Goal: Task Accomplishment & Management: Use online tool/utility

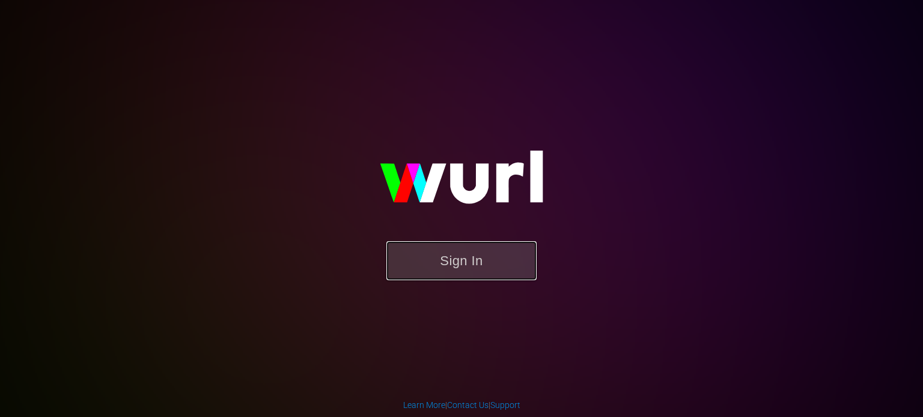
click at [474, 256] on button "Sign In" at bounding box center [461, 260] width 150 height 39
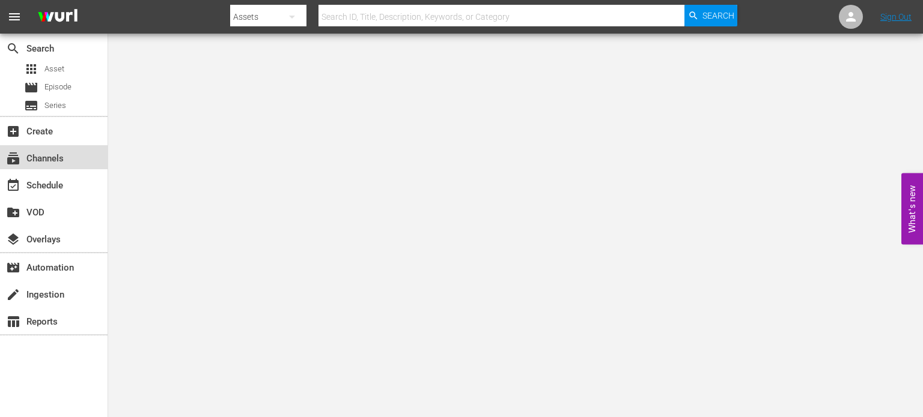
click at [67, 160] on div "subscriptions Channels" at bounding box center [54, 157] width 108 height 24
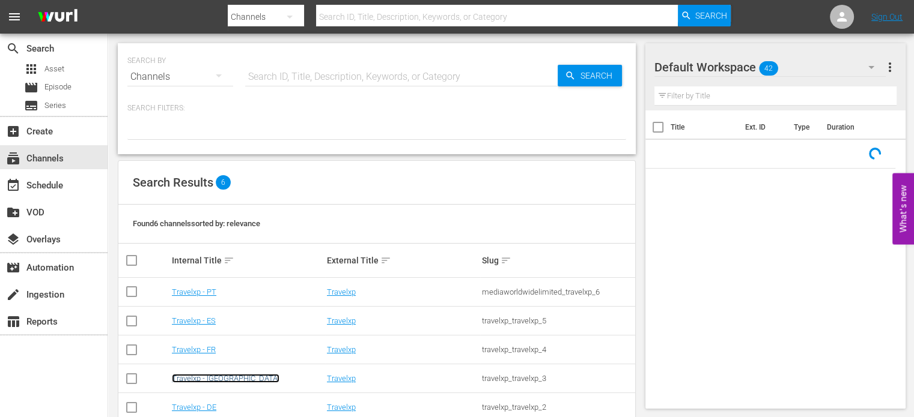
click at [186, 378] on link "Travelxp - [GEOGRAPHIC_DATA]" at bounding box center [226, 378] width 108 height 9
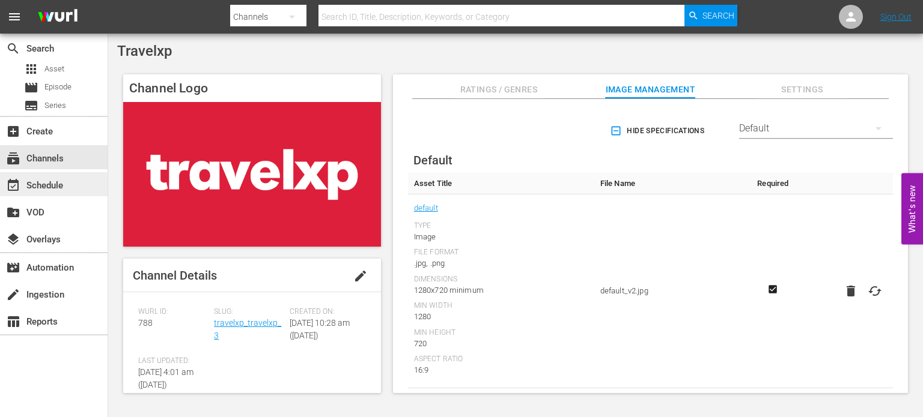
click at [56, 179] on div "event_available Schedule" at bounding box center [33, 183] width 67 height 11
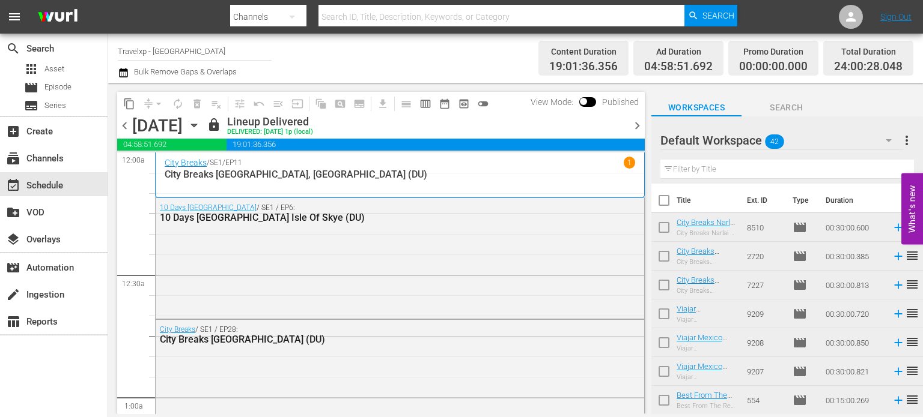
click at [631, 129] on span "chevron_right" at bounding box center [636, 125] width 15 height 15
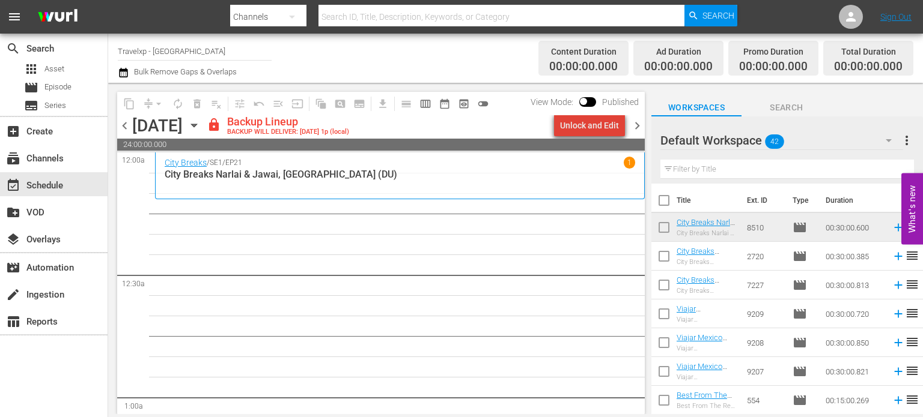
click at [602, 120] on div "Unlock and Edit" at bounding box center [589, 126] width 59 height 22
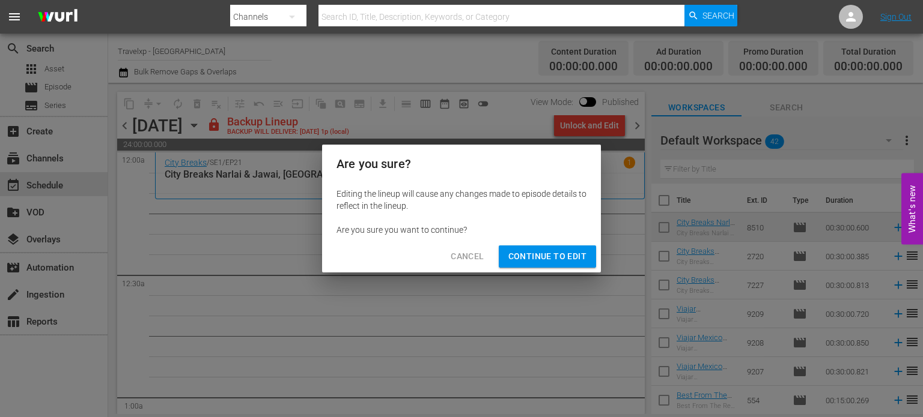
click at [544, 264] on span "Continue to Edit" at bounding box center [547, 256] width 78 height 15
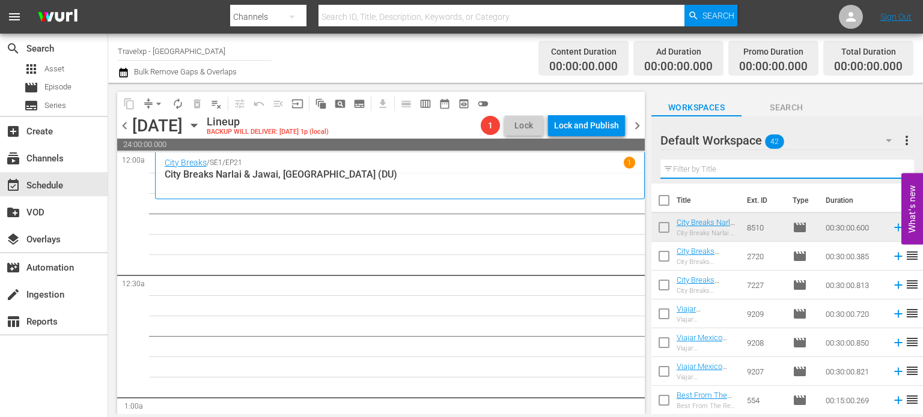
click at [724, 162] on input "text" at bounding box center [786, 169] width 253 height 19
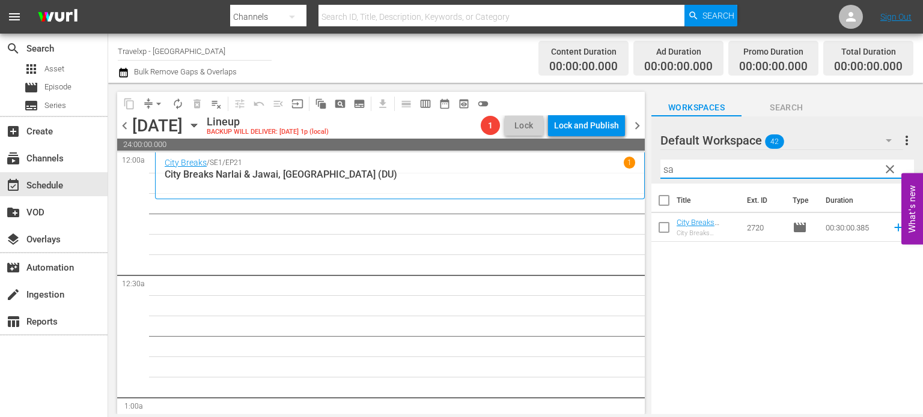
type input "s"
type input "san"
click at [890, 170] on span "clear" at bounding box center [889, 169] width 14 height 14
click at [890, 170] on input "san" at bounding box center [786, 169] width 253 height 19
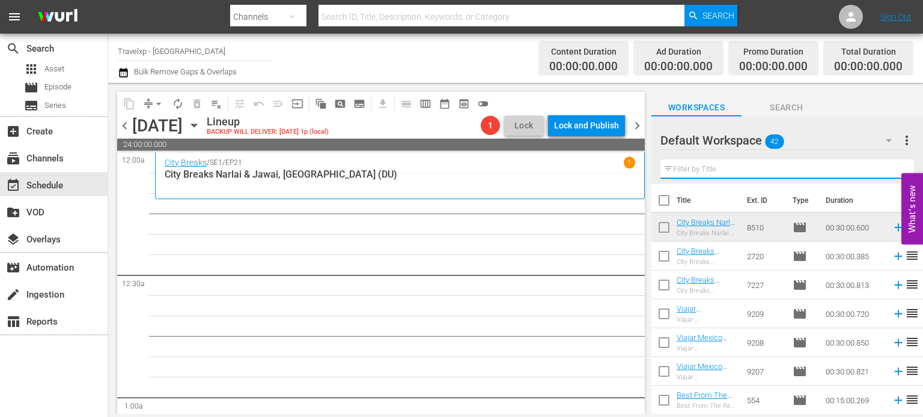
click at [890, 170] on input "text" at bounding box center [786, 169] width 253 height 19
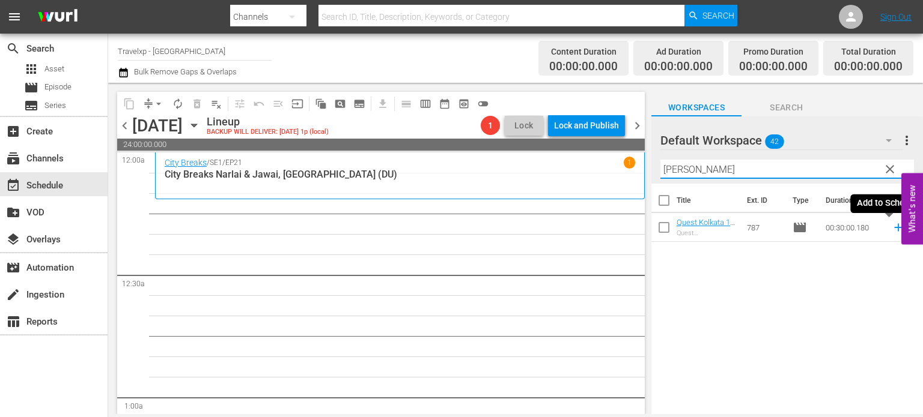
type input "[PERSON_NAME]"
click at [894, 228] on icon at bounding box center [898, 228] width 8 height 8
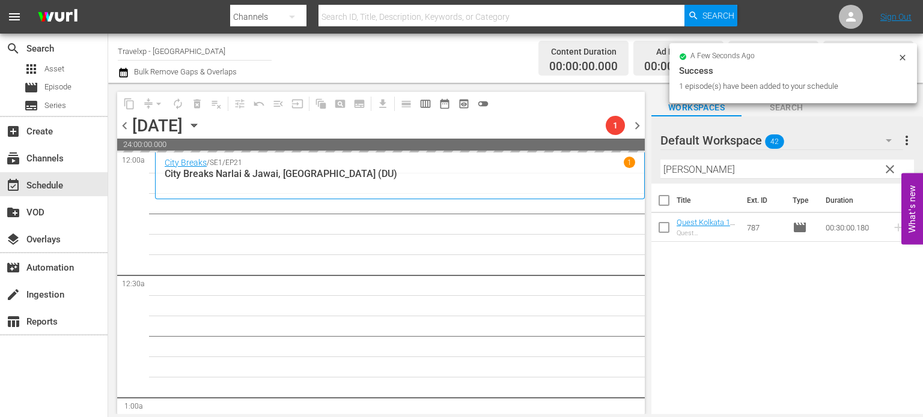
click at [887, 168] on span "clear" at bounding box center [889, 169] width 14 height 14
click at [887, 168] on input "[PERSON_NAME]" at bounding box center [786, 169] width 253 height 19
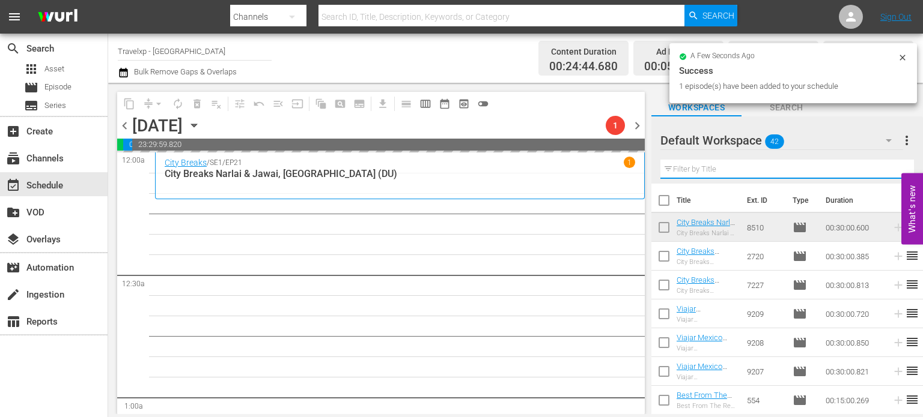
click at [887, 168] on input "text" at bounding box center [786, 169] width 253 height 19
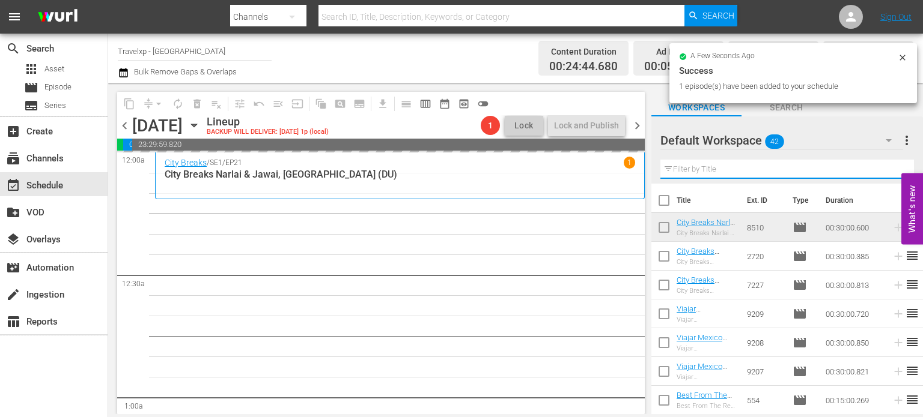
click at [887, 168] on input "text" at bounding box center [786, 169] width 253 height 19
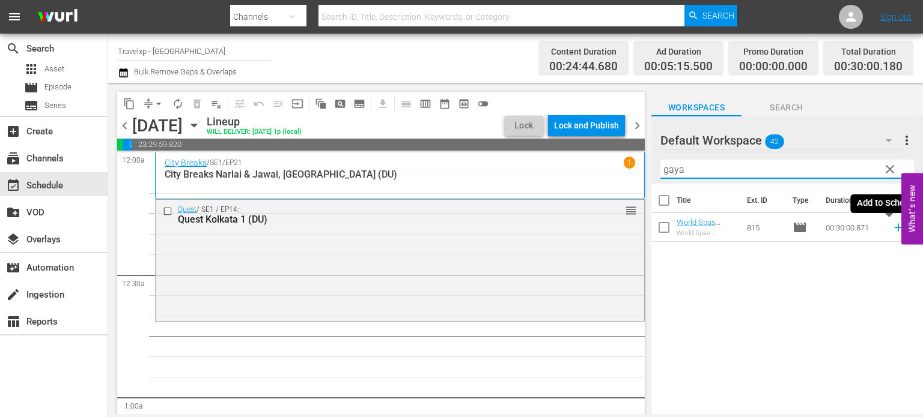
type input "gaya"
click at [891, 231] on icon at bounding box center [897, 227] width 13 height 13
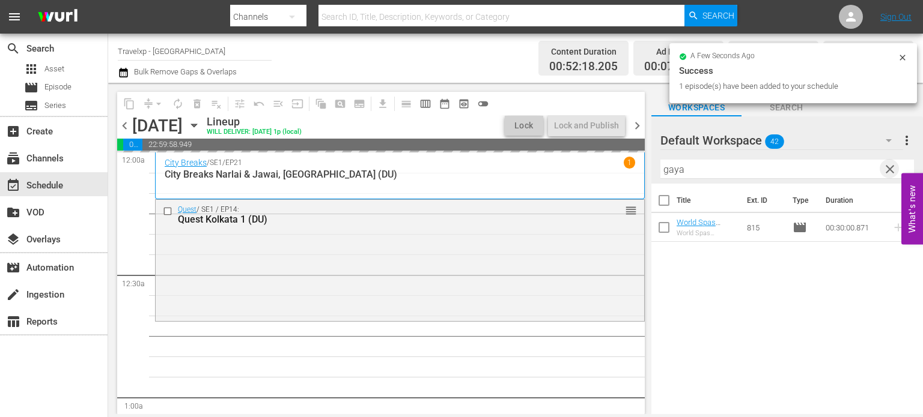
click at [889, 170] on span "clear" at bounding box center [889, 169] width 14 height 14
click at [889, 170] on input "gaya" at bounding box center [786, 169] width 253 height 19
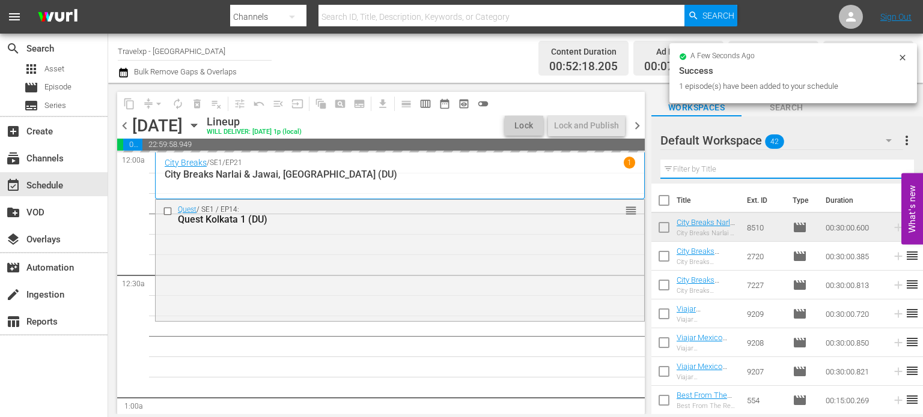
click at [889, 170] on input "text" at bounding box center [786, 169] width 253 height 19
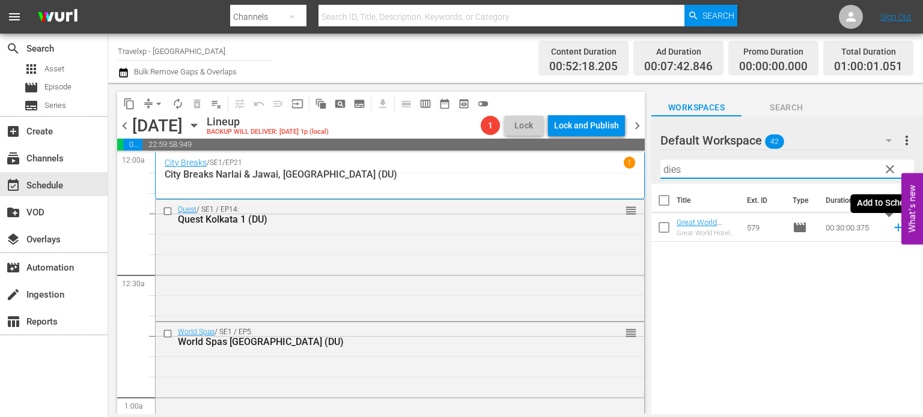
type input "dies"
click at [891, 228] on icon at bounding box center [897, 227] width 13 height 13
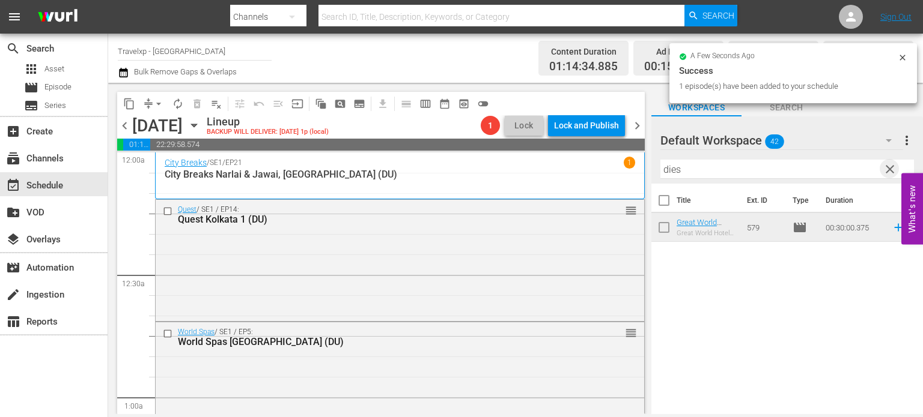
click at [887, 172] on span "clear" at bounding box center [889, 169] width 14 height 14
click at [887, 172] on input "dies" at bounding box center [786, 169] width 253 height 19
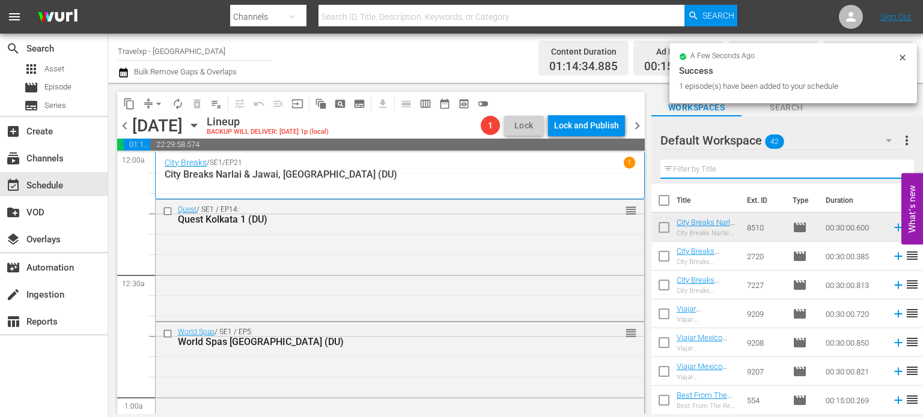
click at [887, 172] on input "text" at bounding box center [786, 169] width 253 height 19
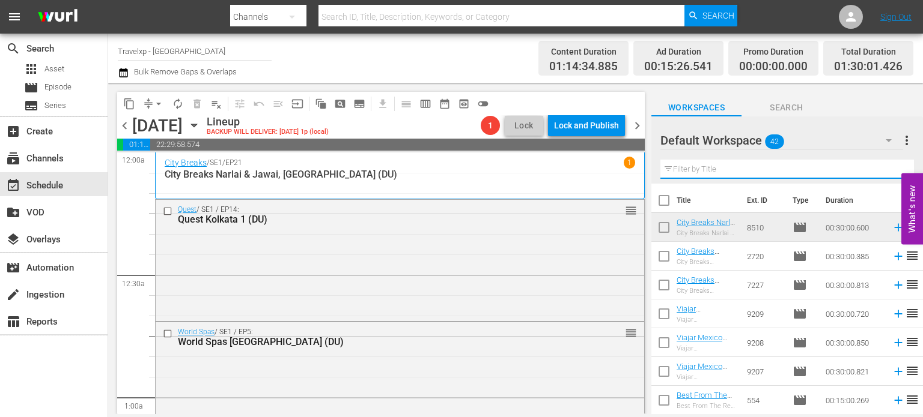
click at [747, 174] on input "text" at bounding box center [786, 169] width 253 height 19
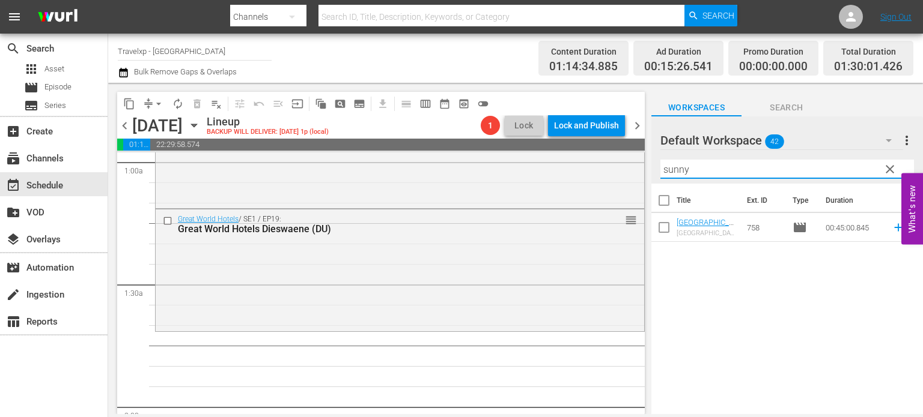
scroll to position [237, 0]
type input "sunny"
click at [891, 226] on icon at bounding box center [897, 227] width 13 height 13
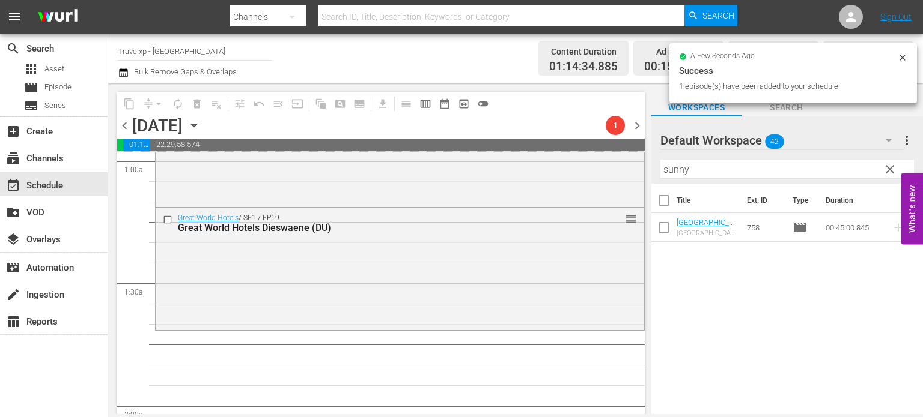
click at [890, 168] on span "clear" at bounding box center [889, 169] width 14 height 14
click at [890, 168] on input "sunny" at bounding box center [786, 169] width 253 height 19
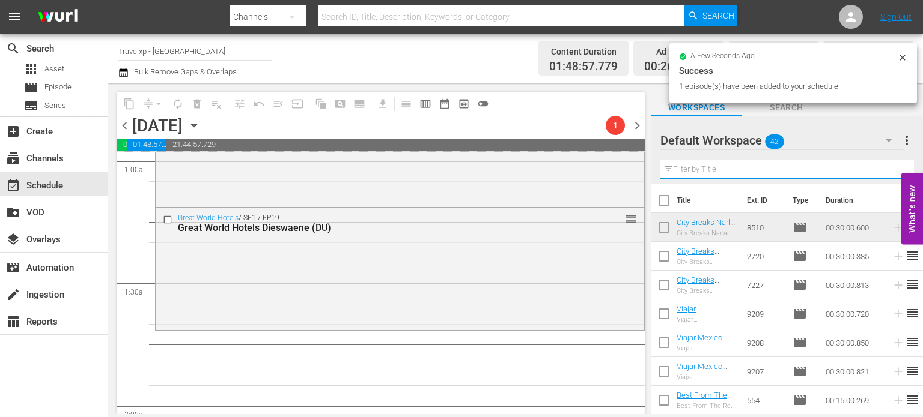
click at [890, 168] on input "text" at bounding box center [786, 169] width 253 height 19
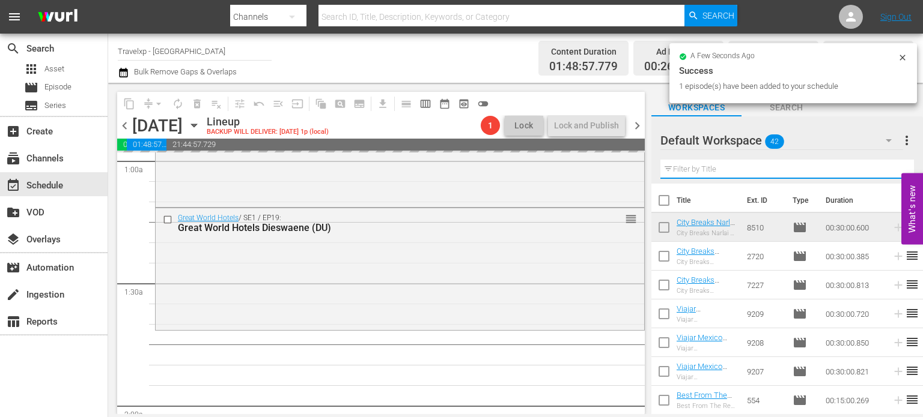
click at [890, 168] on input "text" at bounding box center [786, 169] width 253 height 19
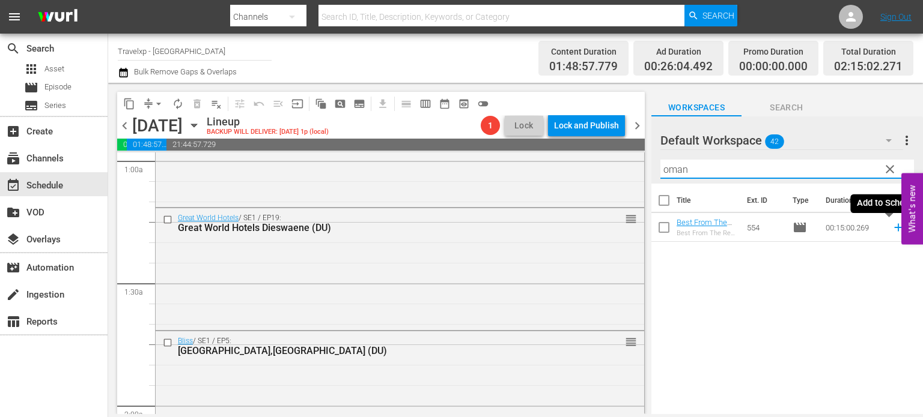
type input "oman"
click at [891, 227] on icon at bounding box center [897, 227] width 13 height 13
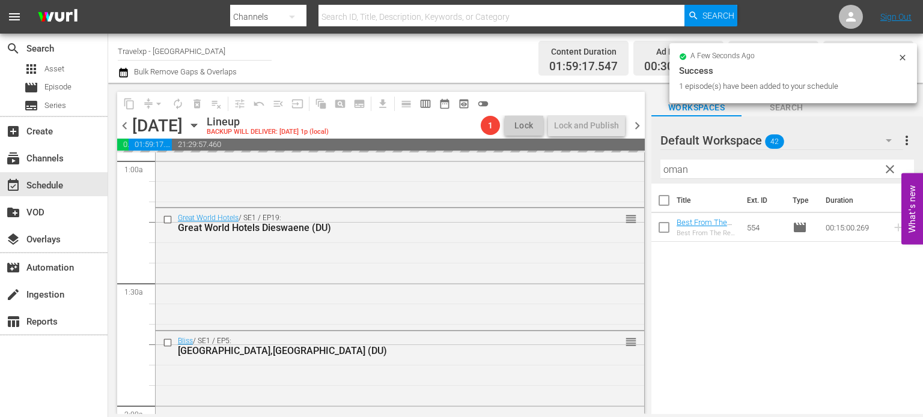
click at [886, 169] on span "clear" at bounding box center [889, 169] width 14 height 14
click at [886, 169] on input "oman" at bounding box center [786, 169] width 253 height 19
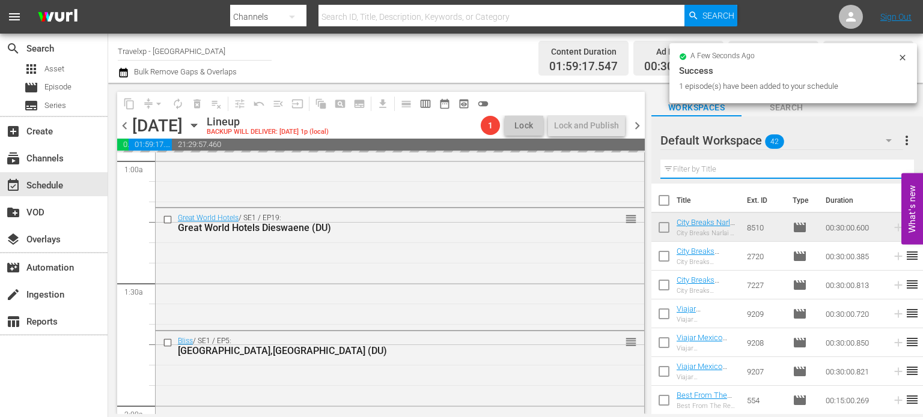
click at [886, 169] on input "text" at bounding box center [786, 169] width 253 height 19
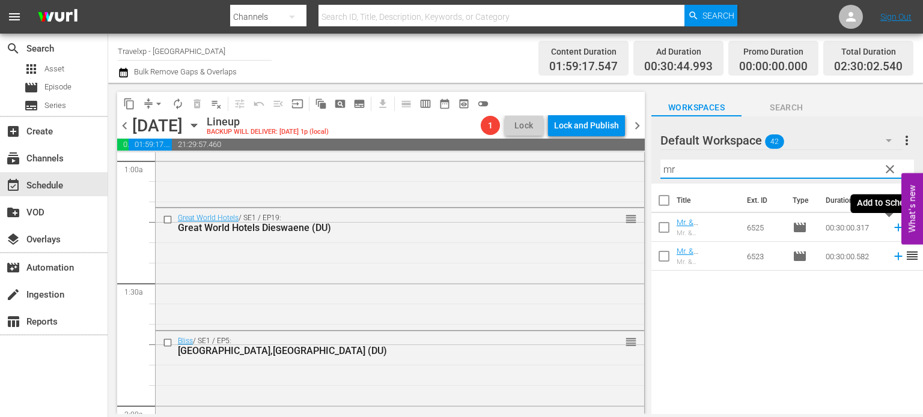
type input "mr"
click at [891, 228] on icon at bounding box center [897, 227] width 13 height 13
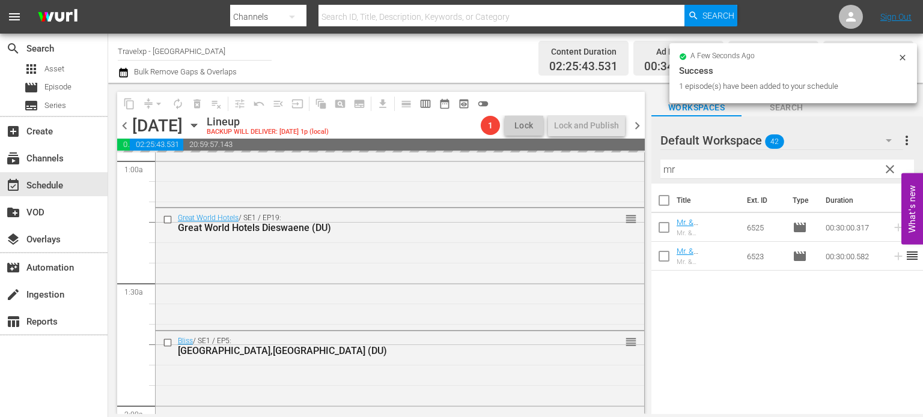
click at [887, 174] on span "clear" at bounding box center [889, 169] width 14 height 14
click at [887, 174] on input "mr" at bounding box center [786, 169] width 253 height 19
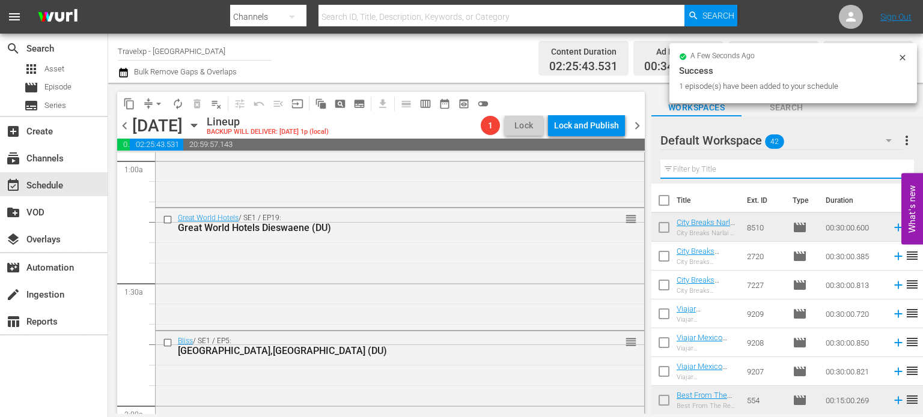
click at [887, 174] on input "text" at bounding box center [786, 169] width 253 height 19
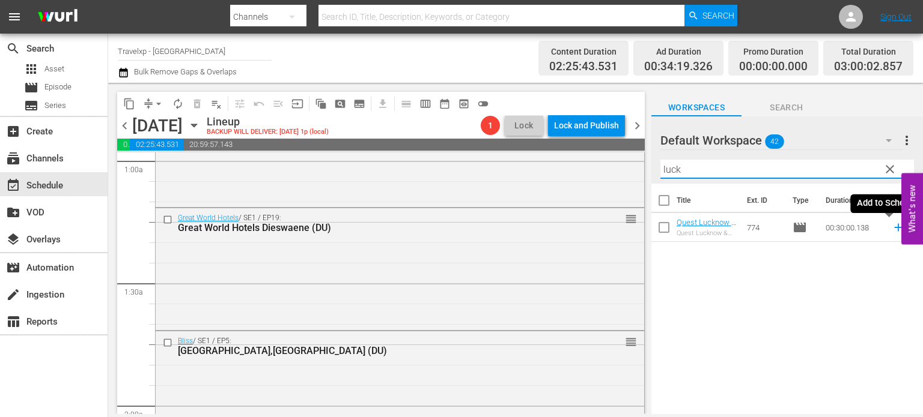
type input "luck"
click at [891, 228] on icon at bounding box center [897, 227] width 13 height 13
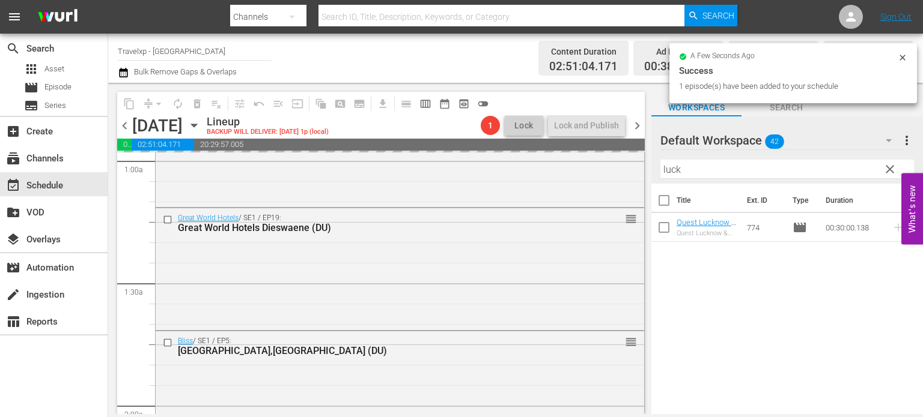
click at [887, 165] on span "clear" at bounding box center [889, 169] width 14 height 14
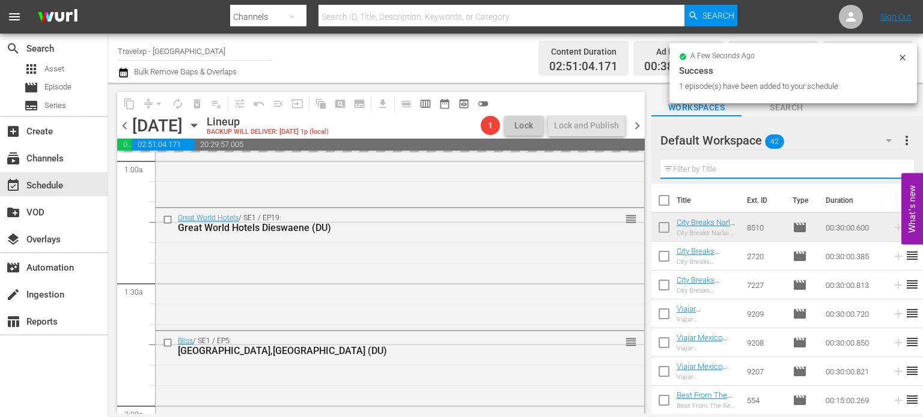
click at [887, 165] on input "text" at bounding box center [786, 169] width 253 height 19
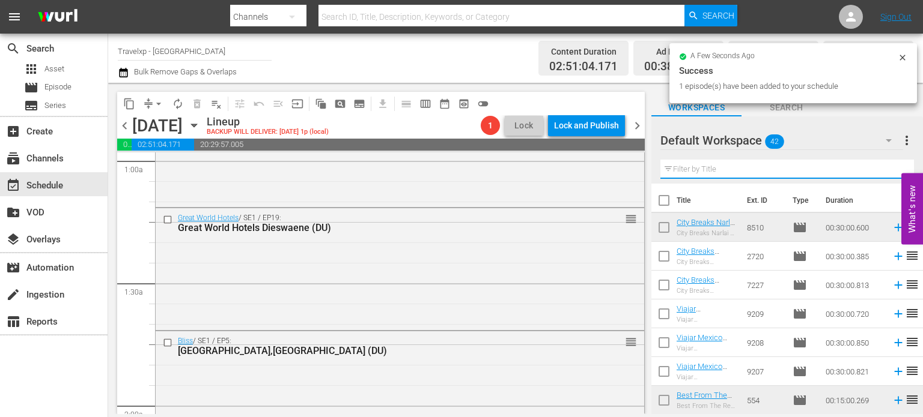
click at [887, 165] on input "text" at bounding box center [786, 169] width 253 height 19
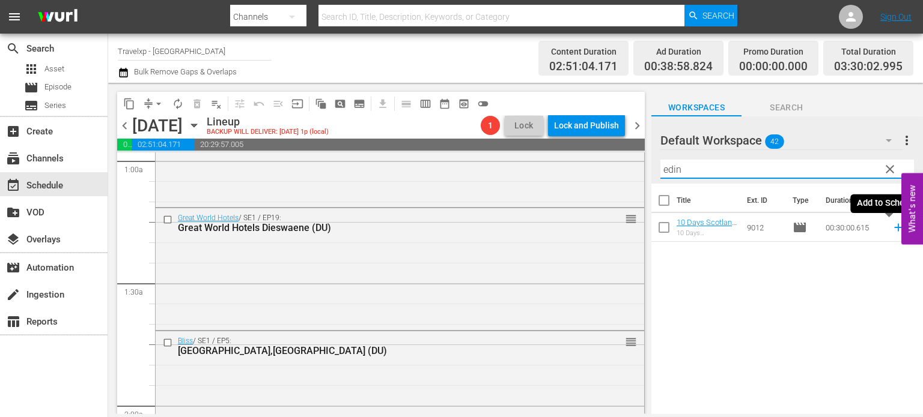
type input "edin"
click at [894, 230] on icon at bounding box center [897, 227] width 13 height 13
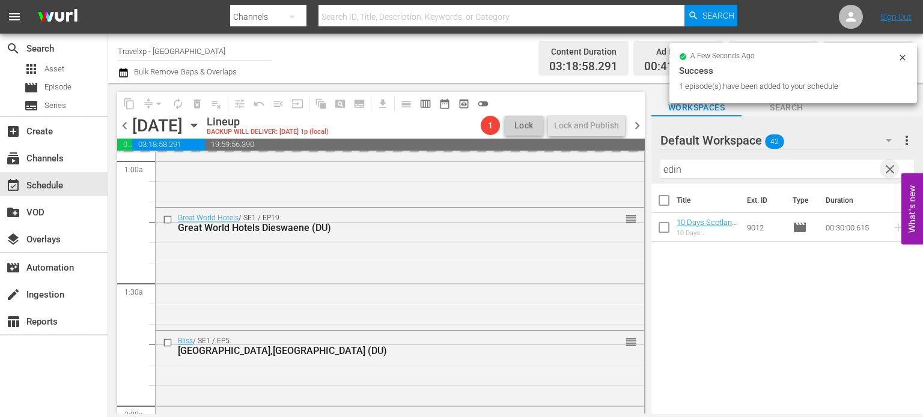
click at [889, 171] on span "clear" at bounding box center [889, 169] width 14 height 14
click at [889, 171] on input "text" at bounding box center [786, 169] width 253 height 19
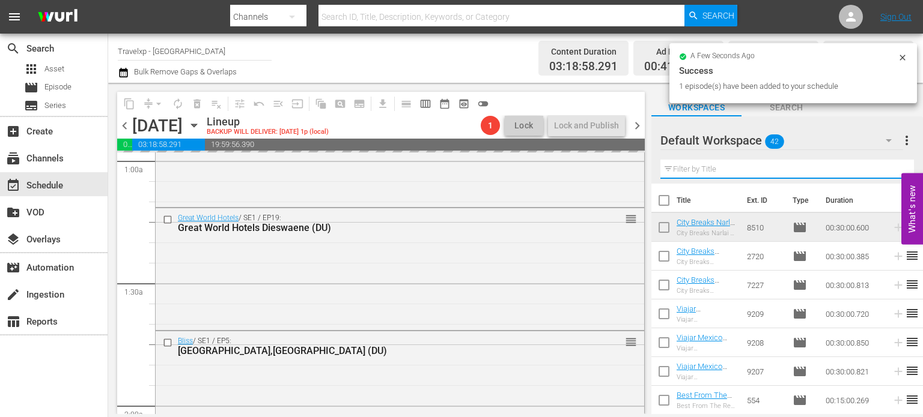
click at [889, 171] on input "text" at bounding box center [786, 169] width 253 height 19
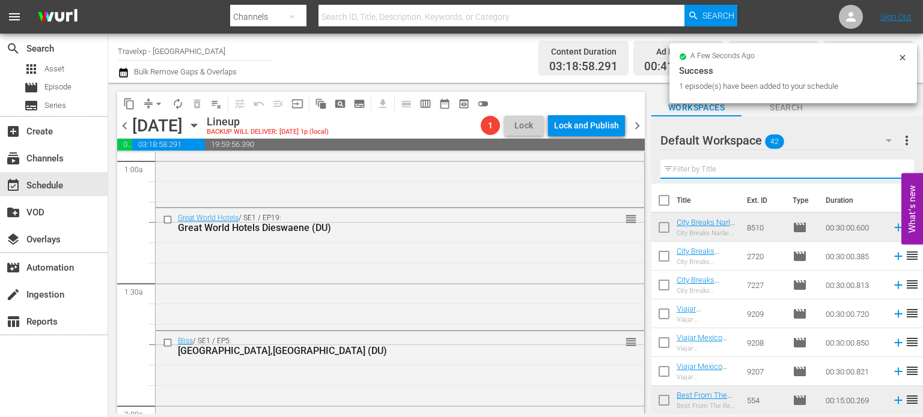
click at [889, 171] on input "text" at bounding box center [786, 169] width 253 height 19
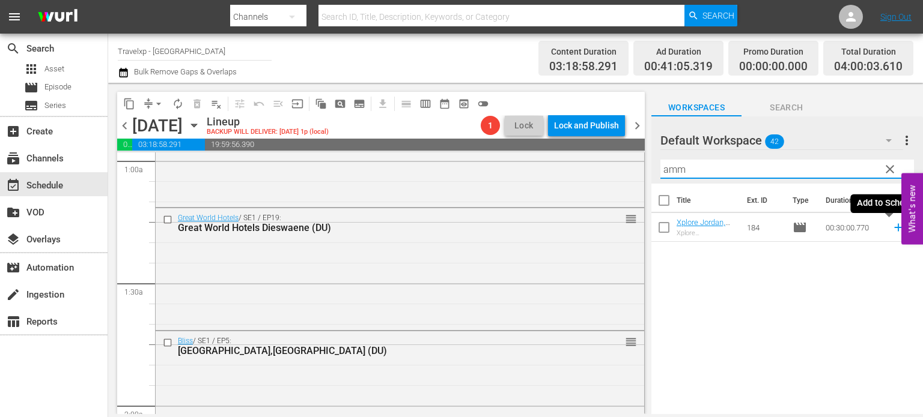
type input "amm"
click at [891, 230] on icon at bounding box center [897, 227] width 13 height 13
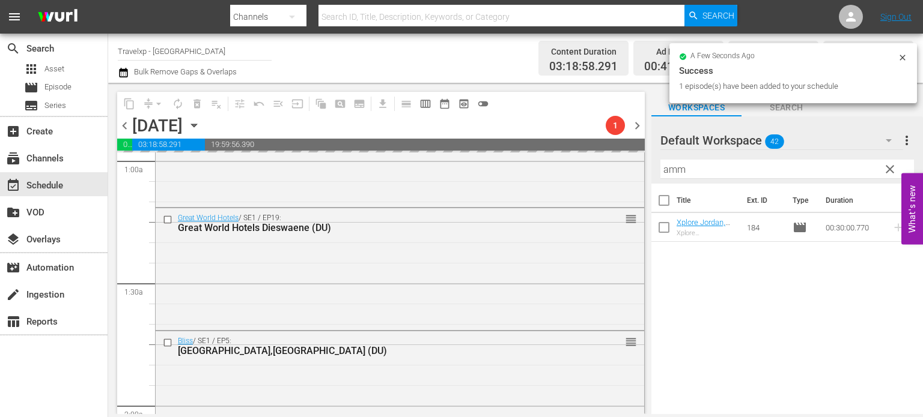
click at [882, 166] on span "clear" at bounding box center [889, 169] width 14 height 14
click at [882, 166] on input "amm" at bounding box center [786, 169] width 253 height 19
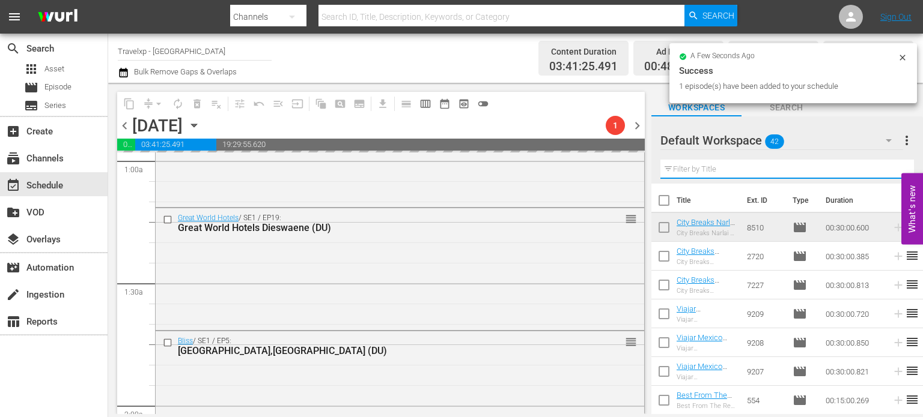
click at [882, 166] on input "text" at bounding box center [786, 169] width 253 height 19
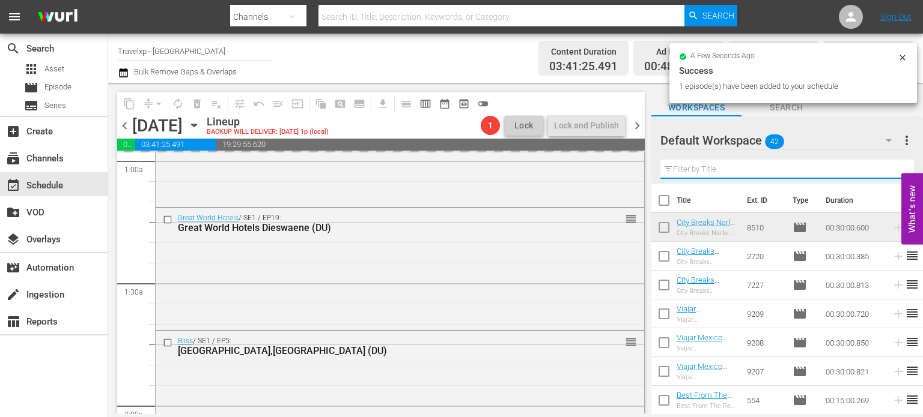
click at [882, 166] on input "text" at bounding box center [786, 169] width 253 height 19
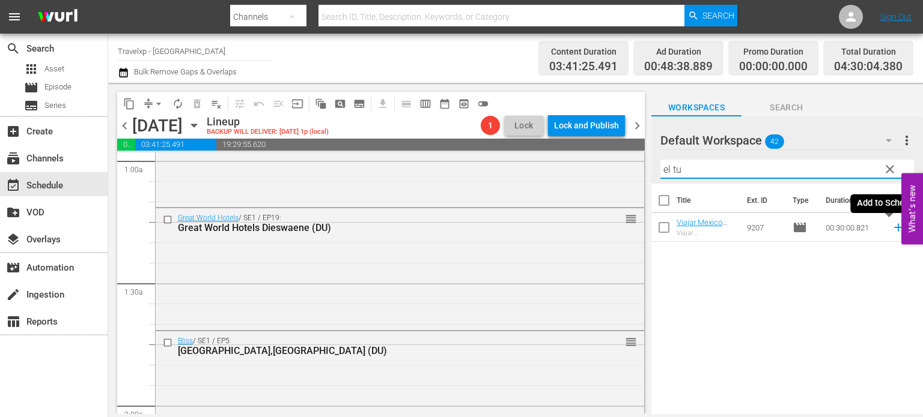
type input "el tu"
click at [891, 234] on icon at bounding box center [897, 227] width 13 height 13
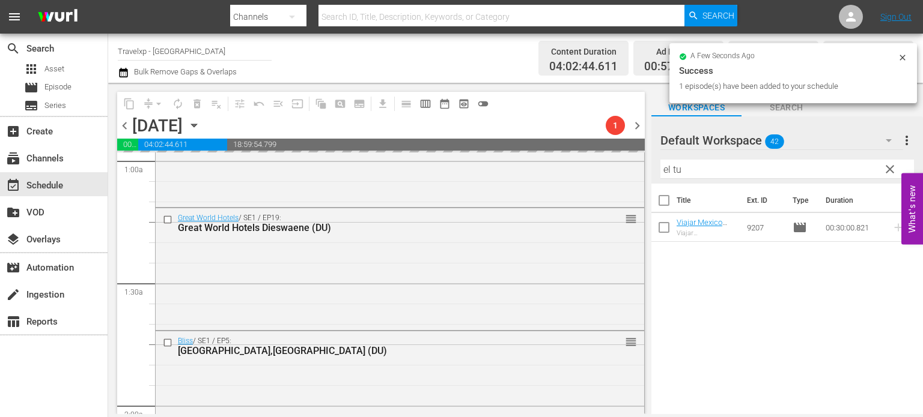
click at [893, 165] on span "clear" at bounding box center [889, 169] width 14 height 14
click at [893, 165] on input "el tu" at bounding box center [786, 169] width 253 height 19
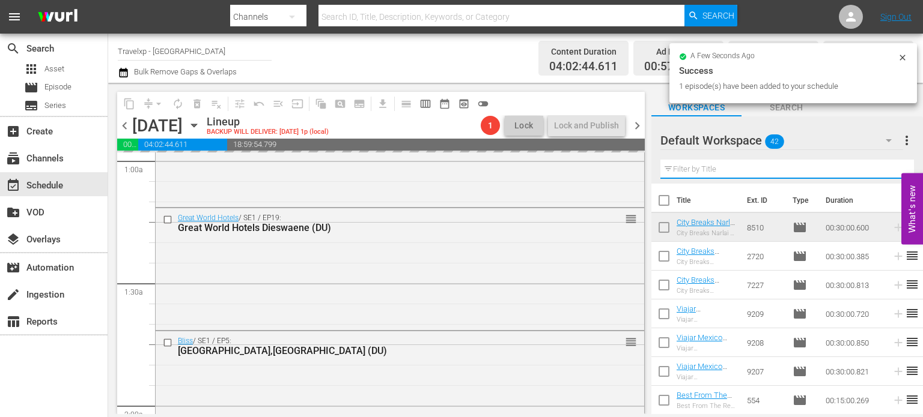
click at [893, 165] on input "text" at bounding box center [786, 169] width 253 height 19
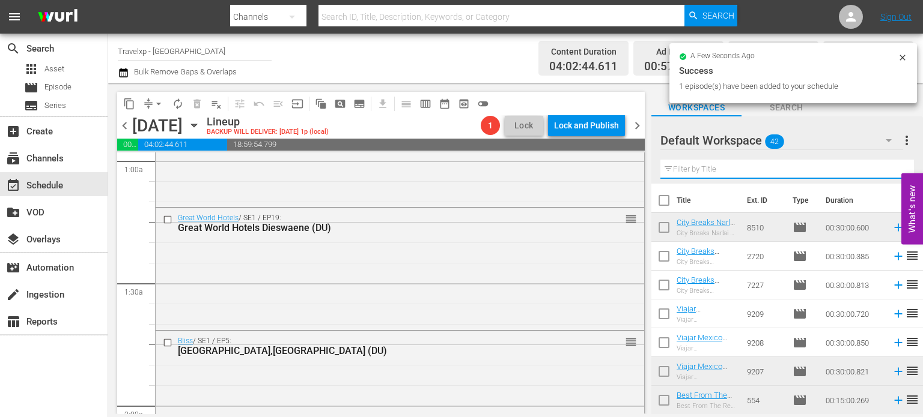
click at [893, 165] on div "Default Workspace 42 Default more_vert Filter by Title" at bounding box center [786, 150] width 271 height 67
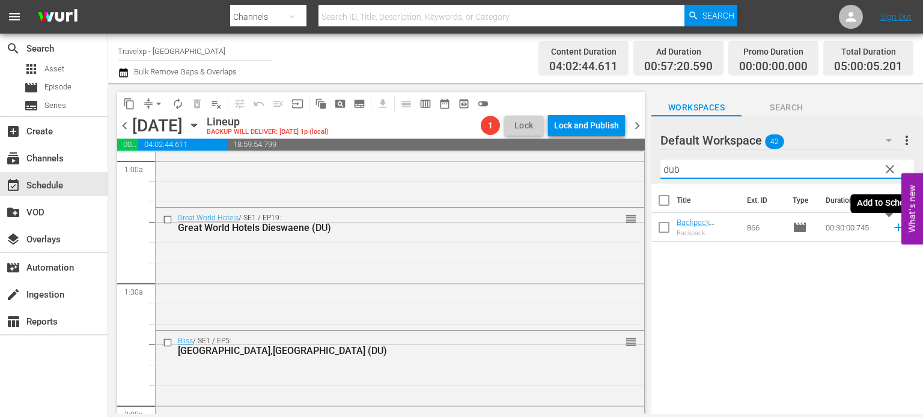
type input "dub"
click at [891, 230] on icon at bounding box center [897, 227] width 13 height 13
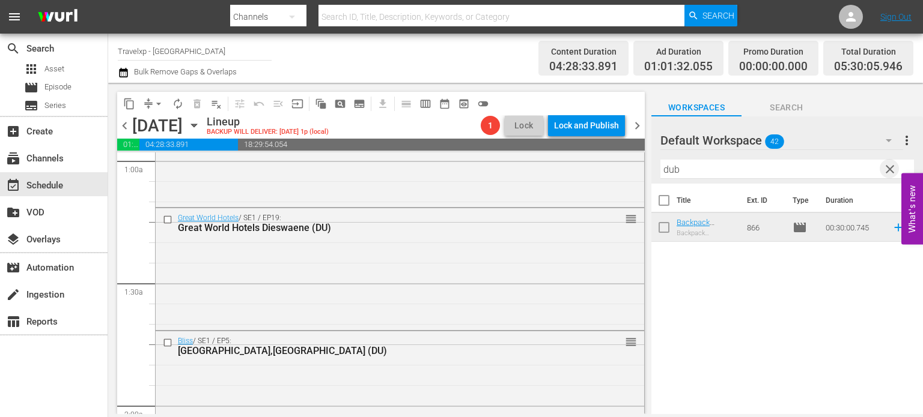
click at [891, 168] on span "clear" at bounding box center [889, 169] width 14 height 14
click at [891, 168] on input "text" at bounding box center [786, 169] width 253 height 19
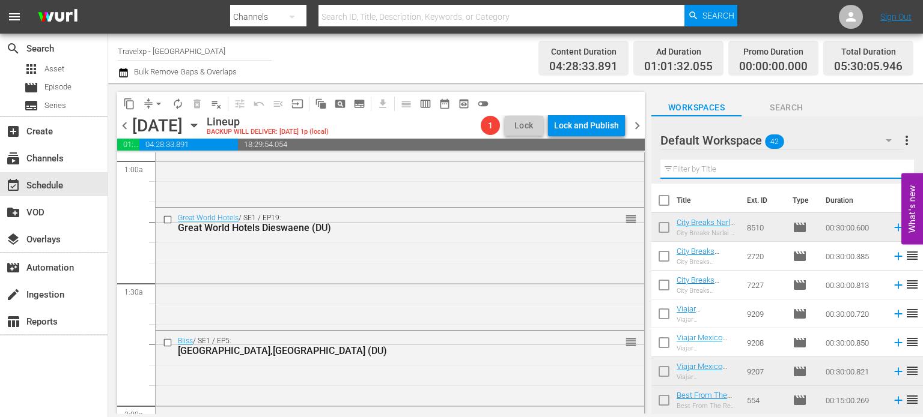
click at [891, 168] on input "text" at bounding box center [786, 169] width 253 height 19
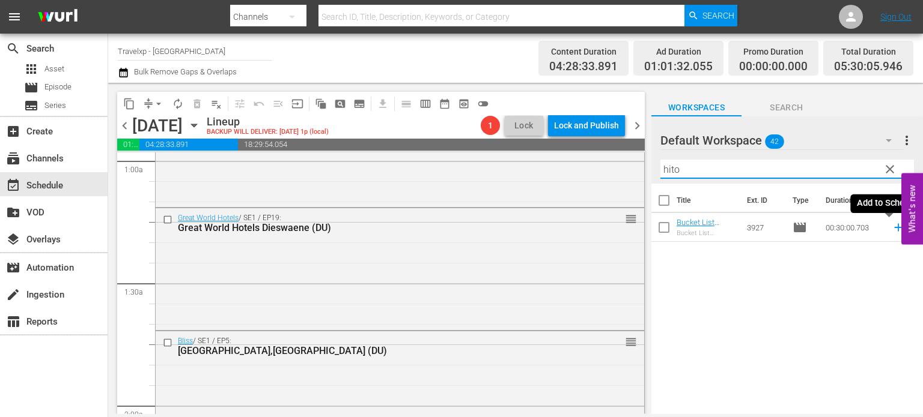
type input "hito"
click at [894, 230] on icon at bounding box center [897, 227] width 13 height 13
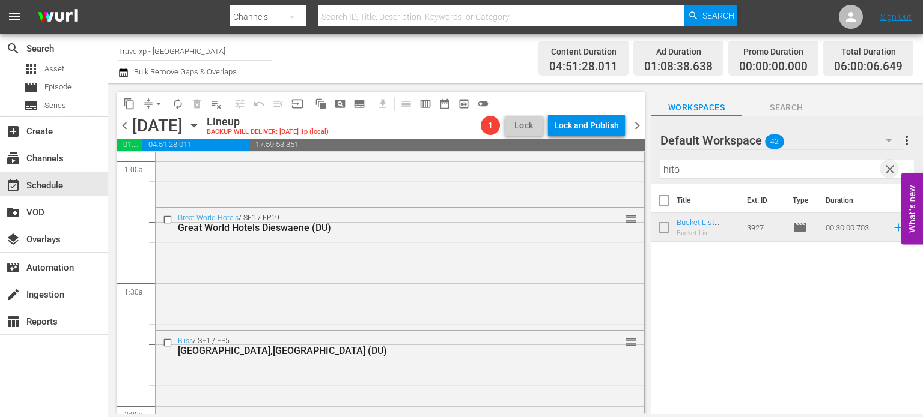
click at [891, 172] on span "clear" at bounding box center [889, 169] width 14 height 14
click at [891, 172] on input "text" at bounding box center [786, 169] width 253 height 19
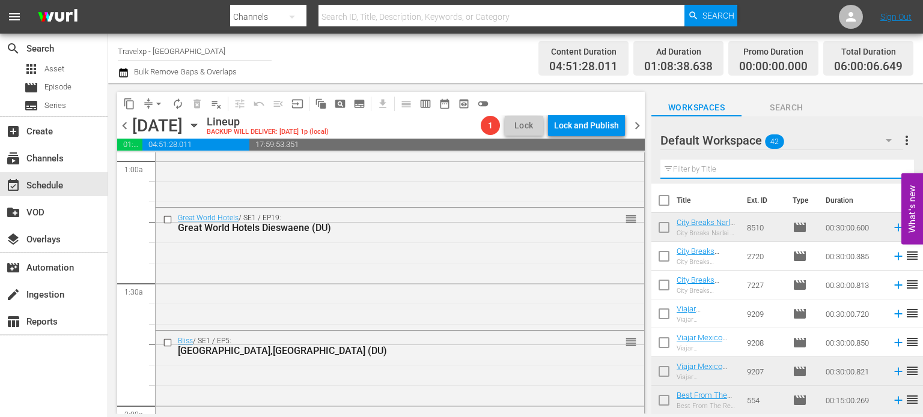
click at [891, 172] on input "text" at bounding box center [786, 169] width 253 height 19
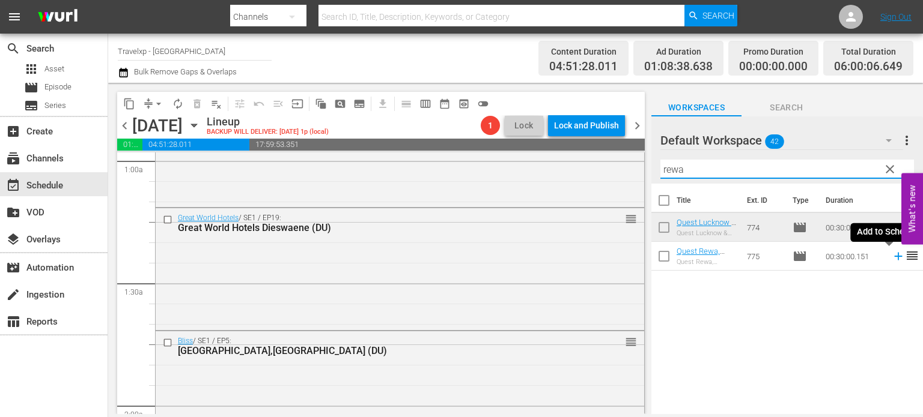
type input "rewa"
click at [891, 259] on icon at bounding box center [897, 256] width 13 height 13
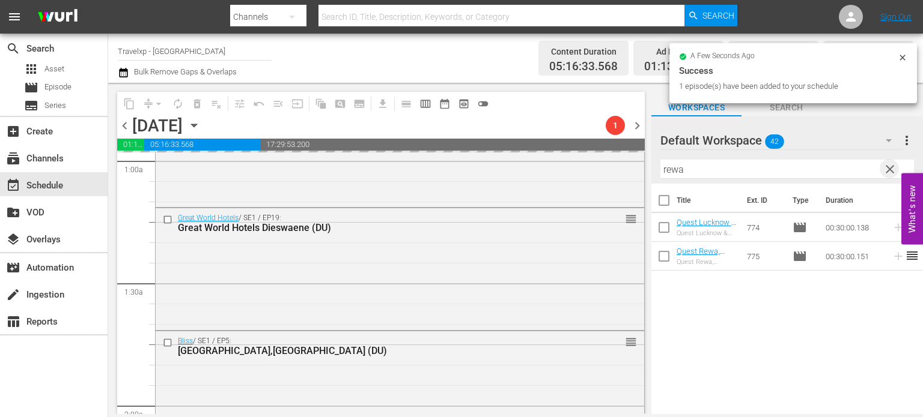
click at [891, 173] on span "clear" at bounding box center [889, 169] width 14 height 14
click at [891, 173] on input "rewa" at bounding box center [786, 169] width 253 height 19
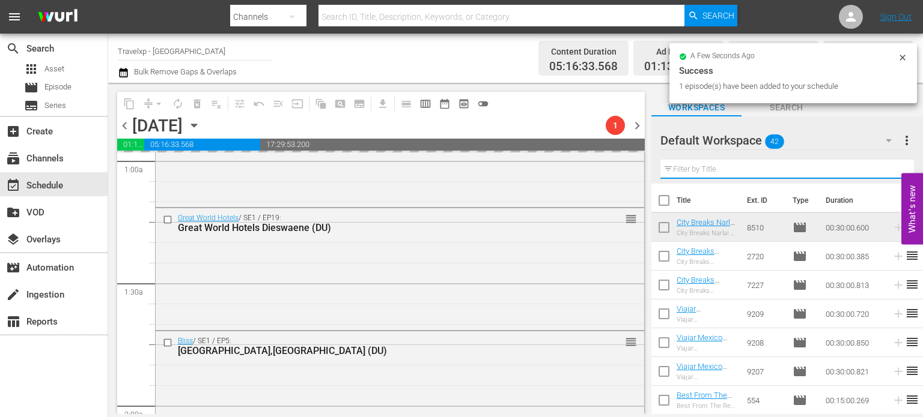
click at [891, 173] on input "text" at bounding box center [786, 169] width 253 height 19
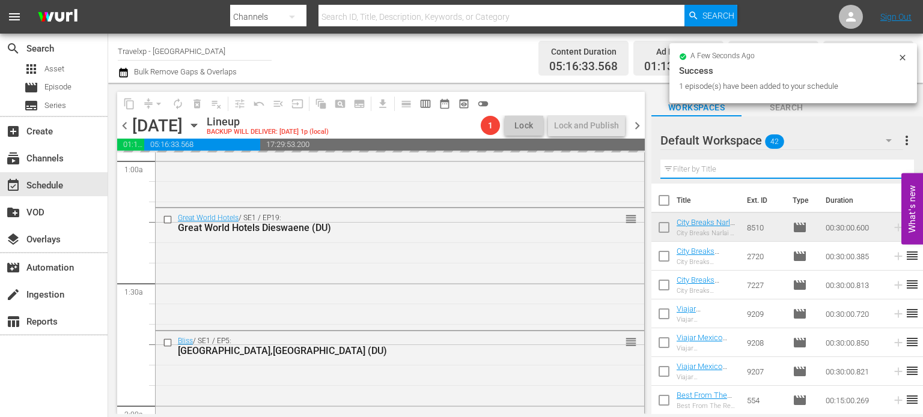
click at [891, 173] on input "text" at bounding box center [786, 169] width 253 height 19
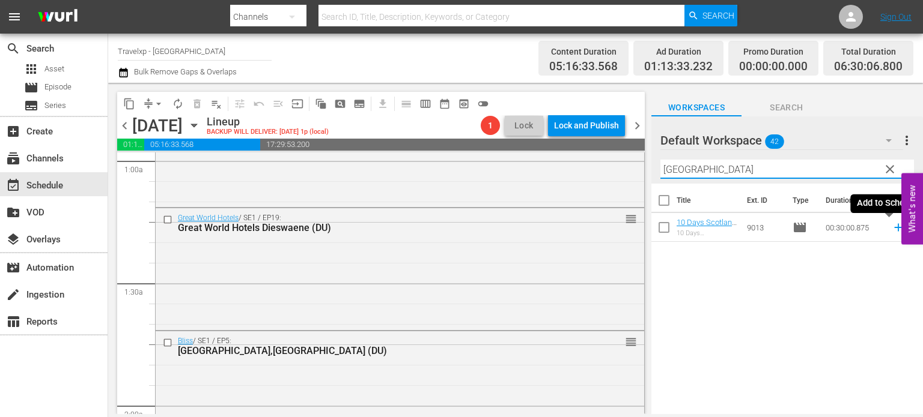
type input "[GEOGRAPHIC_DATA]"
click at [891, 230] on icon at bounding box center [897, 227] width 13 height 13
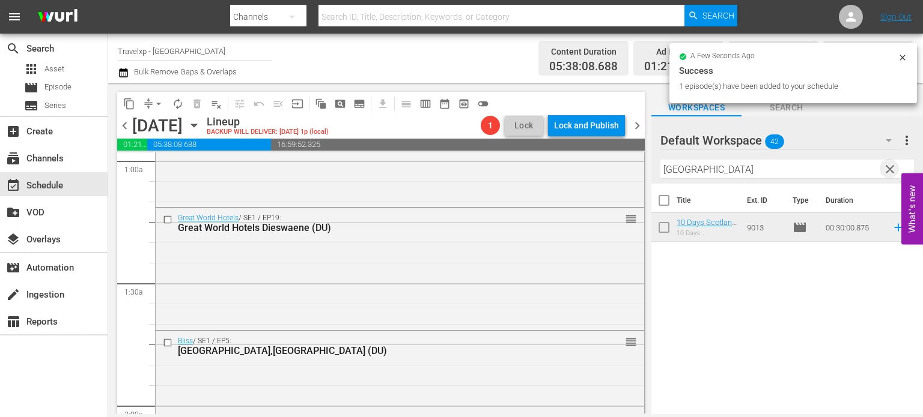
click at [886, 165] on span "clear" at bounding box center [889, 169] width 14 height 14
click at [886, 165] on input "[GEOGRAPHIC_DATA]" at bounding box center [786, 169] width 253 height 19
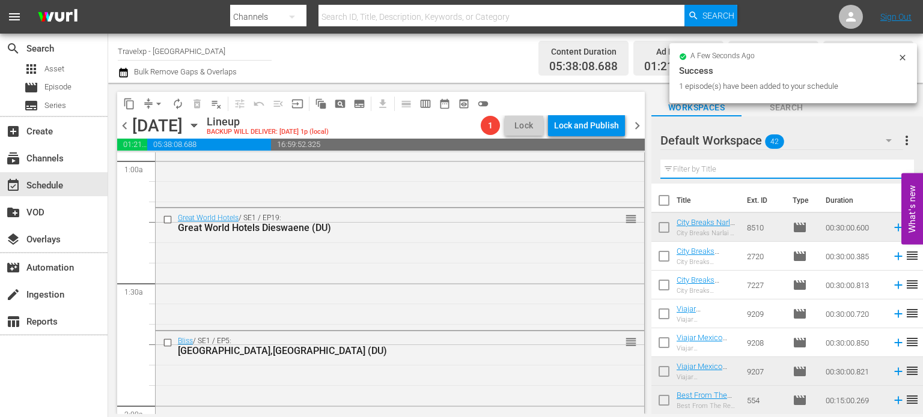
click at [886, 165] on input "text" at bounding box center [786, 169] width 253 height 19
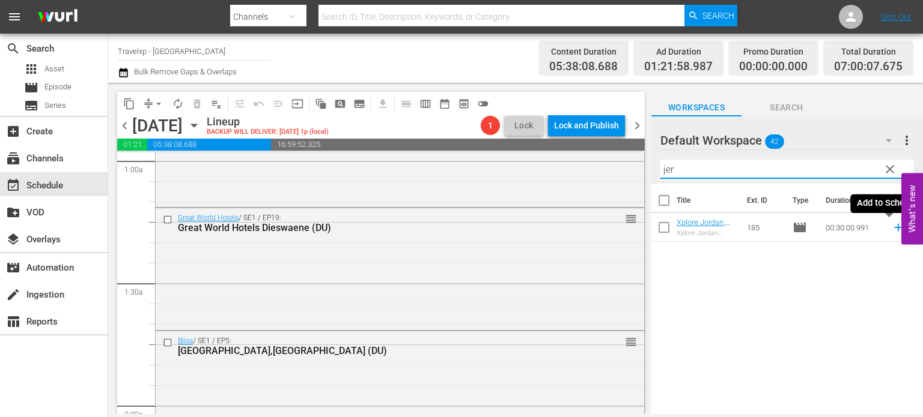
type input "jer"
click at [891, 226] on icon at bounding box center [897, 227] width 13 height 13
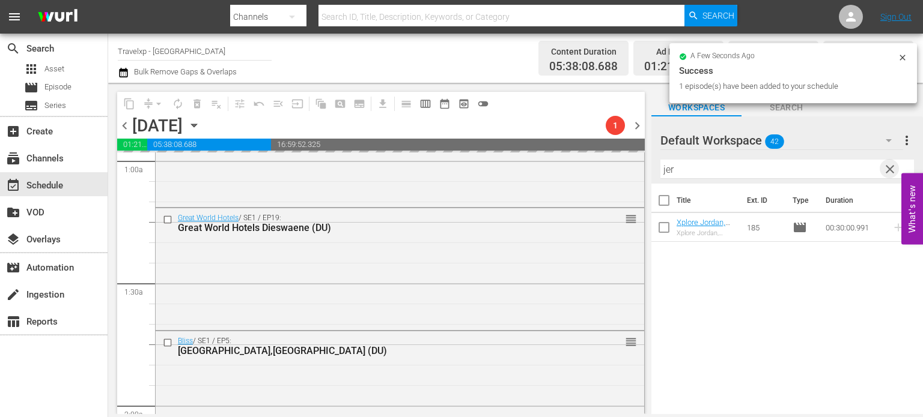
click at [887, 166] on span "clear" at bounding box center [889, 169] width 14 height 14
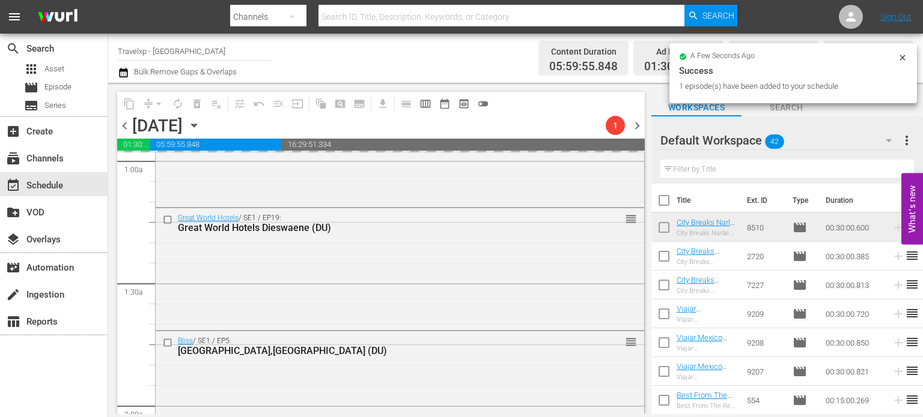
click at [887, 166] on input "text" at bounding box center [786, 169] width 253 height 19
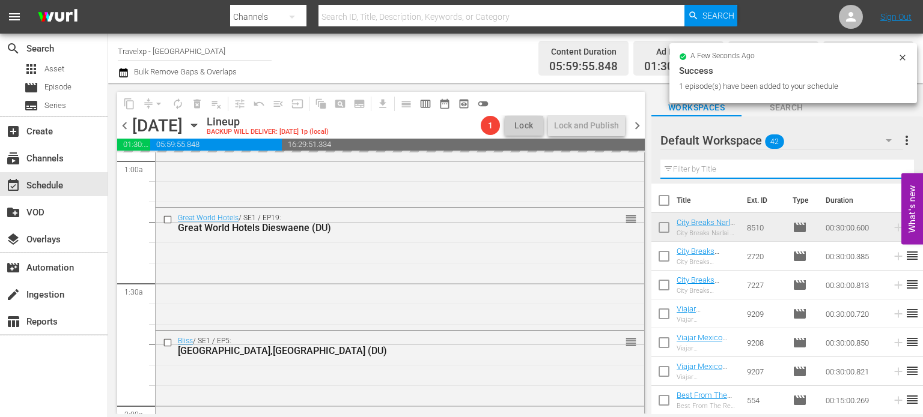
click at [887, 166] on input "text" at bounding box center [786, 169] width 253 height 19
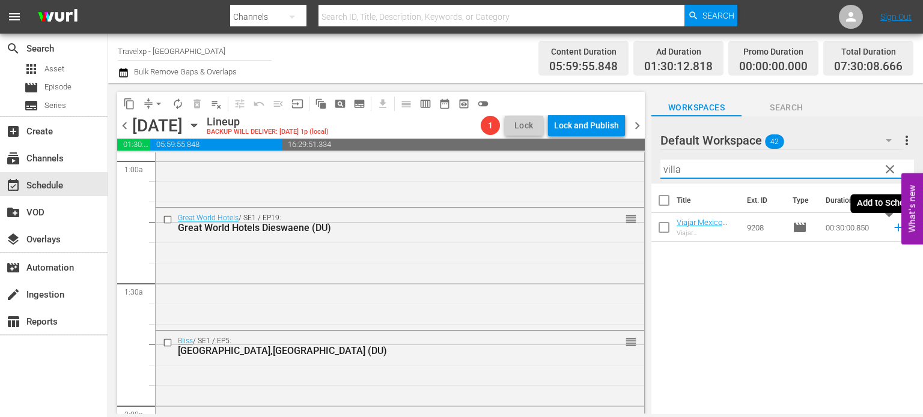
type input "villa"
click at [891, 229] on icon at bounding box center [897, 227] width 13 height 13
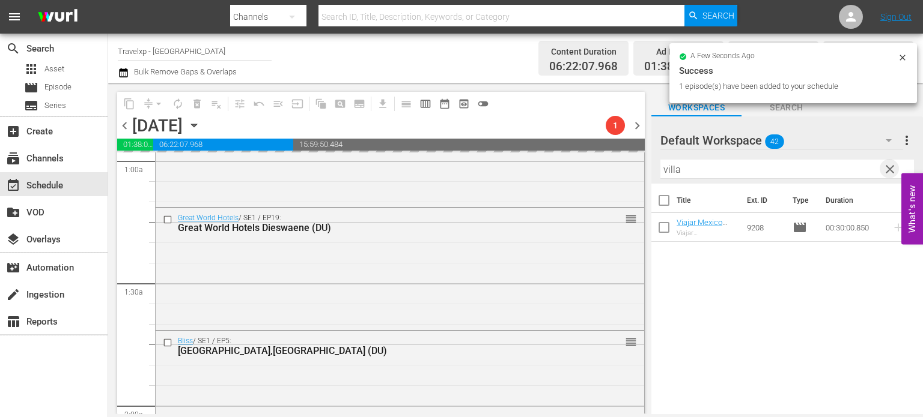
click at [890, 174] on span "clear" at bounding box center [889, 169] width 14 height 14
click at [890, 174] on input "villa" at bounding box center [786, 169] width 253 height 19
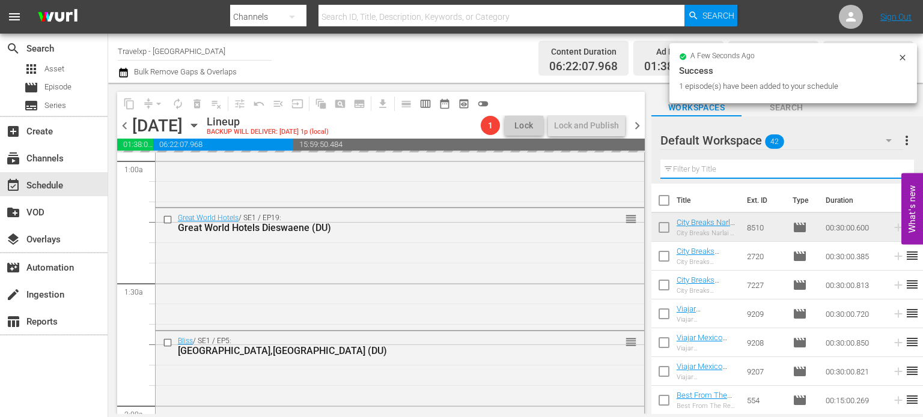
click at [890, 174] on input "text" at bounding box center [786, 169] width 253 height 19
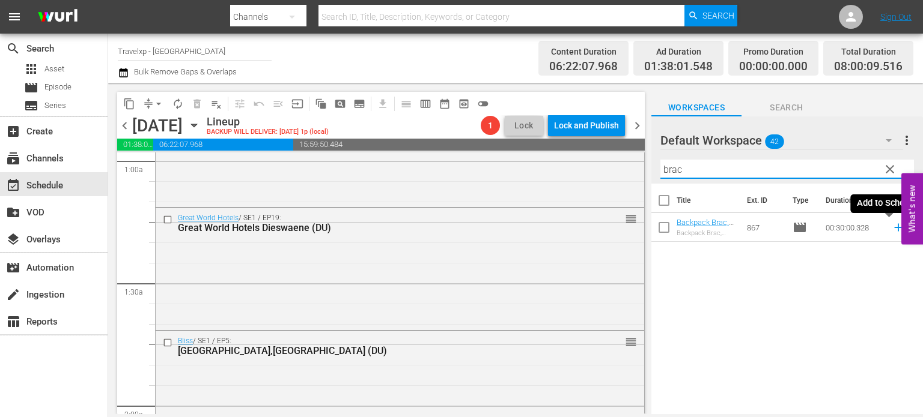
type input "brac"
click at [891, 229] on icon at bounding box center [897, 227] width 13 height 13
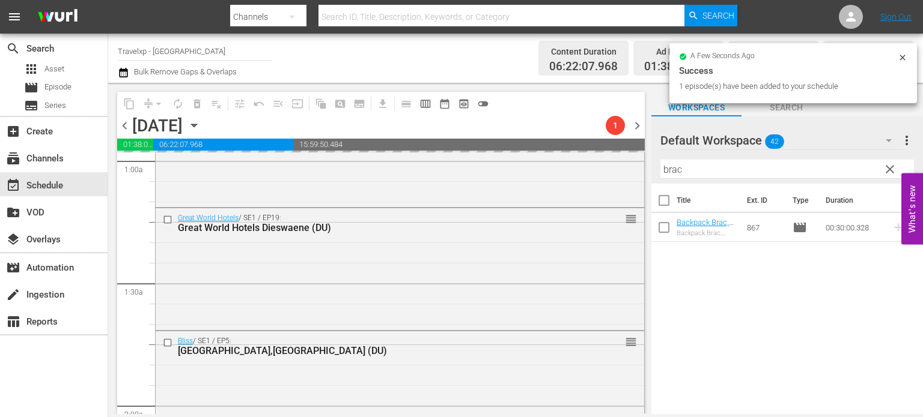
click at [891, 168] on span "clear" at bounding box center [889, 169] width 14 height 14
click at [891, 168] on input "brac" at bounding box center [786, 169] width 253 height 19
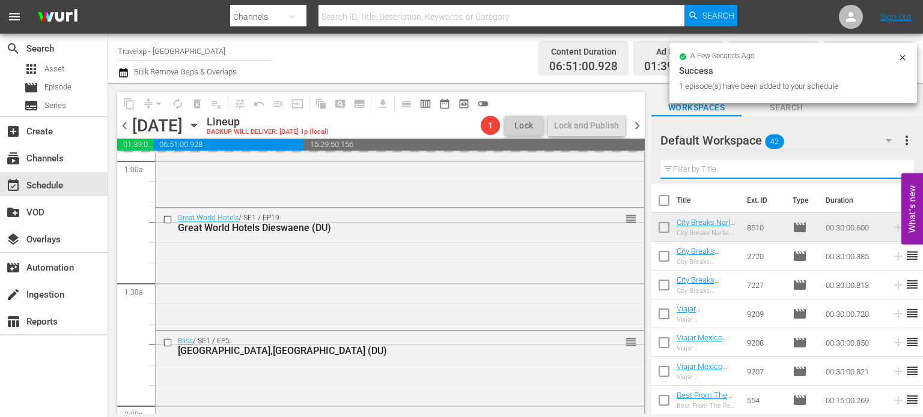
click at [891, 168] on input "text" at bounding box center [786, 169] width 253 height 19
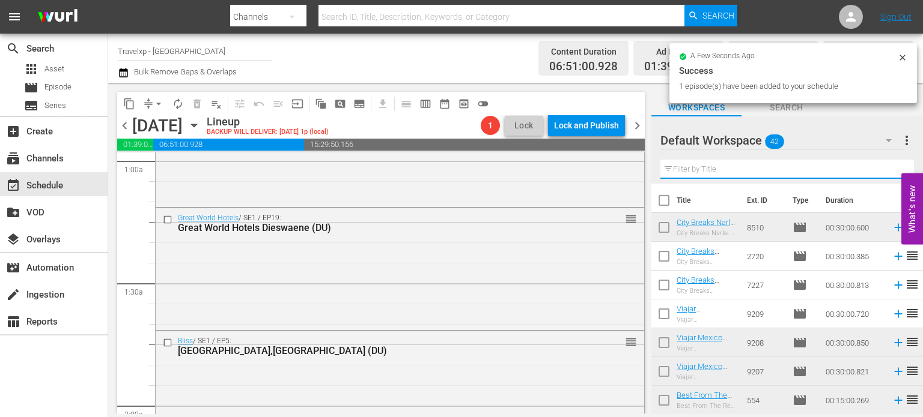
click at [891, 168] on input "text" at bounding box center [786, 169] width 253 height 19
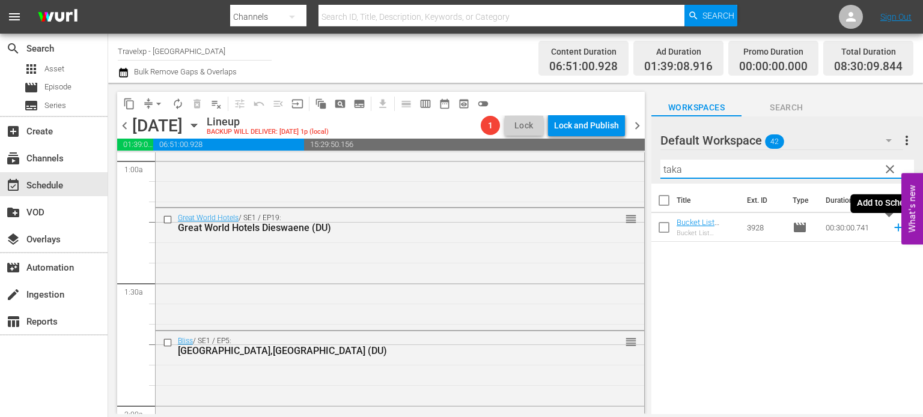
type input "taka"
click at [891, 230] on icon at bounding box center [897, 227] width 13 height 13
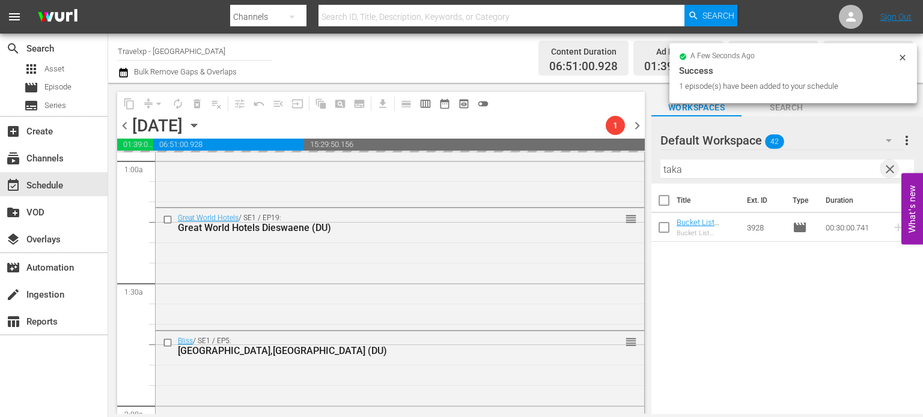
click at [887, 172] on span "clear" at bounding box center [889, 169] width 14 height 14
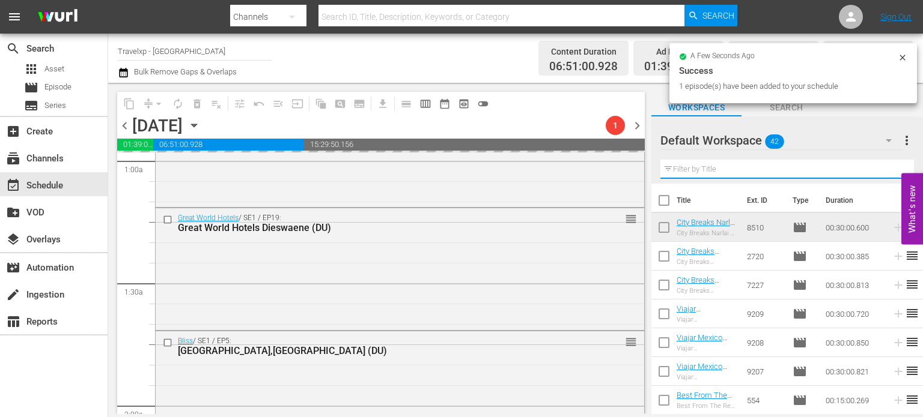
click at [887, 172] on input "text" at bounding box center [786, 169] width 253 height 19
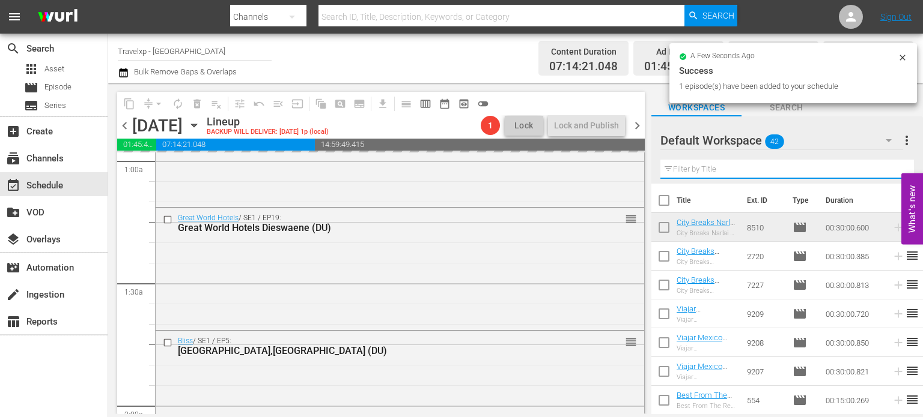
click at [887, 172] on input "text" at bounding box center [786, 169] width 253 height 19
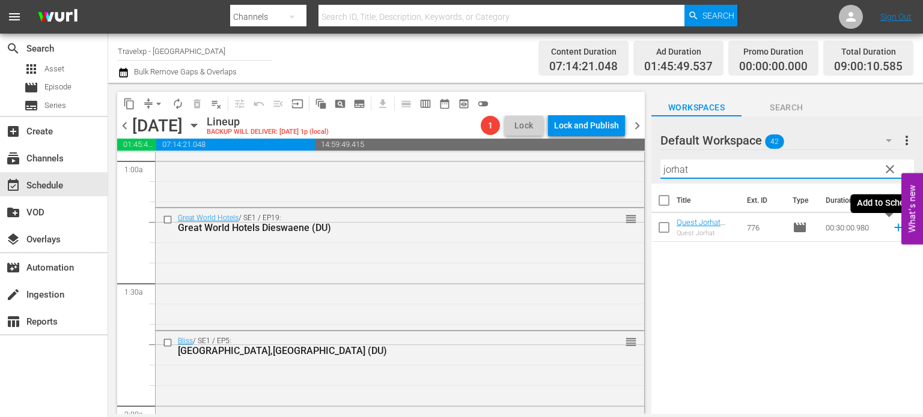
type input "jorhat"
click at [891, 229] on icon at bounding box center [897, 227] width 13 height 13
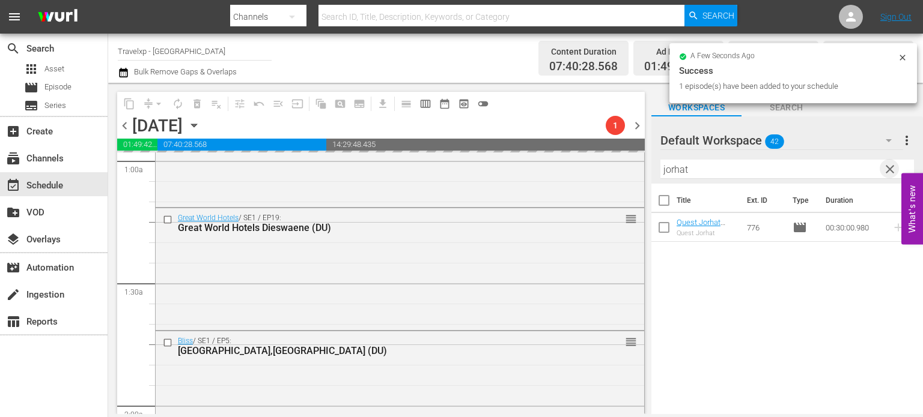
click at [891, 168] on span "clear" at bounding box center [889, 169] width 14 height 14
click at [891, 168] on input "jorhat" at bounding box center [786, 169] width 253 height 19
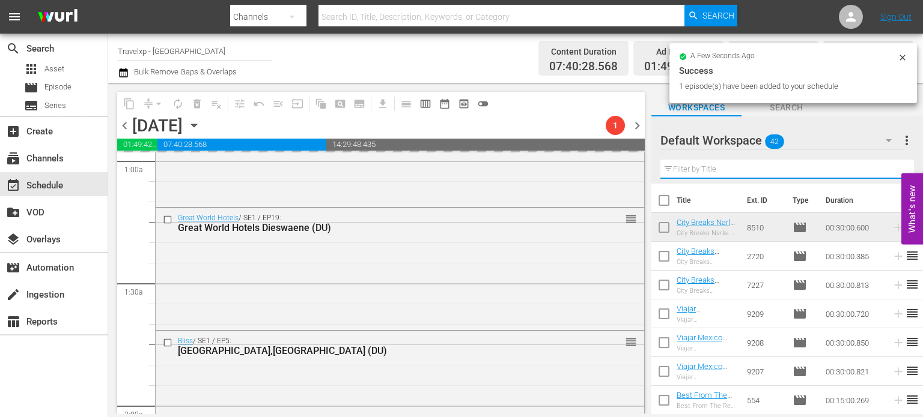
click at [891, 168] on input "text" at bounding box center [786, 169] width 253 height 19
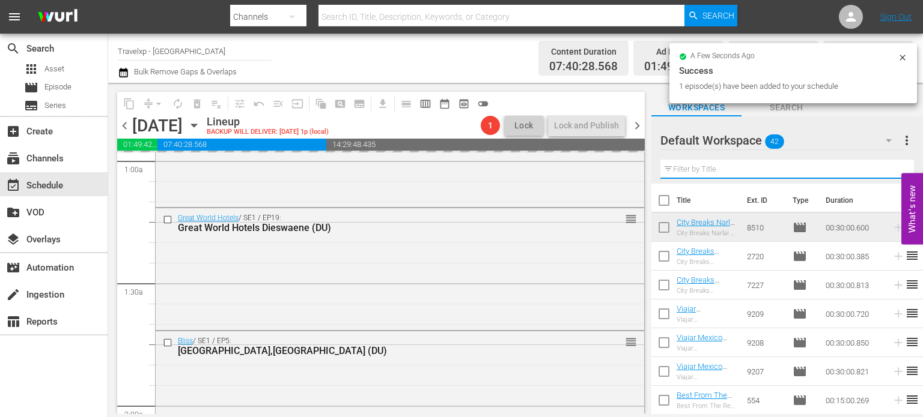
click at [891, 168] on input "text" at bounding box center [786, 169] width 253 height 19
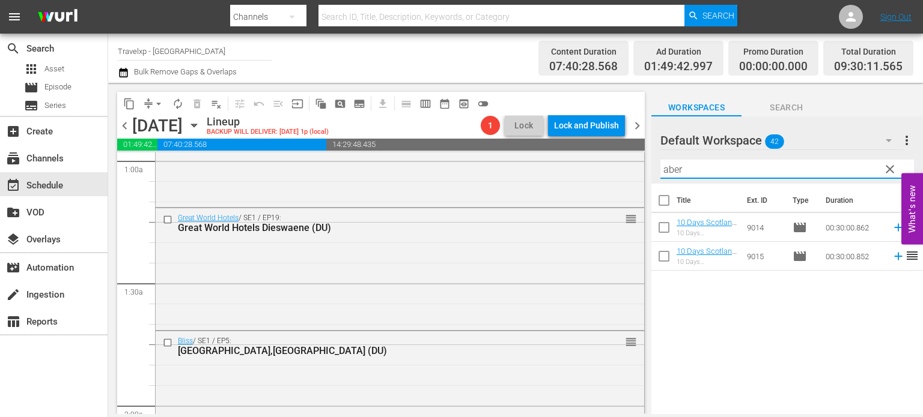
type input "aber"
click at [891, 230] on icon at bounding box center [897, 227] width 13 height 13
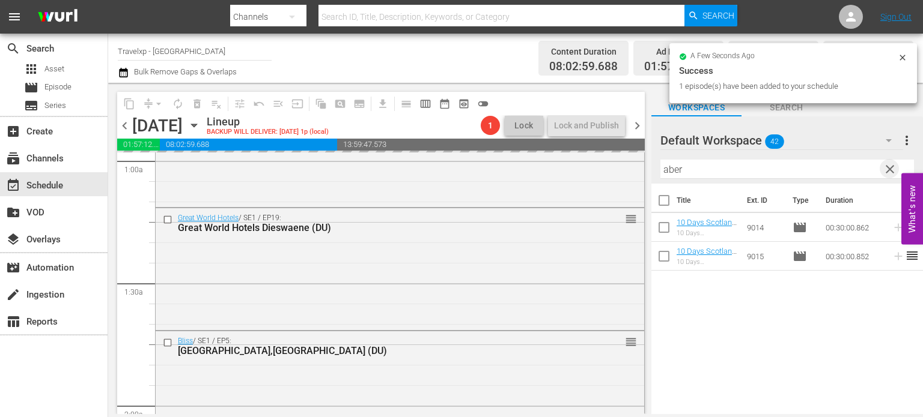
click at [893, 168] on span "clear" at bounding box center [889, 169] width 14 height 14
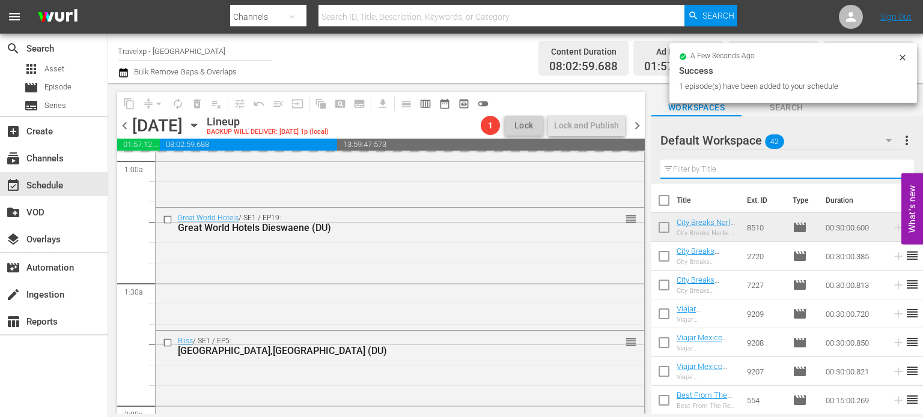
click at [893, 168] on input "text" at bounding box center [786, 169] width 253 height 19
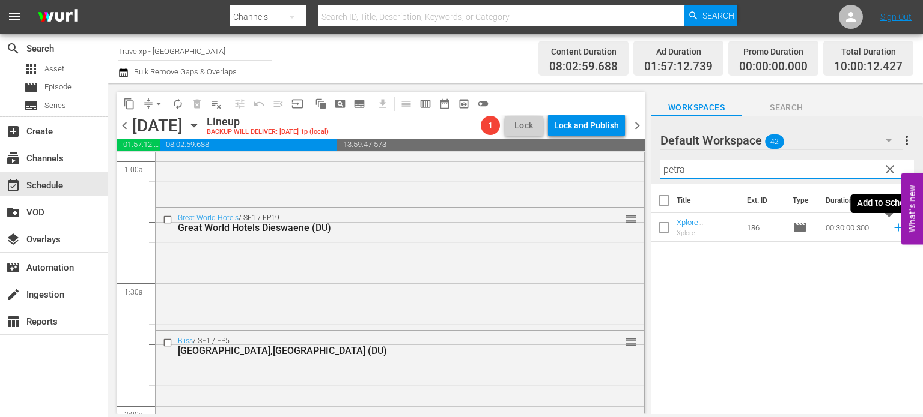
type input "petra"
click at [894, 228] on icon at bounding box center [898, 228] width 8 height 8
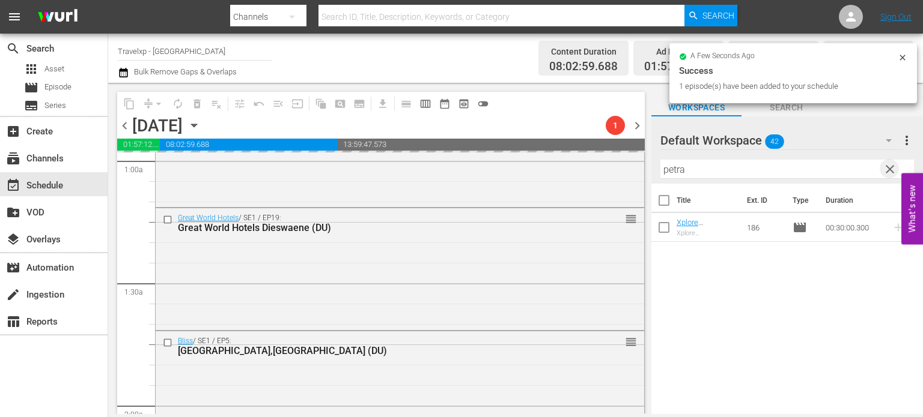
click at [889, 171] on span "clear" at bounding box center [889, 169] width 14 height 14
click at [889, 171] on input "petra" at bounding box center [786, 169] width 253 height 19
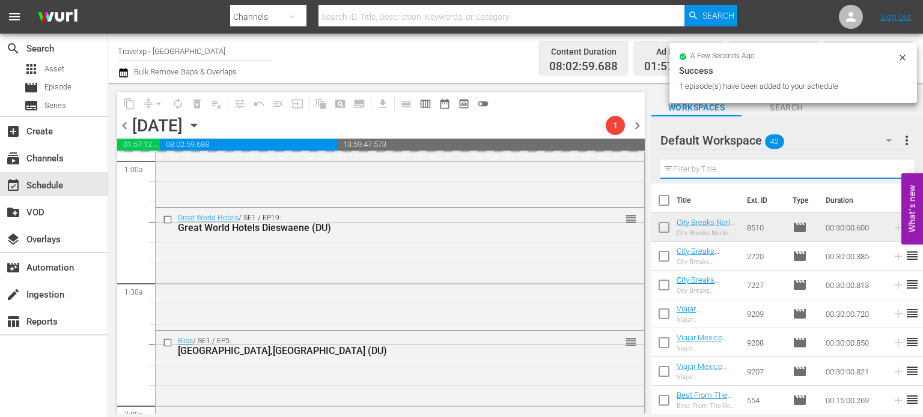
click at [889, 171] on input "text" at bounding box center [786, 169] width 253 height 19
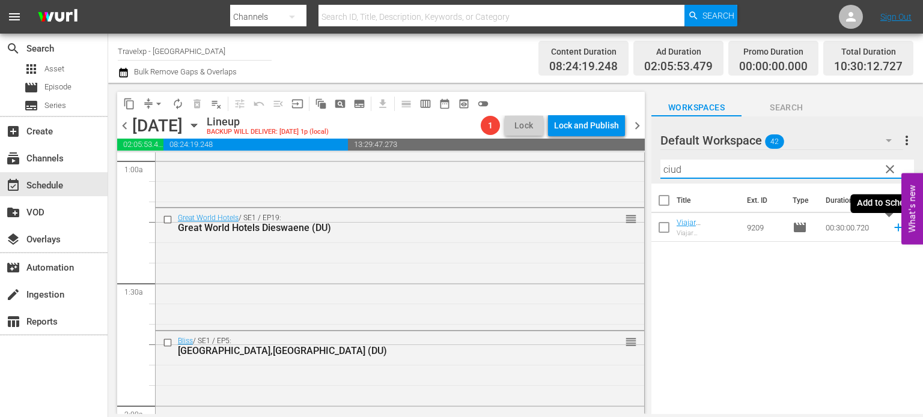
type input "ciud"
click at [891, 226] on icon at bounding box center [897, 227] width 13 height 13
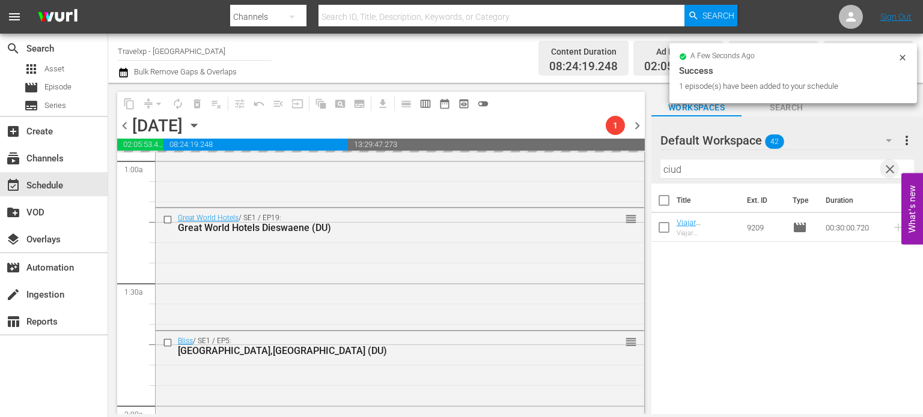
click at [890, 171] on span "clear" at bounding box center [889, 169] width 14 height 14
click at [890, 171] on input "ciud" at bounding box center [786, 169] width 253 height 19
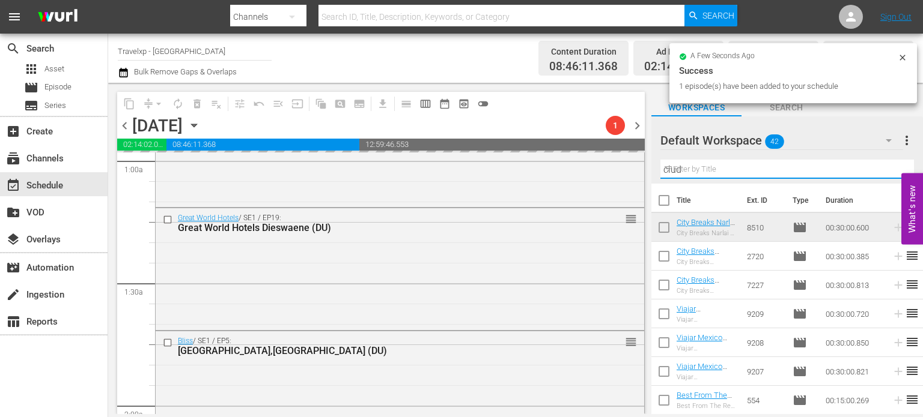
click at [890, 171] on input "ciud" at bounding box center [786, 169] width 253 height 19
click at [890, 171] on input "text" at bounding box center [786, 169] width 253 height 19
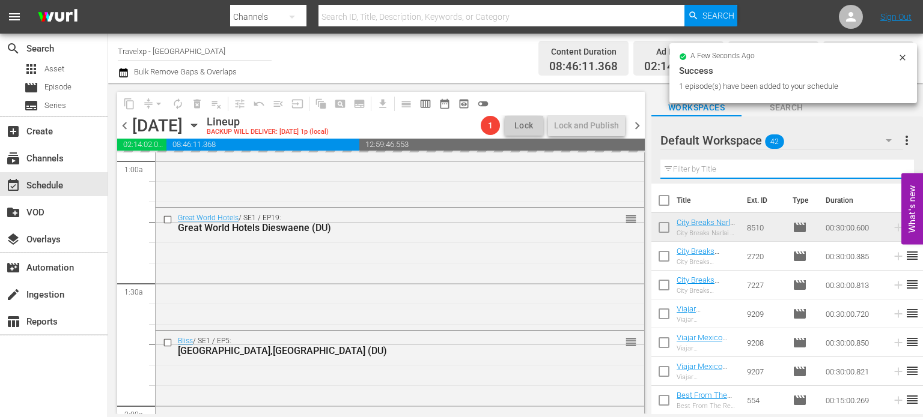
click at [890, 171] on input "text" at bounding box center [786, 169] width 253 height 19
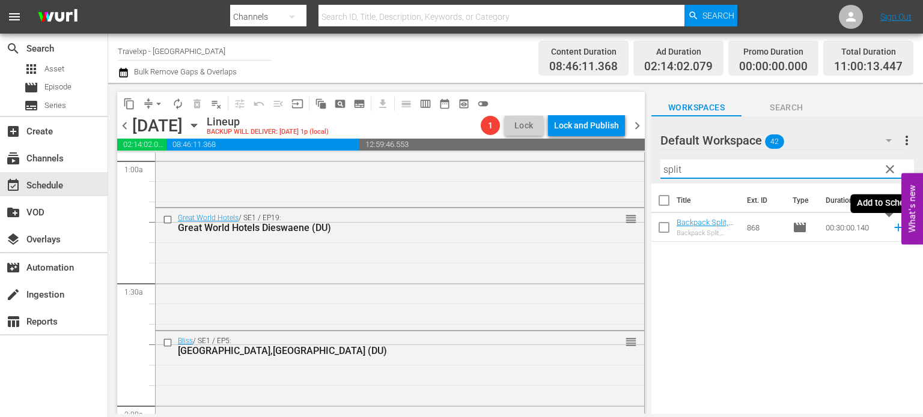
type input "split"
click at [891, 228] on icon at bounding box center [897, 227] width 13 height 13
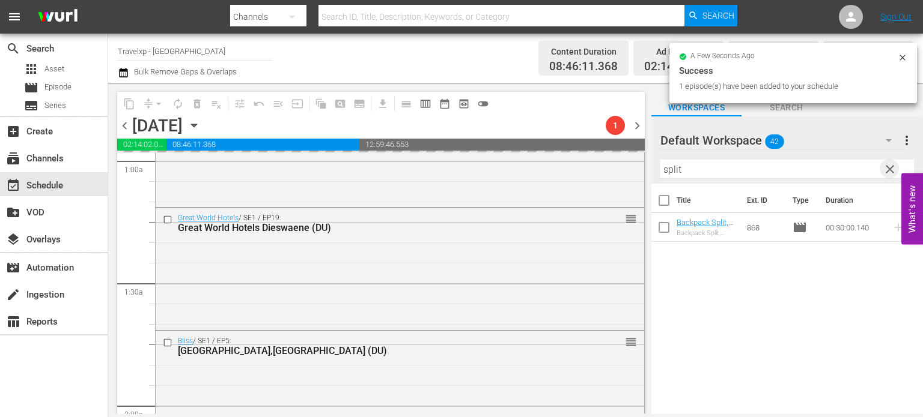
click at [891, 172] on span "clear" at bounding box center [889, 169] width 14 height 14
click at [891, 172] on input "split" at bounding box center [786, 169] width 253 height 19
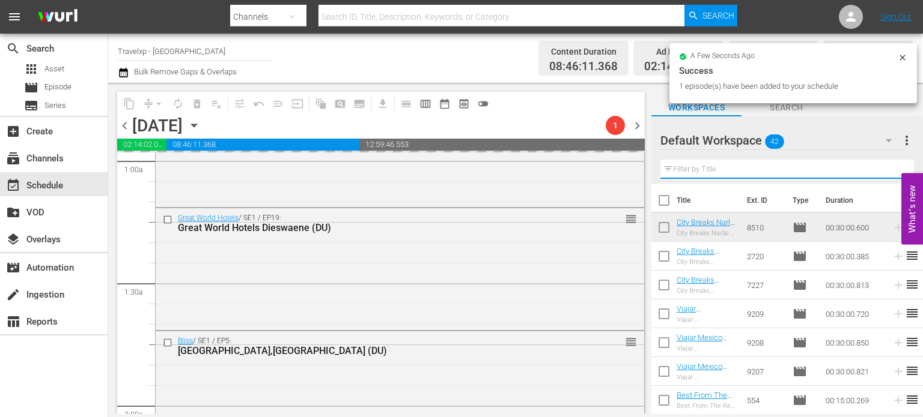
click at [891, 172] on input "text" at bounding box center [786, 169] width 253 height 19
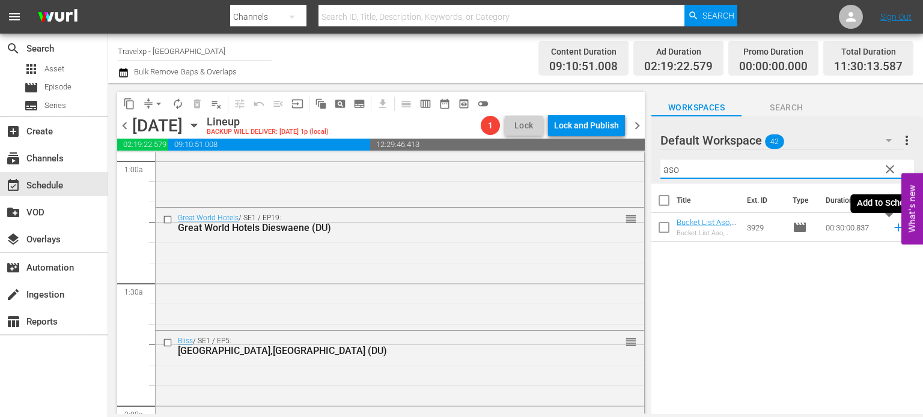
type input "aso"
click at [891, 228] on icon at bounding box center [897, 227] width 13 height 13
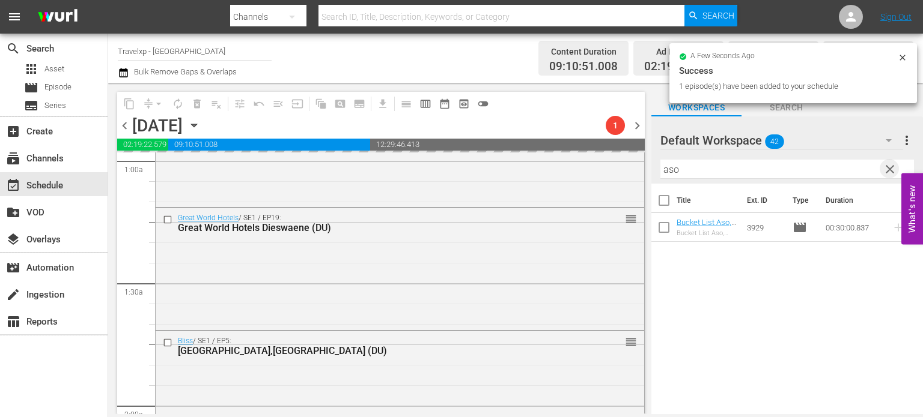
click at [891, 171] on span "clear" at bounding box center [889, 169] width 14 height 14
click at [891, 171] on input "aso" at bounding box center [786, 169] width 253 height 19
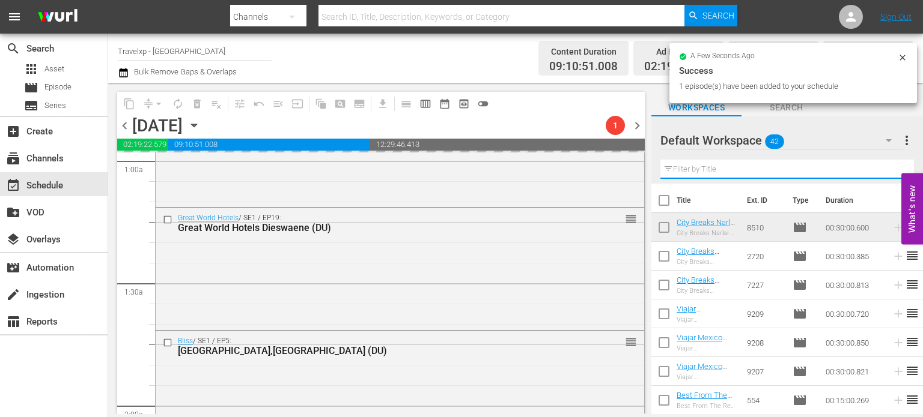
click at [891, 171] on input "text" at bounding box center [786, 169] width 253 height 19
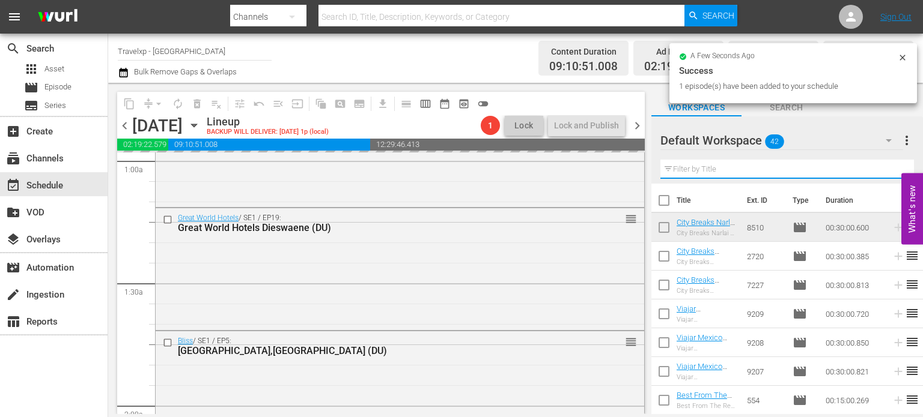
click at [891, 171] on input "text" at bounding box center [786, 169] width 253 height 19
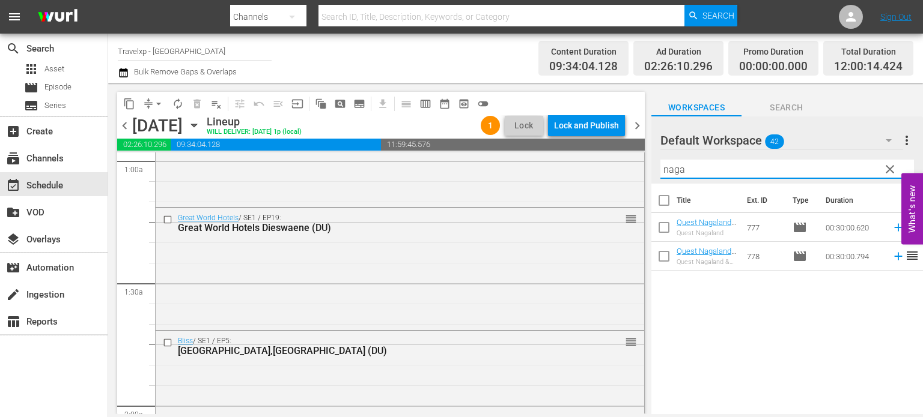
type input "naga"
click at [894, 226] on icon at bounding box center [898, 228] width 8 height 8
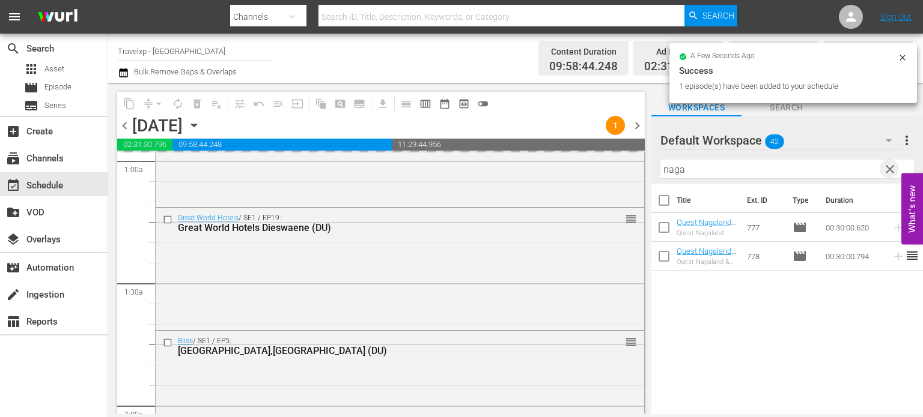
click at [888, 170] on span "clear" at bounding box center [889, 169] width 14 height 14
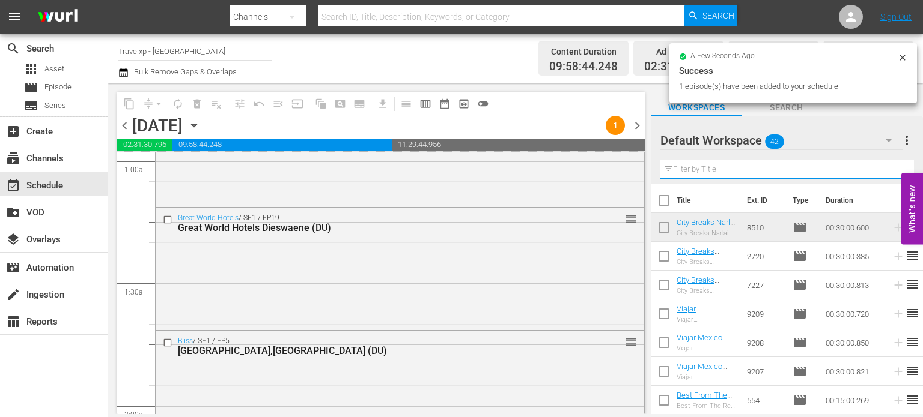
click at [888, 170] on input "text" at bounding box center [786, 169] width 253 height 19
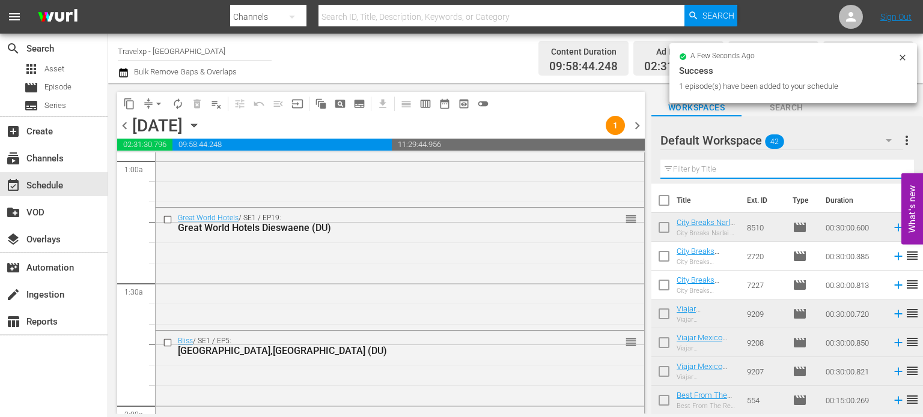
click at [888, 170] on input "text" at bounding box center [786, 169] width 253 height 19
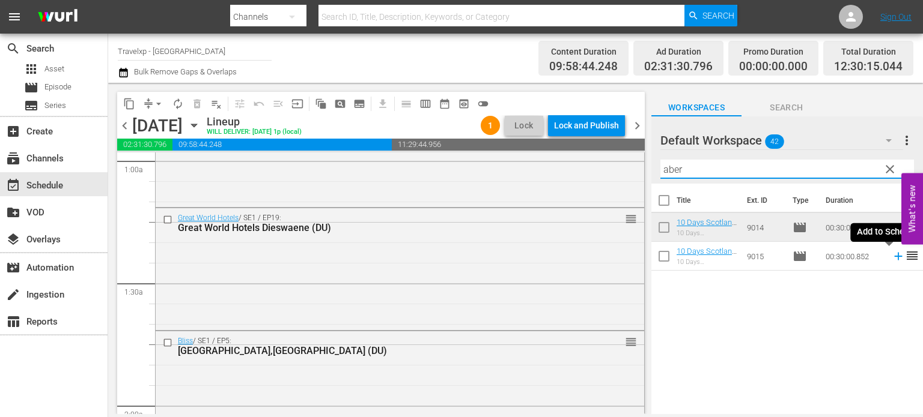
type input "aber"
click at [891, 258] on icon at bounding box center [897, 256] width 13 height 13
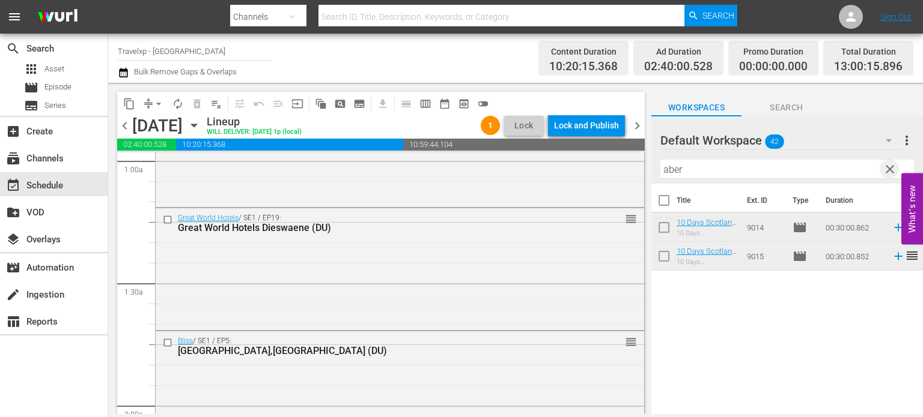
click at [893, 171] on span "clear" at bounding box center [889, 169] width 14 height 14
click at [893, 171] on input "aber" at bounding box center [786, 169] width 253 height 19
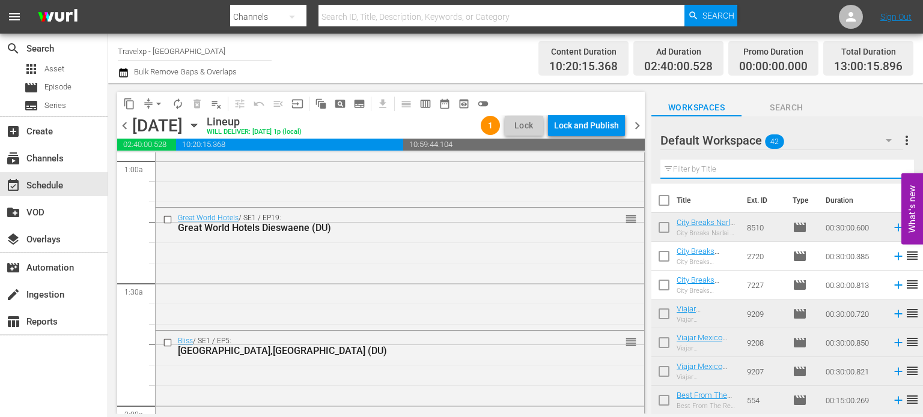
click at [893, 171] on input "text" at bounding box center [786, 169] width 253 height 19
click at [893, 171] on div "Default Workspace 42 Default more_vert Filter by Title" at bounding box center [786, 150] width 271 height 67
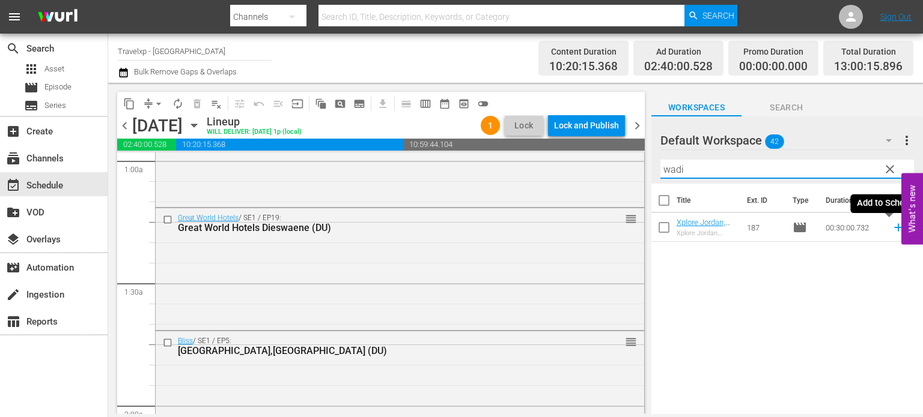
type input "wadi"
click at [891, 230] on icon at bounding box center [897, 227] width 13 height 13
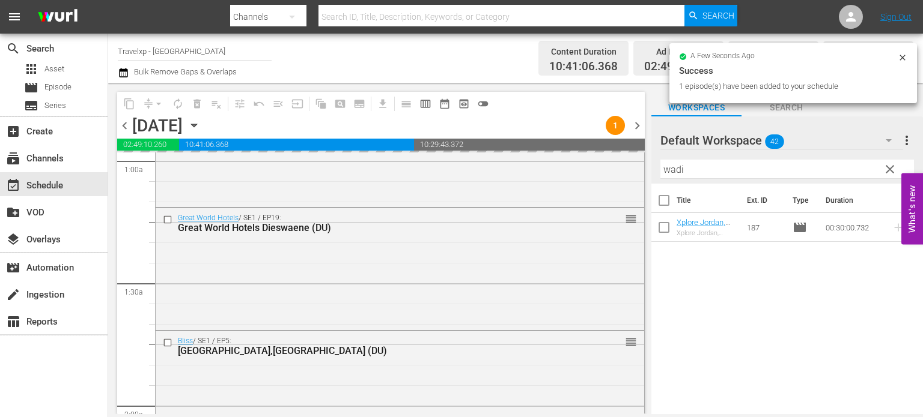
click at [891, 170] on span "clear" at bounding box center [889, 169] width 14 height 14
click at [891, 170] on input "wadi" at bounding box center [786, 169] width 253 height 19
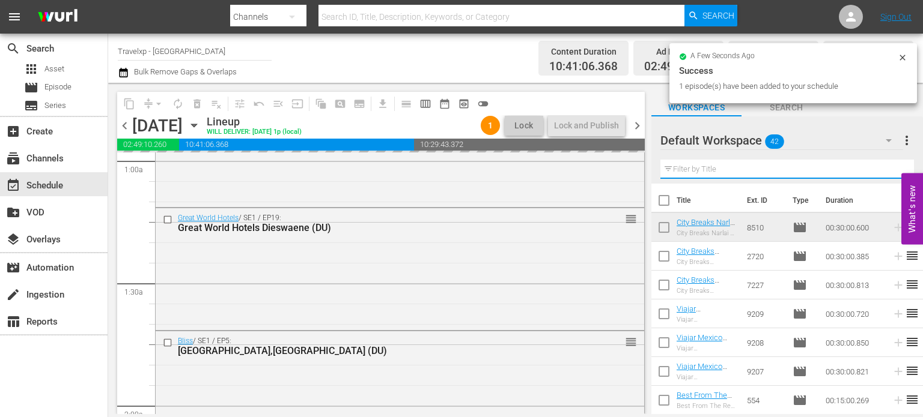
click at [891, 170] on input "text" at bounding box center [786, 169] width 253 height 19
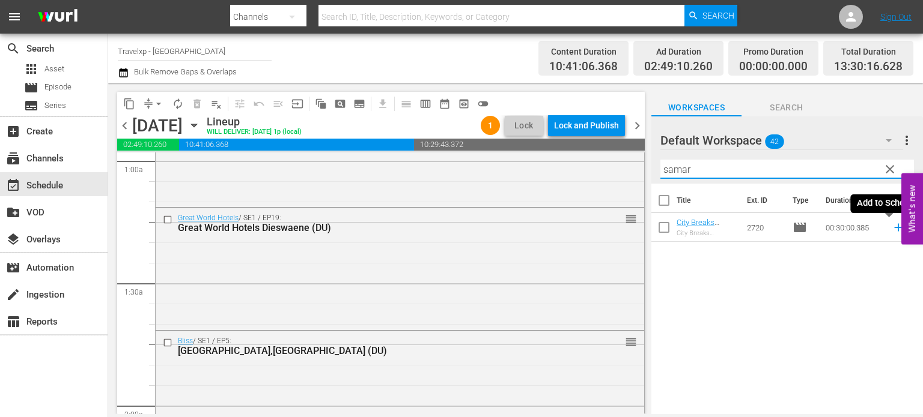
type input "samar"
click at [893, 231] on icon at bounding box center [897, 227] width 13 height 13
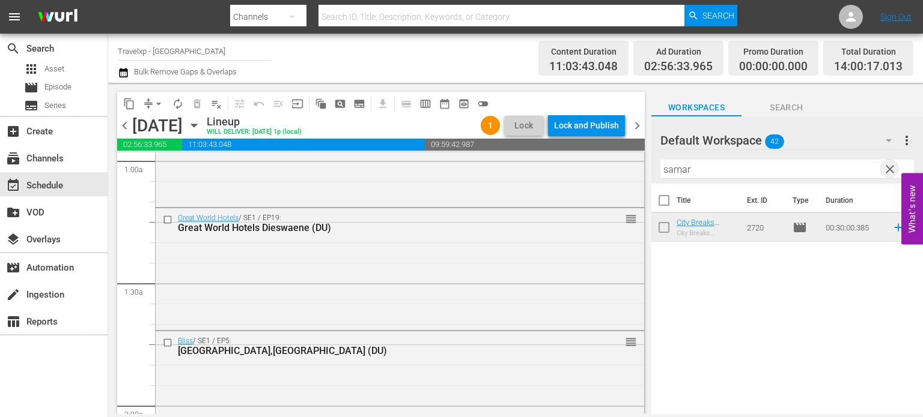
click at [894, 169] on span "clear" at bounding box center [889, 169] width 14 height 14
click at [894, 169] on input "samar" at bounding box center [786, 169] width 253 height 19
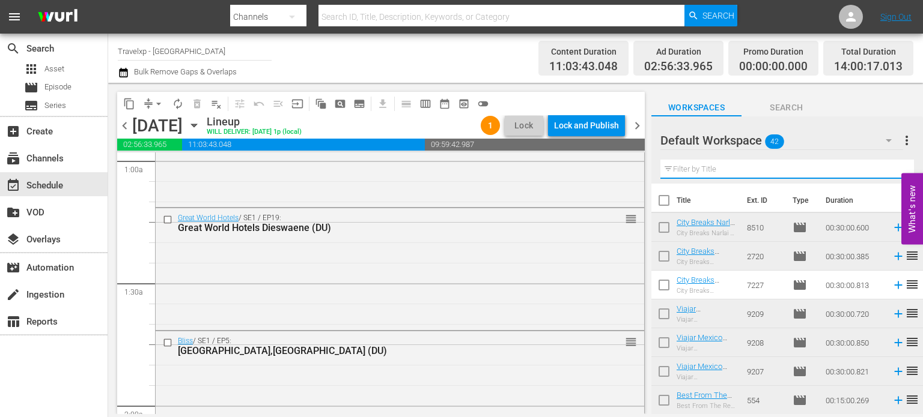
click at [894, 169] on input "text" at bounding box center [786, 169] width 253 height 19
click at [894, 169] on div "Default Workspace 42 Default more_vert Filter by Title" at bounding box center [786, 150] width 271 height 67
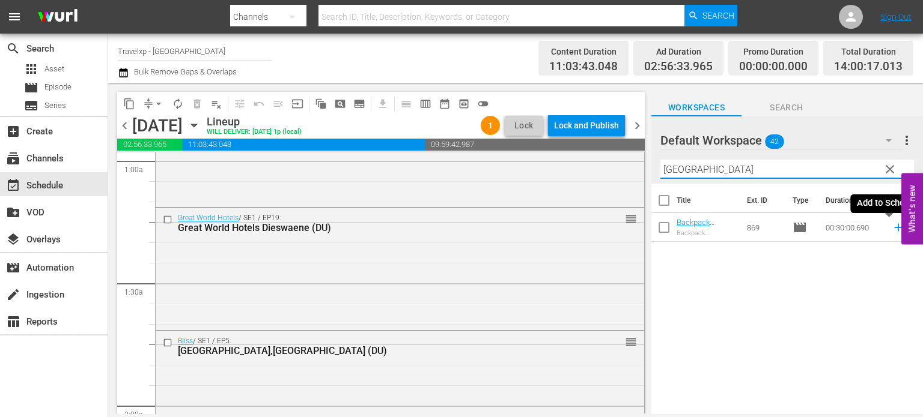
type input "[GEOGRAPHIC_DATA]"
click at [891, 229] on icon at bounding box center [897, 227] width 13 height 13
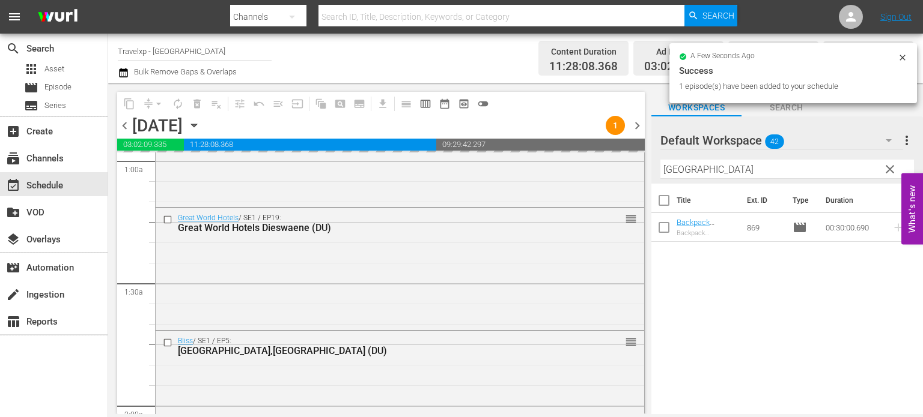
click at [891, 171] on span "clear" at bounding box center [889, 169] width 14 height 14
click at [891, 171] on input "[GEOGRAPHIC_DATA]" at bounding box center [786, 169] width 253 height 19
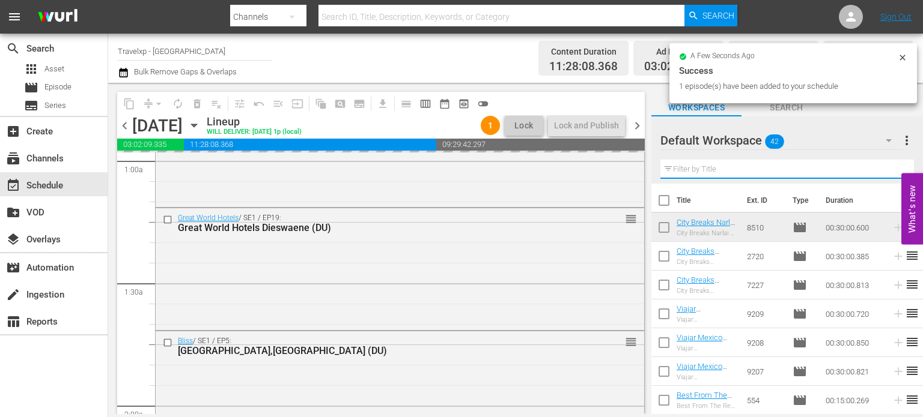
click at [891, 171] on input "text" at bounding box center [786, 169] width 253 height 19
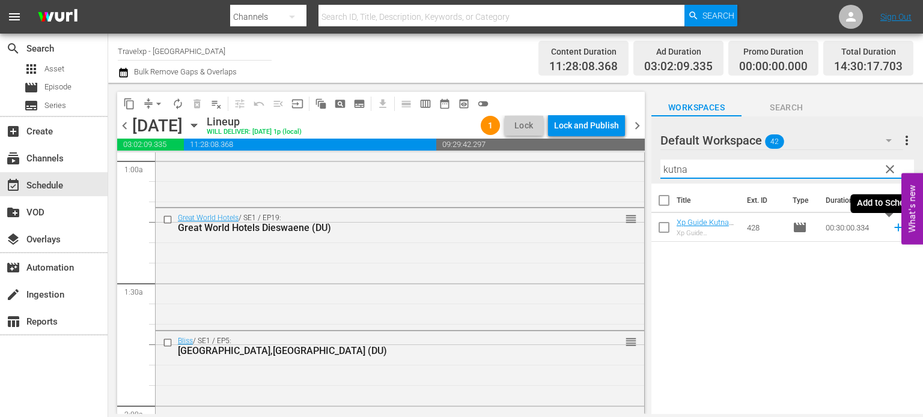
type input "kutna"
click at [891, 230] on icon at bounding box center [897, 227] width 13 height 13
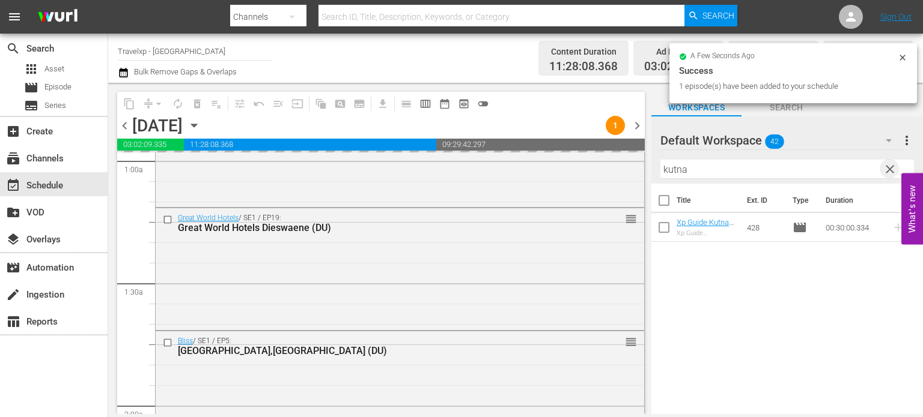
click at [889, 168] on span "clear" at bounding box center [889, 169] width 14 height 14
click at [889, 168] on input "kutna" at bounding box center [786, 169] width 253 height 19
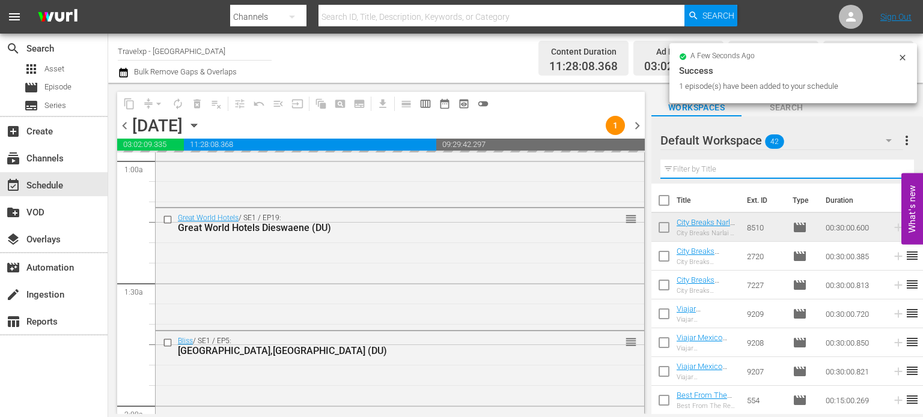
click at [889, 168] on input "text" at bounding box center [786, 169] width 253 height 19
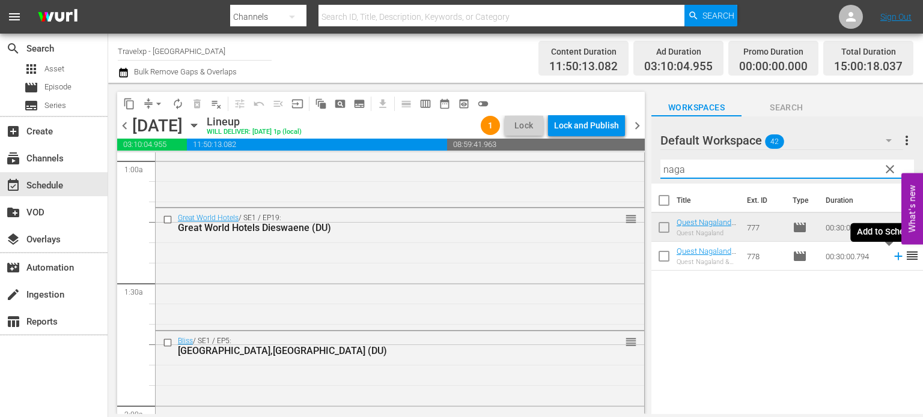
type input "naga"
click at [891, 259] on icon at bounding box center [897, 256] width 13 height 13
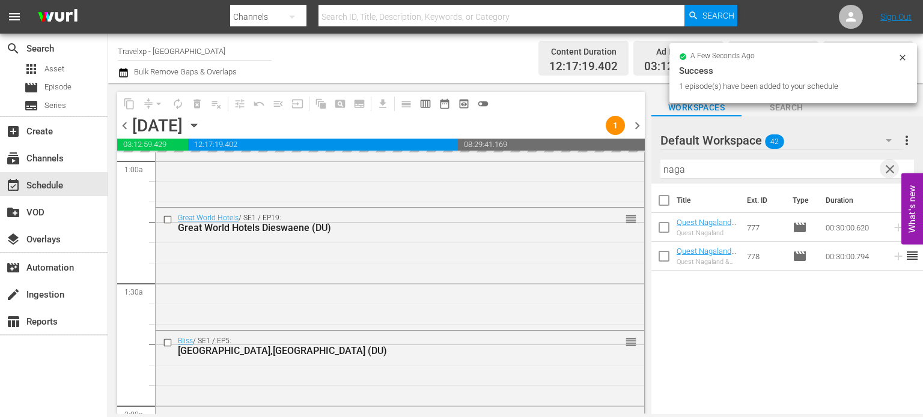
click at [888, 170] on span "clear" at bounding box center [889, 169] width 14 height 14
click at [888, 170] on input "naga" at bounding box center [786, 169] width 253 height 19
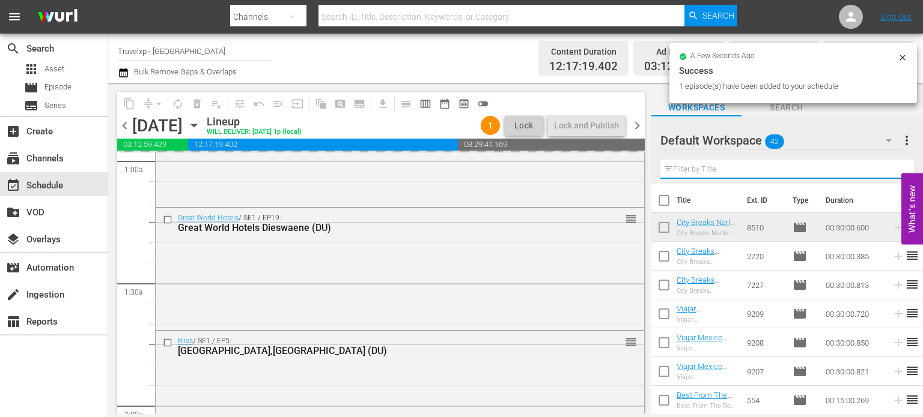
click at [888, 170] on input "text" at bounding box center [786, 169] width 253 height 19
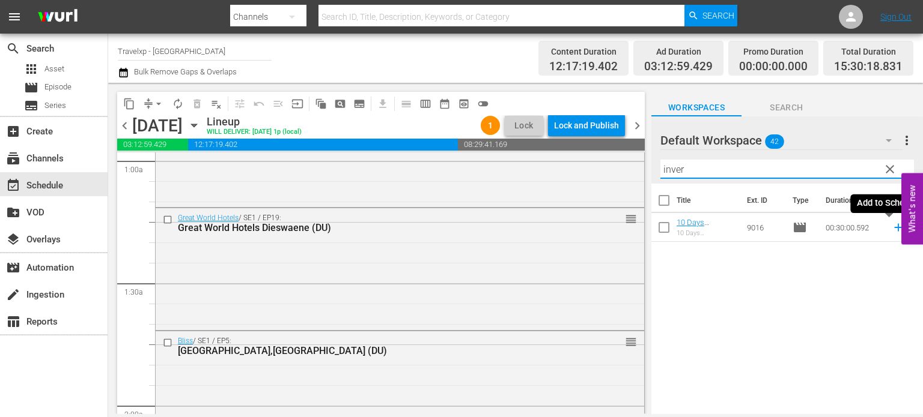
type input "inver"
click at [894, 228] on icon at bounding box center [898, 228] width 8 height 8
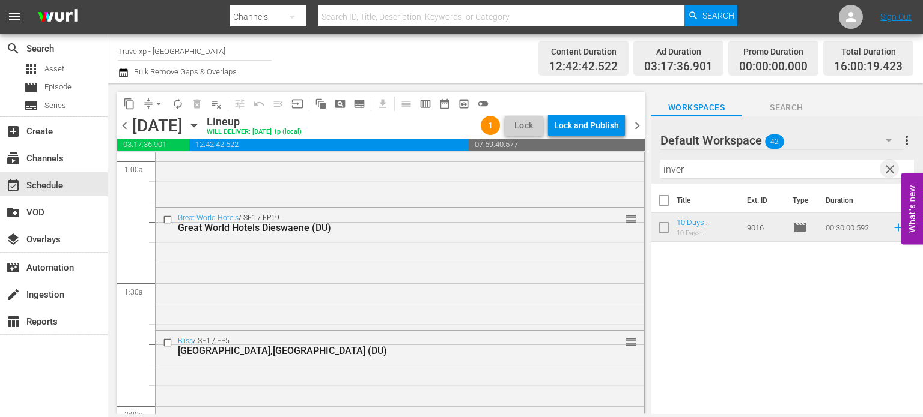
click at [893, 172] on span "clear" at bounding box center [889, 169] width 14 height 14
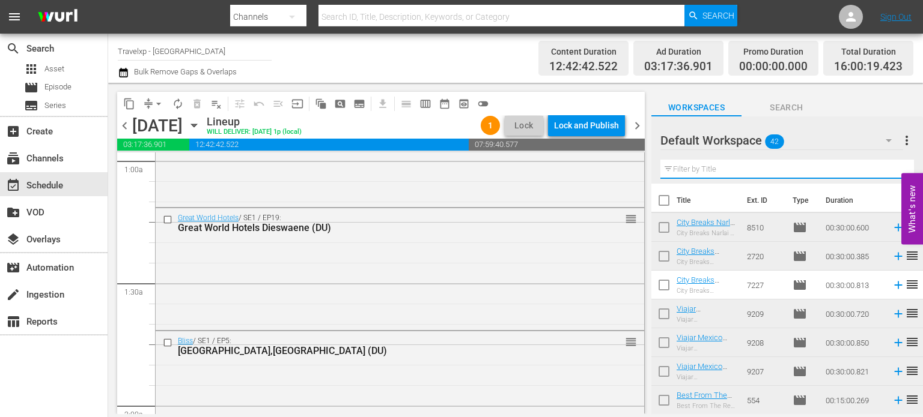
click at [893, 172] on input "text" at bounding box center [786, 169] width 253 height 19
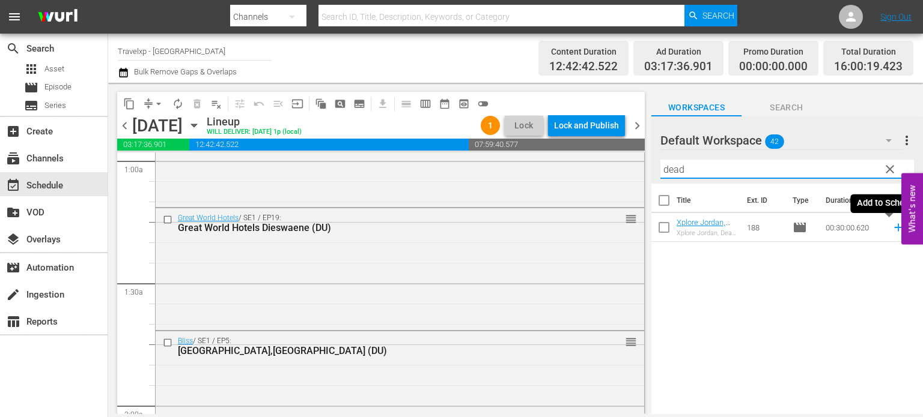
type input "dead"
click at [894, 228] on icon at bounding box center [898, 228] width 8 height 8
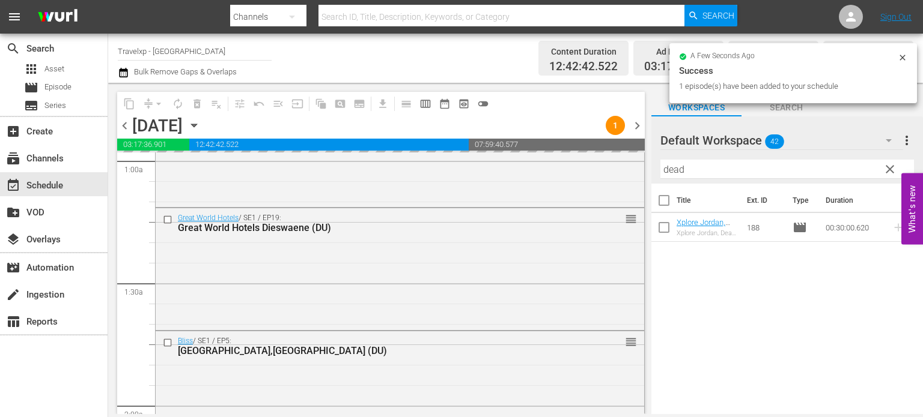
click at [890, 172] on span "clear" at bounding box center [889, 169] width 14 height 14
click at [890, 172] on input "dead" at bounding box center [786, 169] width 253 height 19
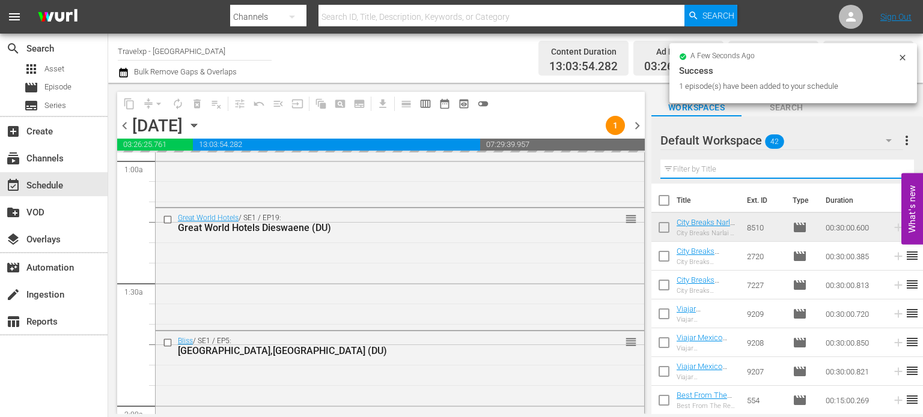
click at [890, 172] on input "text" at bounding box center [786, 169] width 253 height 19
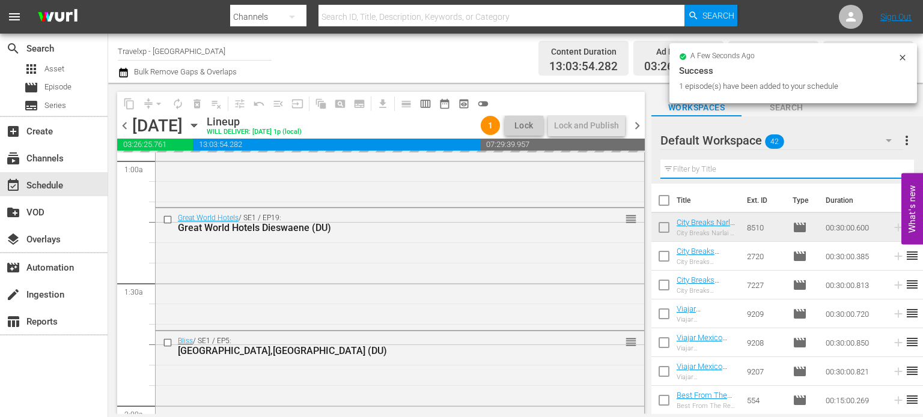
click at [890, 172] on input "text" at bounding box center [786, 169] width 253 height 19
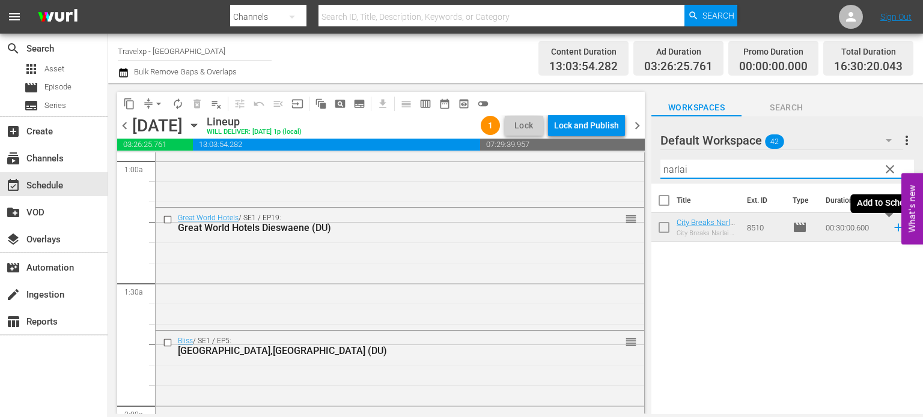
type input "narlai"
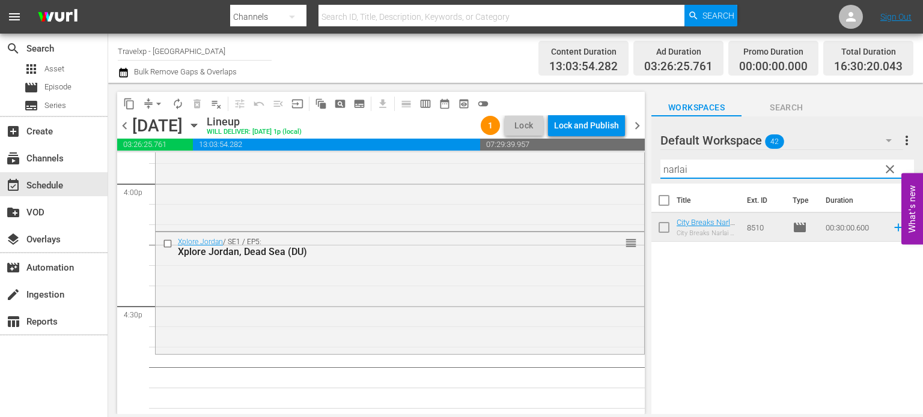
scroll to position [3891, 0]
click at [894, 228] on icon at bounding box center [897, 227] width 13 height 13
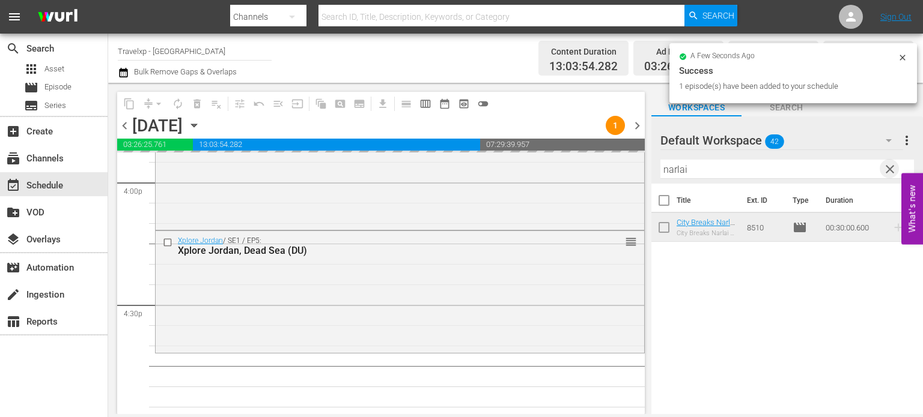
click at [894, 174] on span "clear" at bounding box center [889, 169] width 14 height 14
click at [894, 174] on input "narlai" at bounding box center [786, 169] width 253 height 19
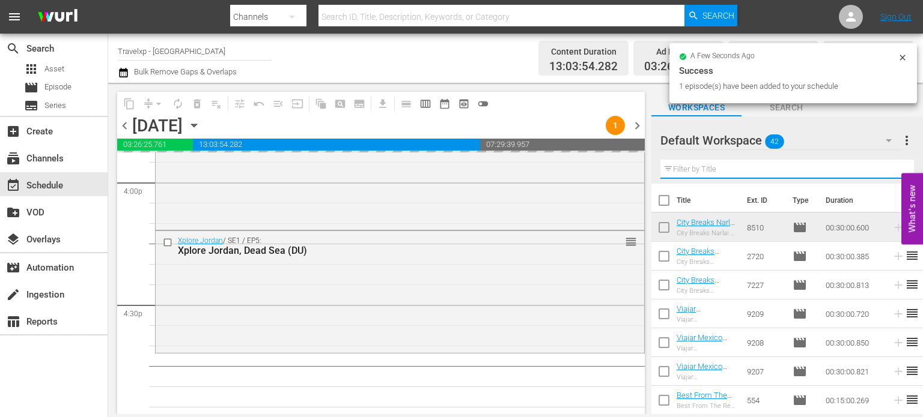
click at [894, 174] on input "text" at bounding box center [786, 169] width 253 height 19
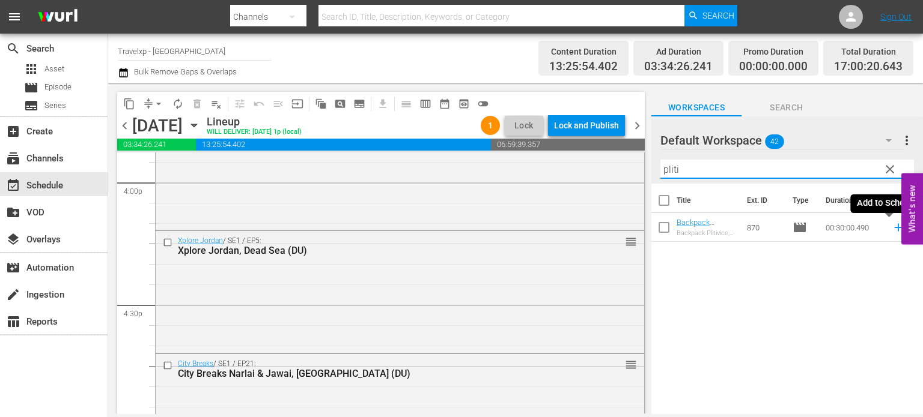
type input "pliti"
click at [891, 225] on icon at bounding box center [897, 227] width 13 height 13
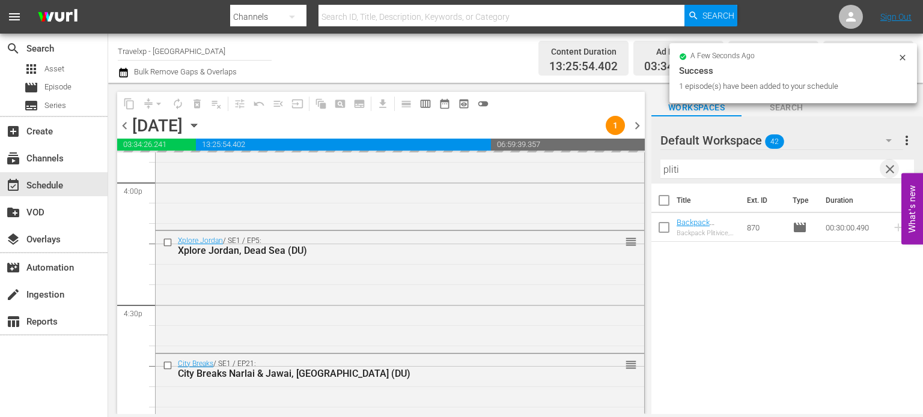
click at [891, 171] on span "clear" at bounding box center [889, 169] width 14 height 14
click at [891, 171] on input "pliti" at bounding box center [786, 169] width 253 height 19
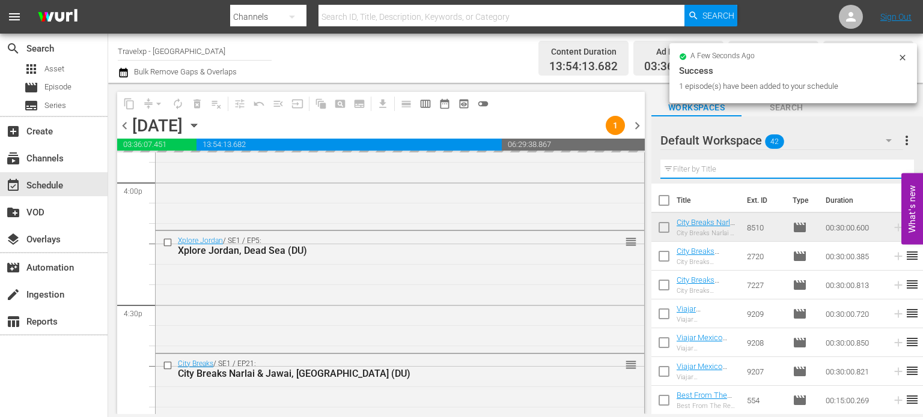
click at [891, 171] on input "text" at bounding box center [786, 169] width 253 height 19
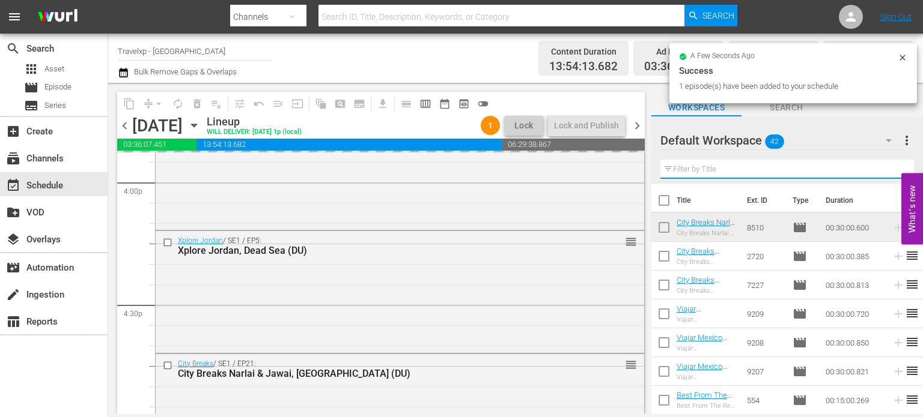
click at [891, 171] on input "text" at bounding box center [786, 169] width 253 height 19
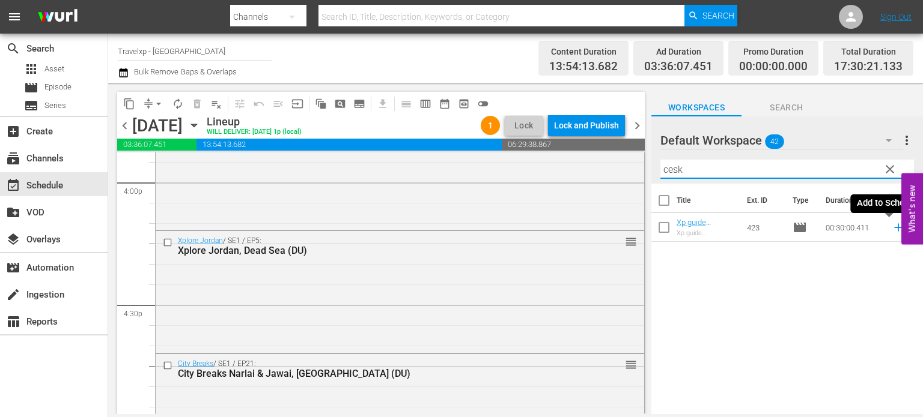
type input "cesk"
click at [891, 231] on icon at bounding box center [897, 227] width 13 height 13
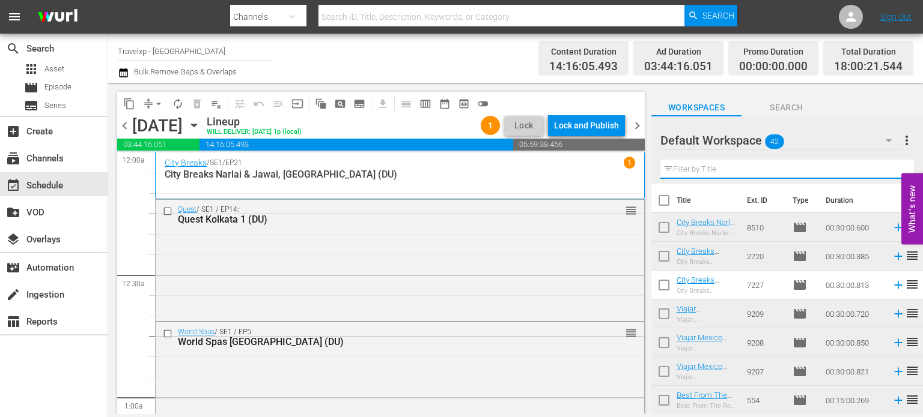
click at [888, 170] on input "text" at bounding box center [786, 169] width 253 height 19
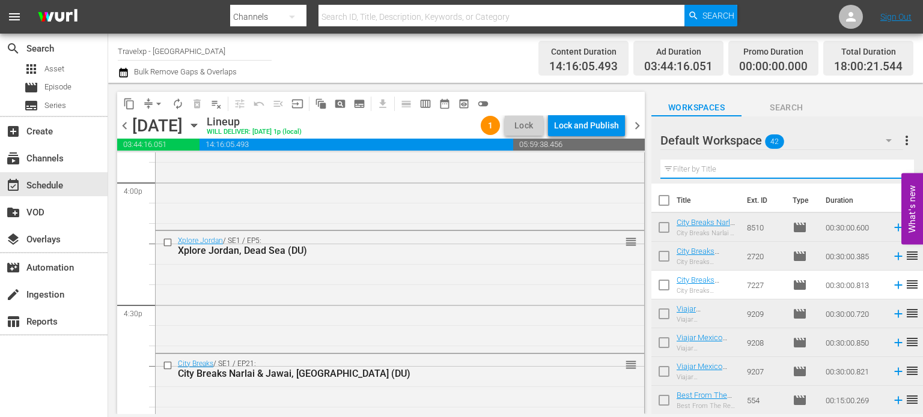
click at [888, 170] on div "Default Workspace 42 Default more_vert Filter by Title" at bounding box center [786, 150] width 271 height 67
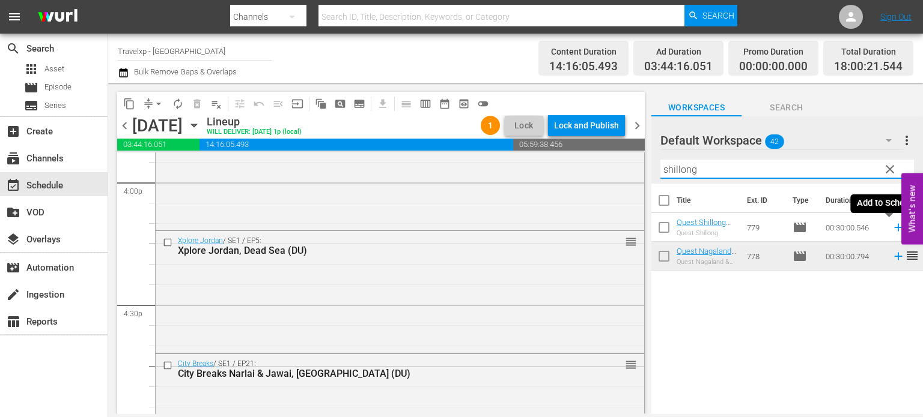
type input "shillong"
click at [892, 230] on icon at bounding box center [897, 227] width 13 height 13
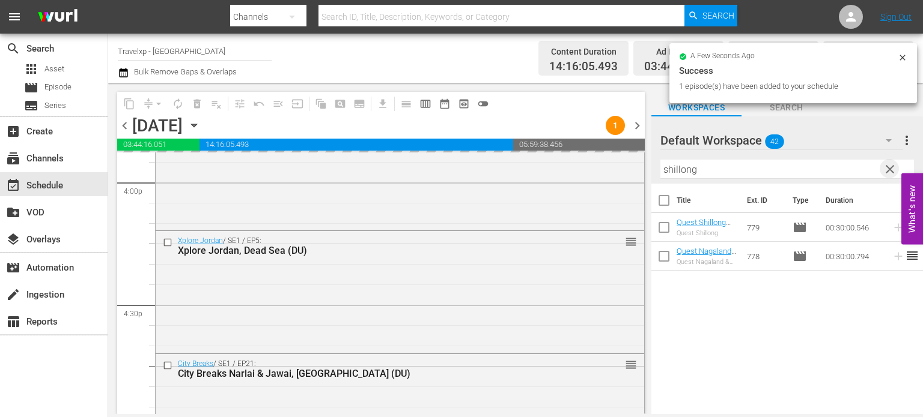
click at [888, 173] on span "clear" at bounding box center [889, 169] width 14 height 14
click at [888, 173] on input "shillong" at bounding box center [786, 169] width 253 height 19
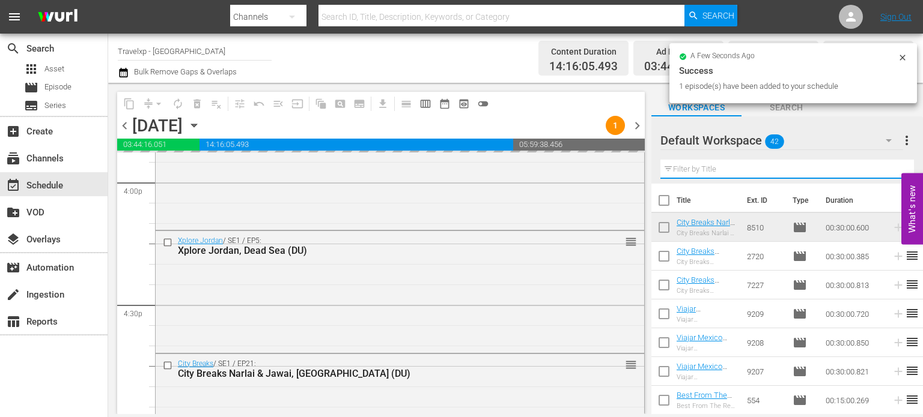
click at [888, 173] on input "text" at bounding box center [786, 169] width 253 height 19
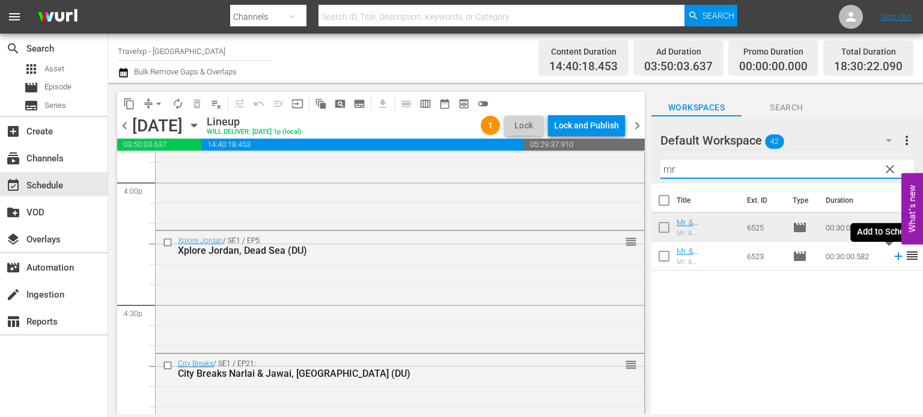
type input "mr"
click at [894, 256] on icon at bounding box center [898, 257] width 8 height 8
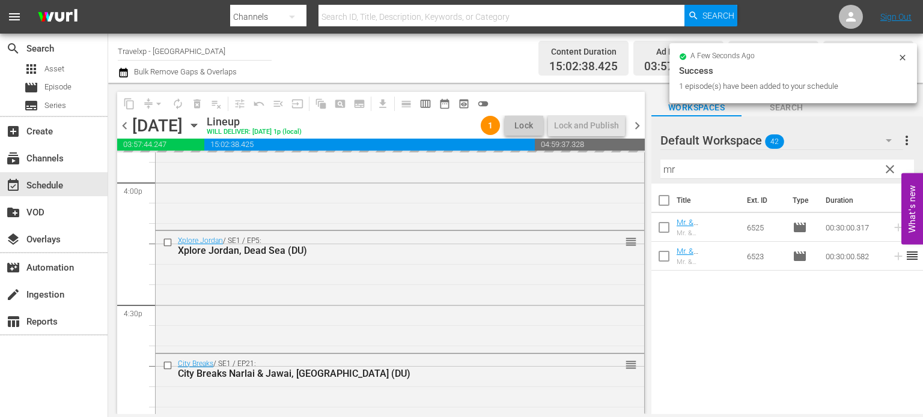
click at [890, 163] on span "clear" at bounding box center [889, 169] width 14 height 14
click at [890, 163] on input "mr" at bounding box center [786, 169] width 253 height 19
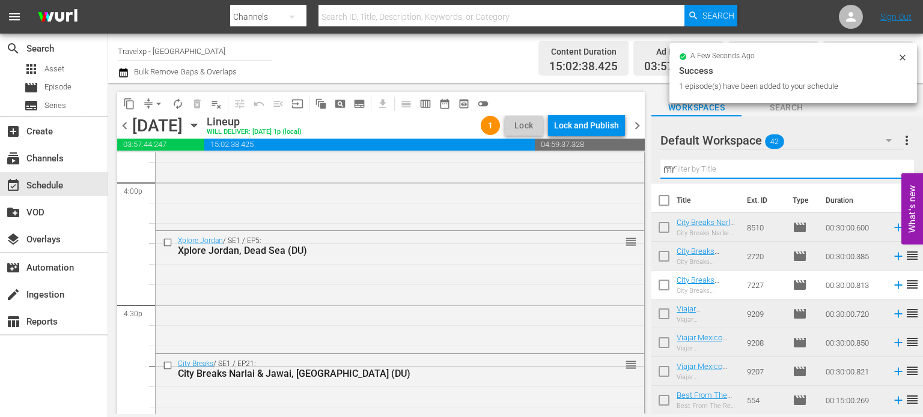
click at [890, 163] on input "mr" at bounding box center [786, 169] width 253 height 19
click at [890, 163] on input "text" at bounding box center [786, 169] width 253 height 19
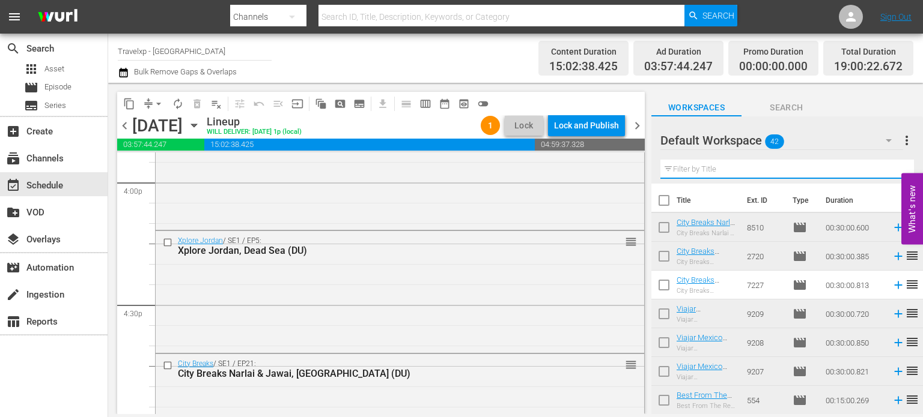
click at [890, 163] on input "text" at bounding box center [786, 169] width 253 height 19
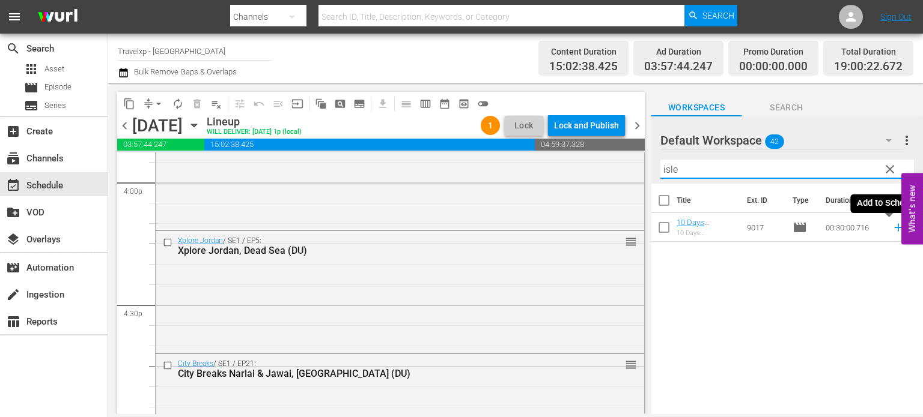
type input "isle"
click at [891, 231] on icon at bounding box center [897, 227] width 13 height 13
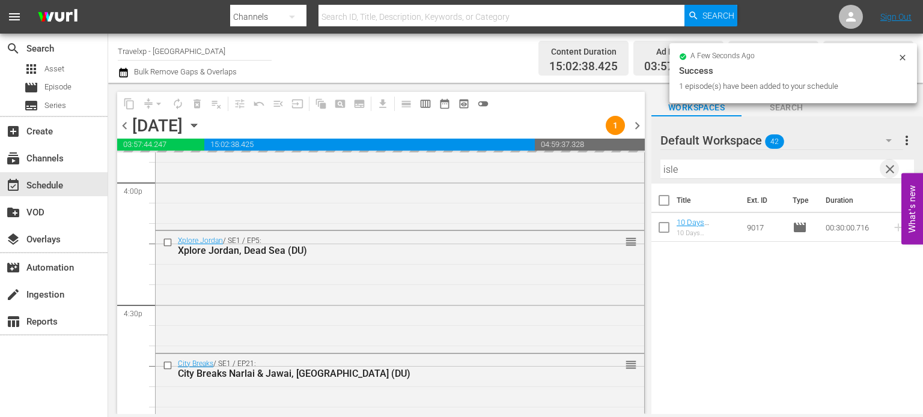
click at [891, 173] on span "clear" at bounding box center [889, 169] width 14 height 14
click at [891, 173] on input "isle" at bounding box center [786, 169] width 253 height 19
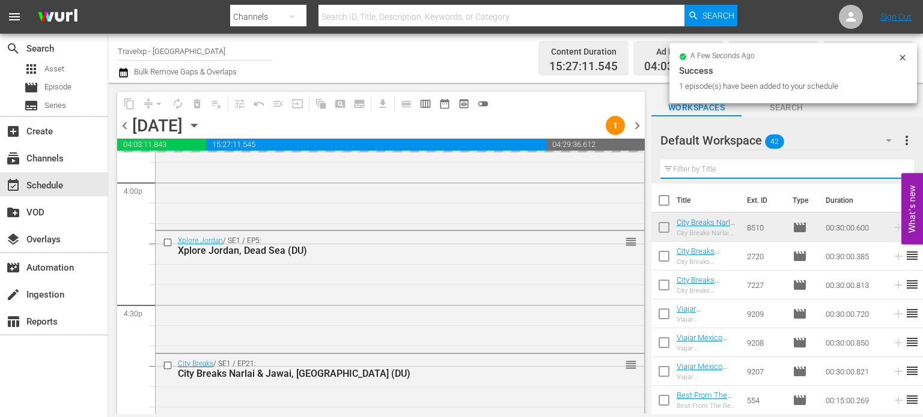
click at [891, 173] on input "text" at bounding box center [786, 169] width 253 height 19
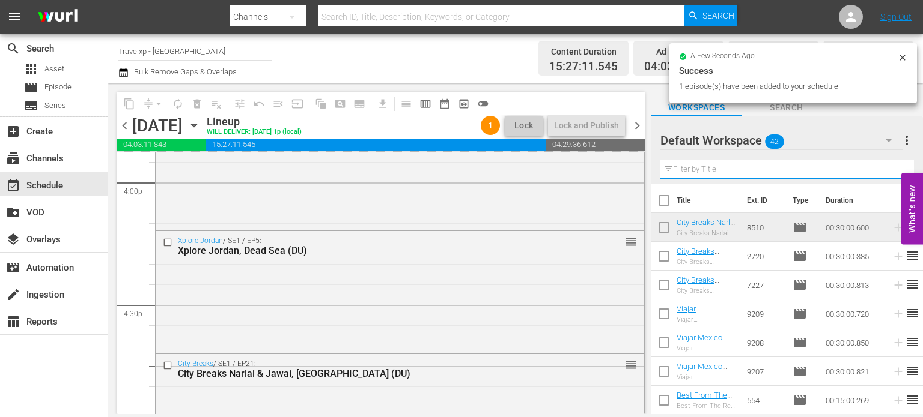
click at [891, 173] on input "text" at bounding box center [786, 169] width 253 height 19
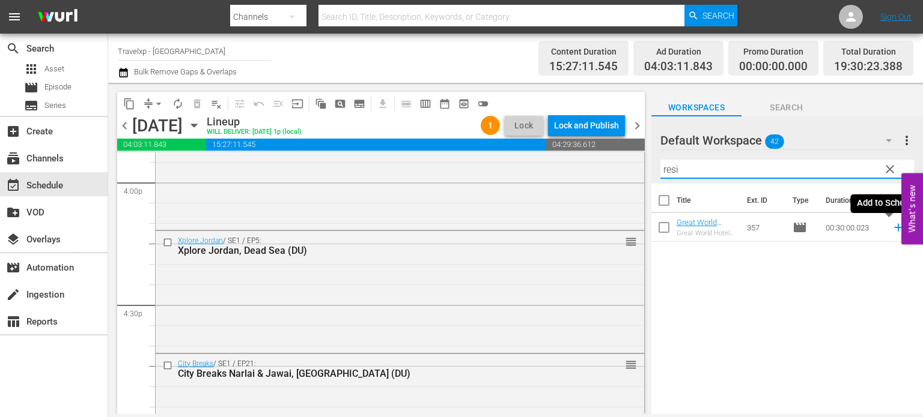
type input "resi"
click at [892, 230] on icon at bounding box center [897, 227] width 13 height 13
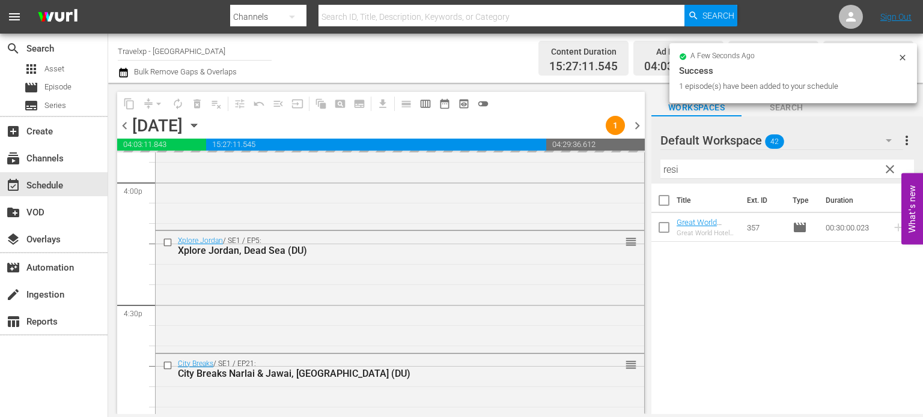
click at [883, 168] on span "clear" at bounding box center [889, 169] width 14 height 14
click at [883, 168] on input "resi" at bounding box center [786, 169] width 253 height 19
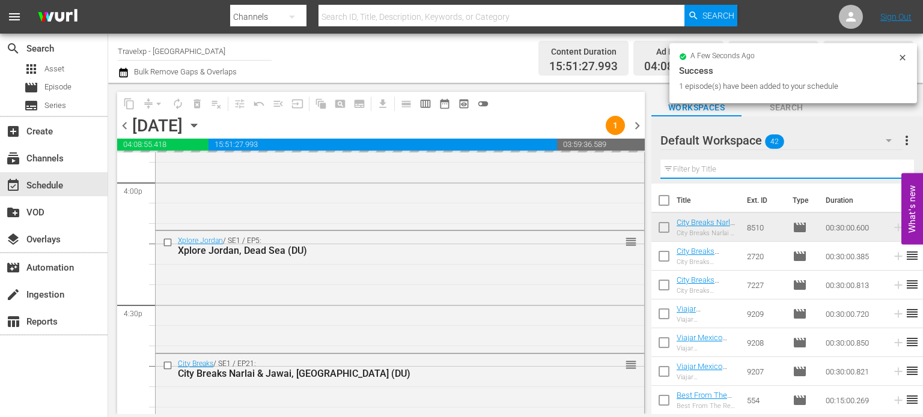
click at [883, 168] on input "text" at bounding box center [786, 169] width 253 height 19
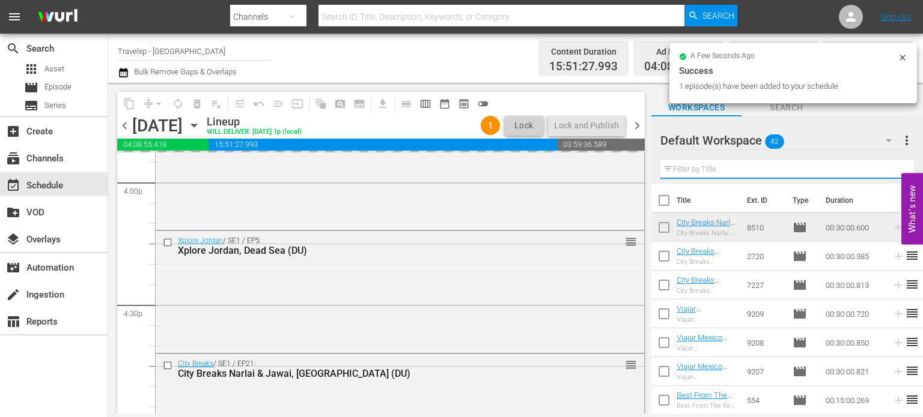
click at [883, 168] on input "text" at bounding box center [786, 169] width 253 height 19
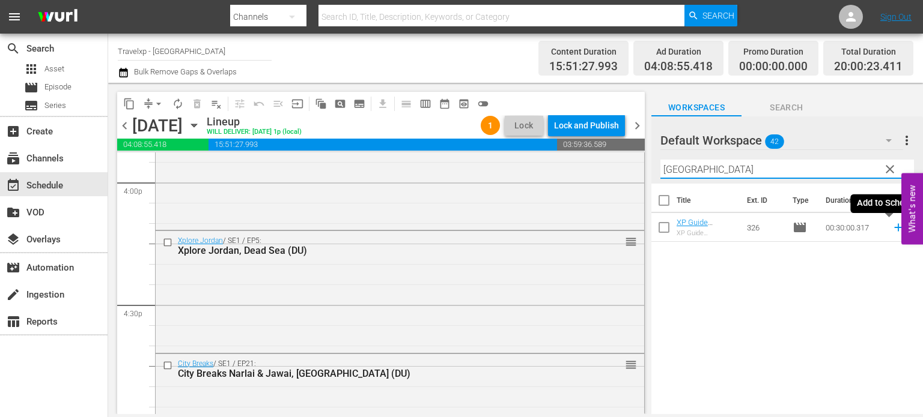
type input "bangkok"
click at [891, 230] on icon at bounding box center [897, 227] width 13 height 13
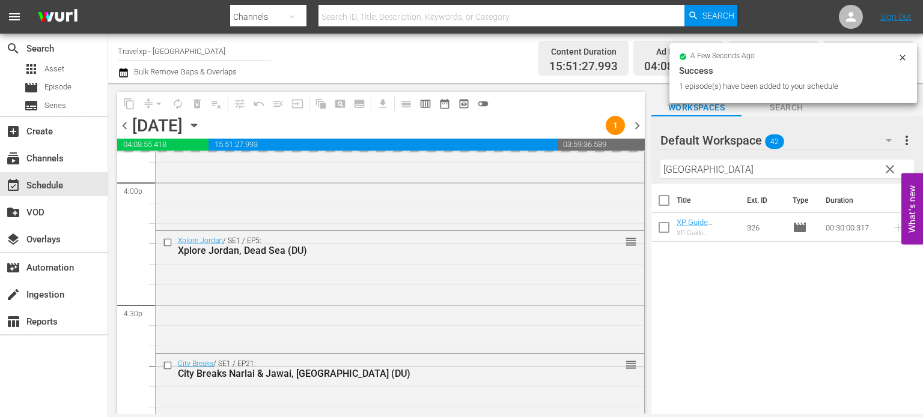
click at [890, 172] on span "clear" at bounding box center [889, 169] width 14 height 14
click at [890, 172] on input "bangkok" at bounding box center [786, 169] width 253 height 19
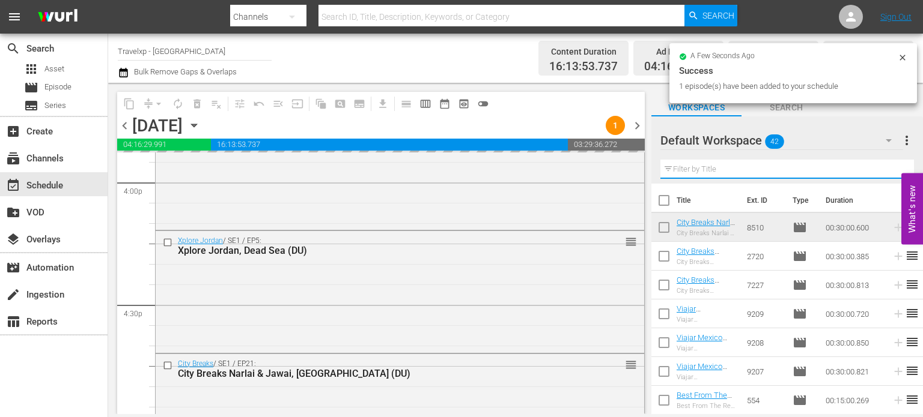
click at [890, 172] on input "text" at bounding box center [786, 169] width 253 height 19
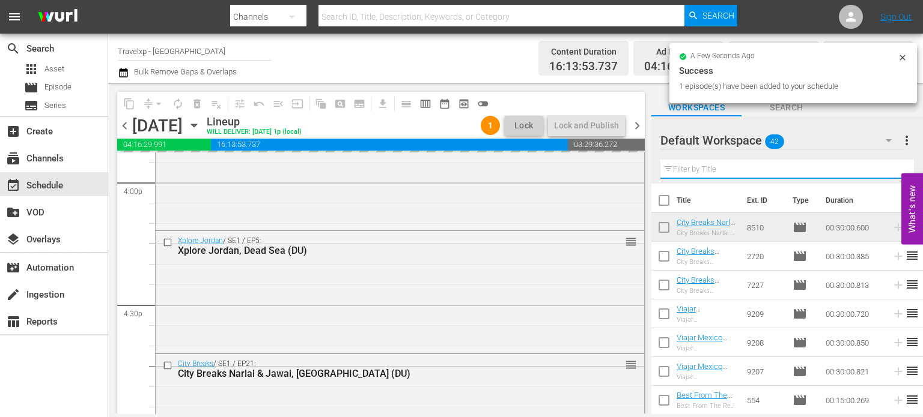
click at [890, 172] on input "text" at bounding box center [786, 169] width 253 height 19
click at [890, 172] on div "Default Workspace 42 Default more_vert Filter by Title" at bounding box center [786, 150] width 271 height 67
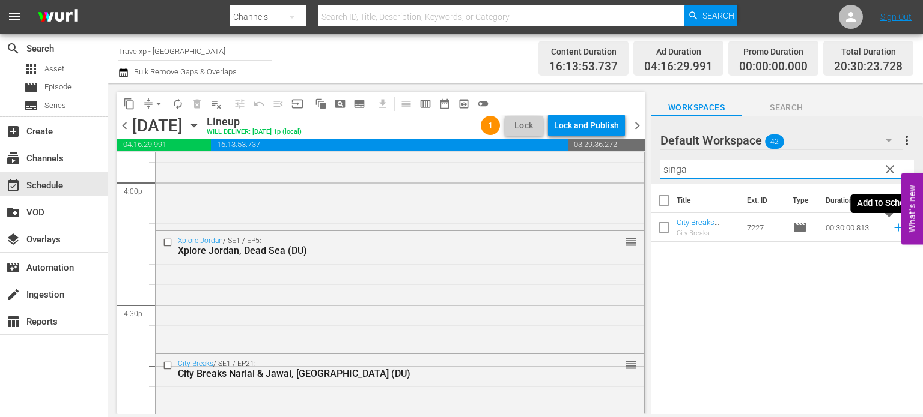
type input "singa"
click at [891, 230] on icon at bounding box center [897, 227] width 13 height 13
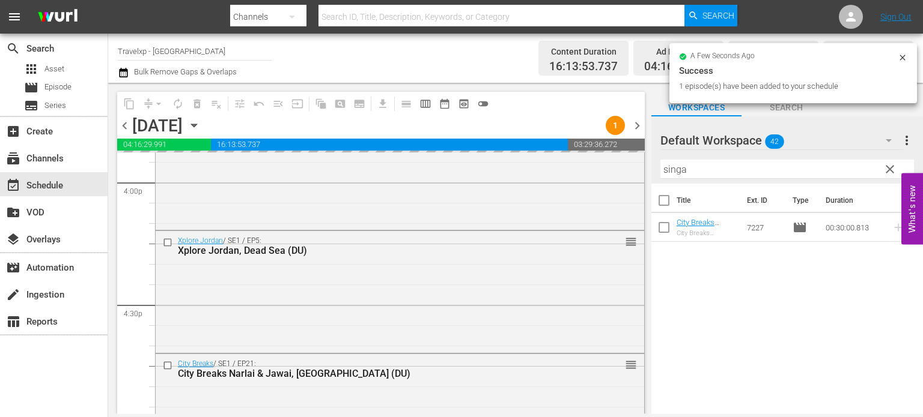
click at [891, 168] on span "clear" at bounding box center [889, 169] width 14 height 14
click at [891, 168] on input "singa" at bounding box center [786, 169] width 253 height 19
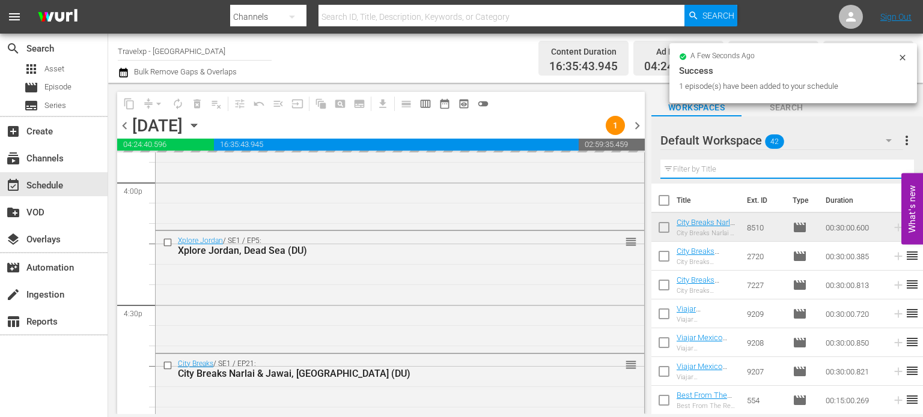
click at [891, 168] on input "text" at bounding box center [786, 169] width 253 height 19
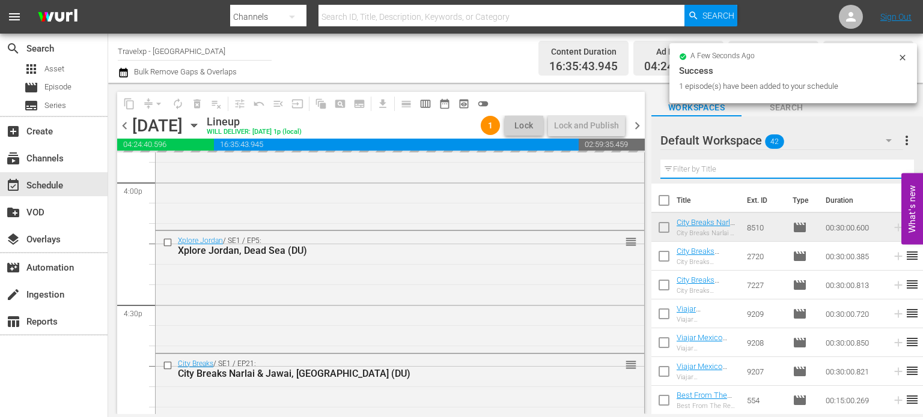
click at [891, 168] on input "text" at bounding box center [786, 169] width 253 height 19
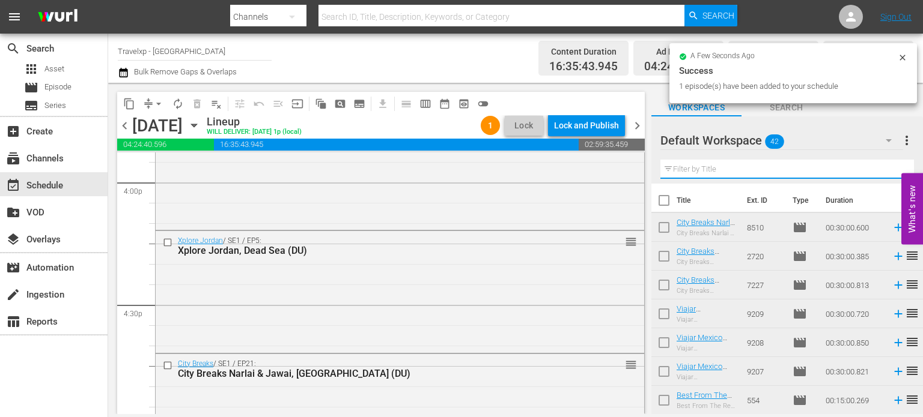
click at [891, 168] on input "text" at bounding box center [786, 169] width 253 height 19
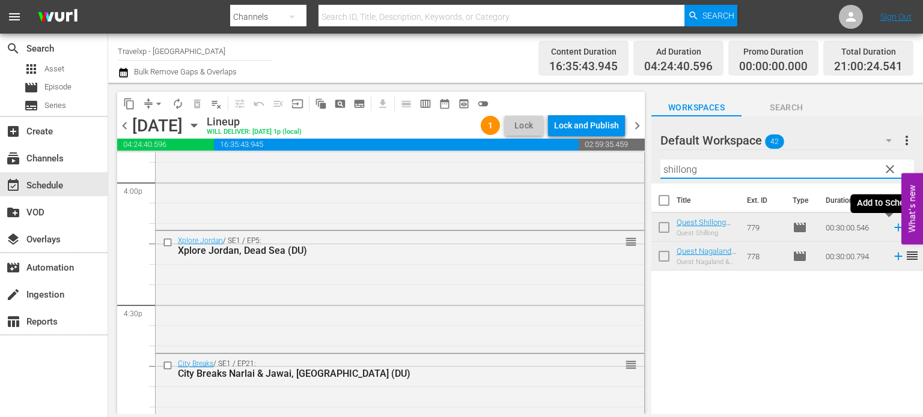
type input "shillong"
click at [894, 228] on icon at bounding box center [897, 227] width 13 height 13
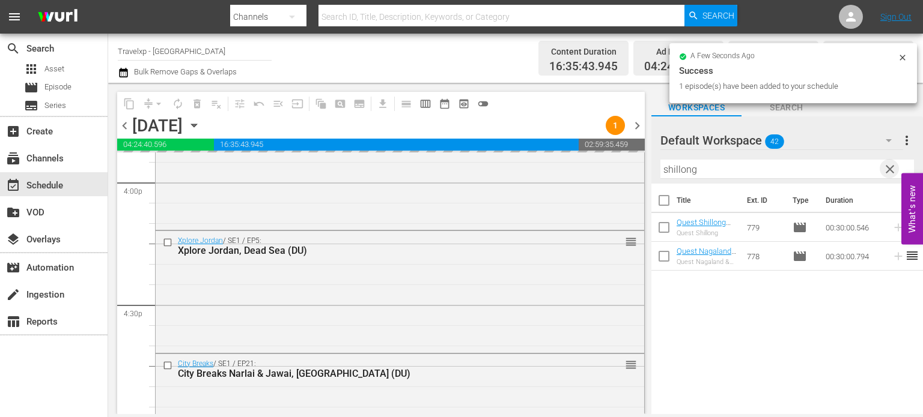
click at [890, 168] on span "clear" at bounding box center [889, 169] width 14 height 14
click at [890, 168] on input "shillong" at bounding box center [786, 169] width 253 height 19
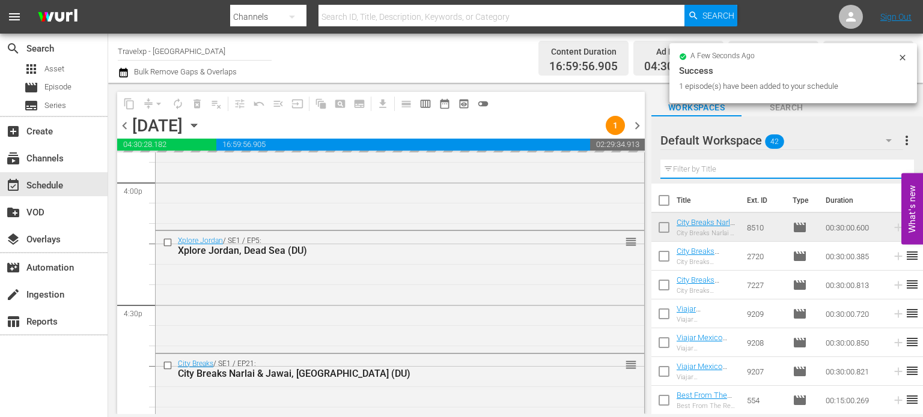
click at [890, 168] on input "text" at bounding box center [786, 169] width 253 height 19
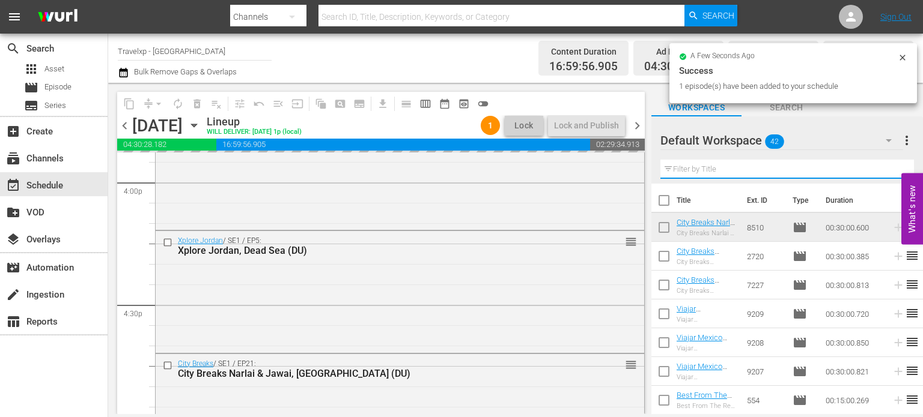
click at [890, 168] on input "text" at bounding box center [786, 169] width 253 height 19
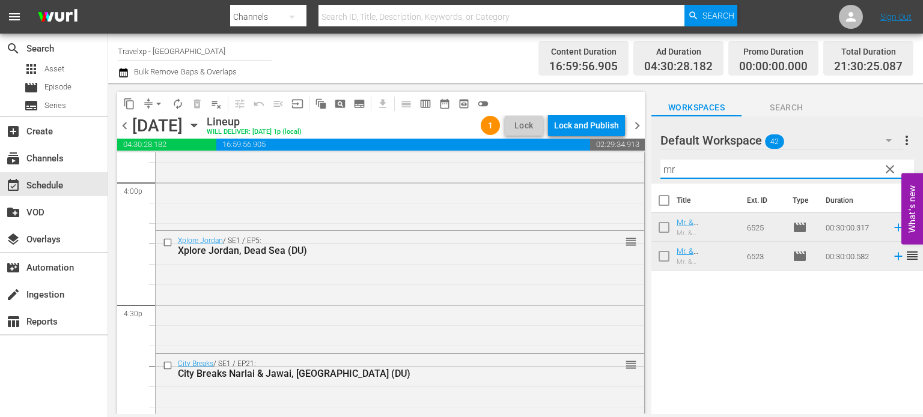
type input "mr"
click at [894, 257] on icon at bounding box center [898, 257] width 8 height 8
click at [887, 165] on span "clear" at bounding box center [889, 169] width 14 height 14
click at [887, 165] on input "mr" at bounding box center [786, 169] width 253 height 19
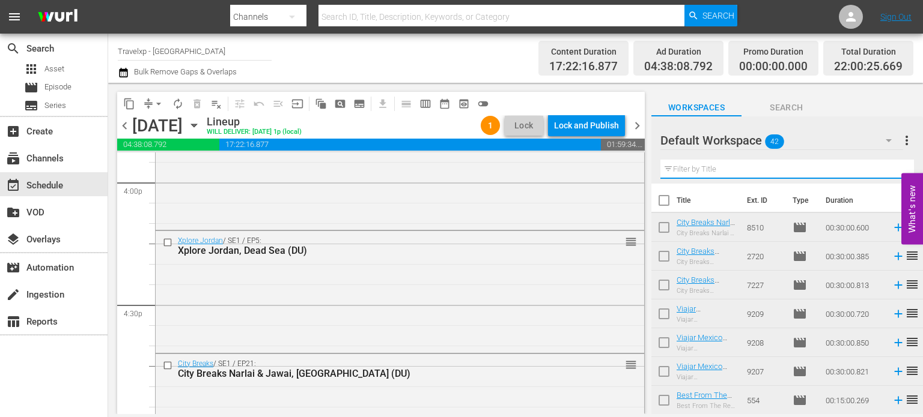
click at [887, 165] on input "text" at bounding box center [786, 169] width 253 height 19
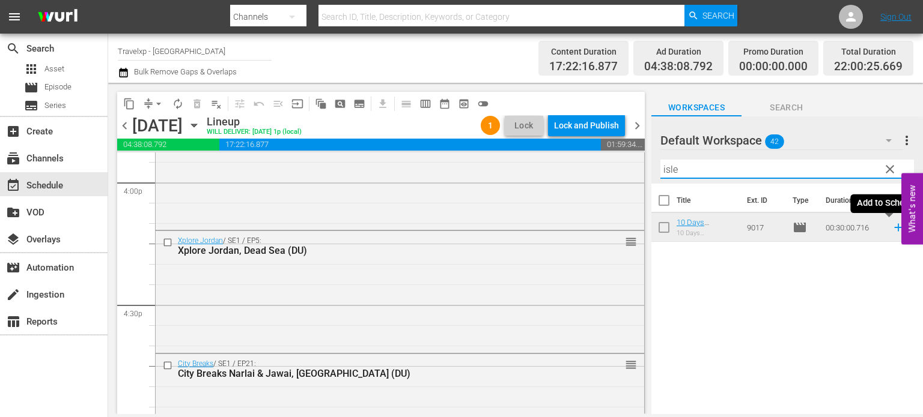
type input "isle"
click at [891, 228] on icon at bounding box center [897, 227] width 13 height 13
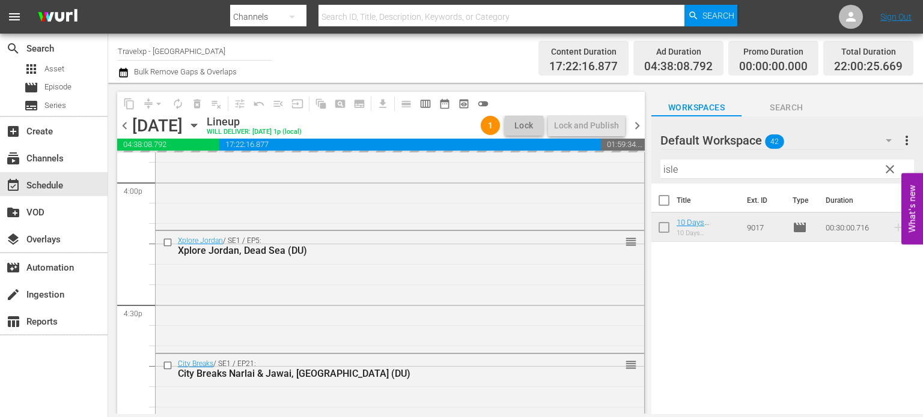
click at [890, 171] on span "clear" at bounding box center [889, 169] width 14 height 14
click at [890, 171] on input "isle" at bounding box center [786, 169] width 253 height 19
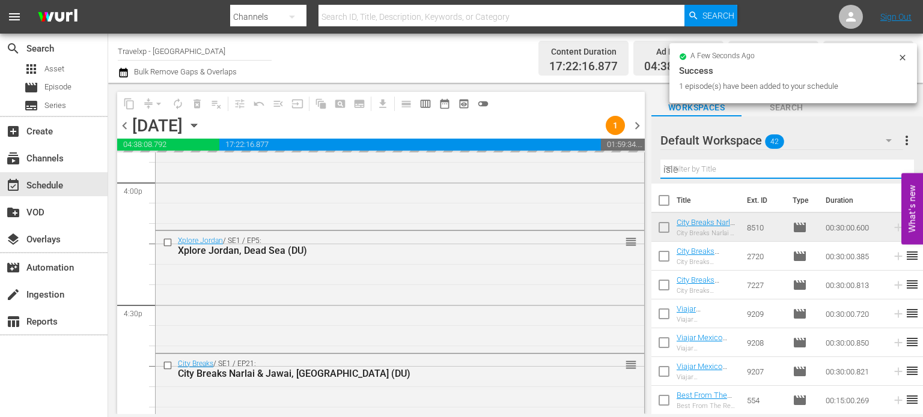
click at [890, 171] on input "isle" at bounding box center [786, 169] width 253 height 19
click at [890, 171] on input "text" at bounding box center [786, 169] width 253 height 19
click at [890, 171] on div "Default Workspace 42 Default more_vert Filter by Title" at bounding box center [786, 150] width 271 height 67
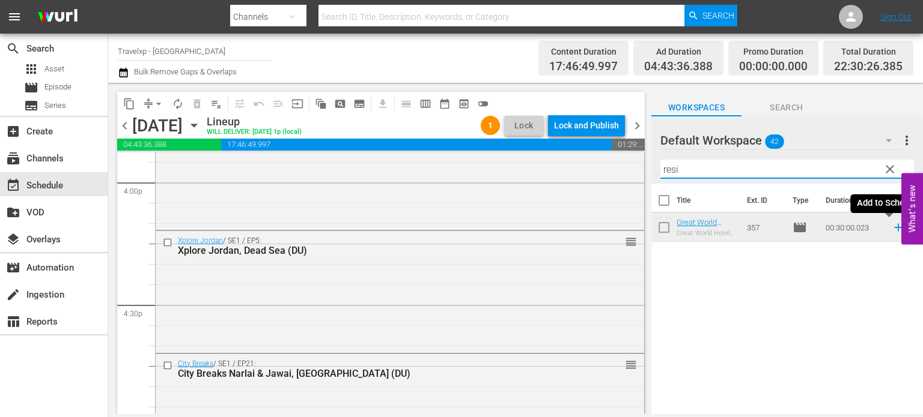
type input "resi"
click at [891, 225] on icon at bounding box center [897, 227] width 13 height 13
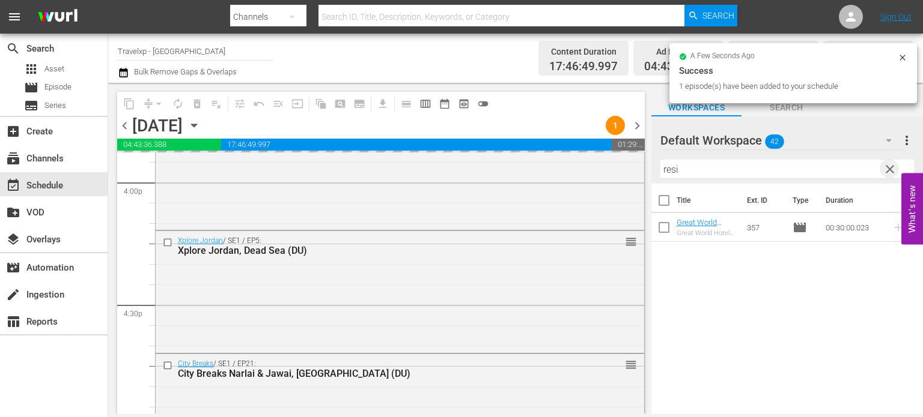
click at [888, 174] on span "clear" at bounding box center [889, 169] width 14 height 14
click at [888, 174] on input "resi" at bounding box center [786, 169] width 253 height 19
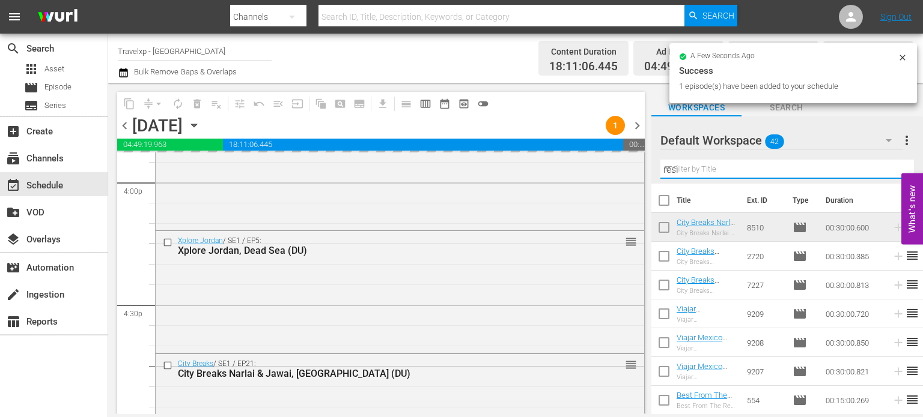
click at [888, 174] on input "resi" at bounding box center [786, 169] width 253 height 19
click at [888, 174] on input "text" at bounding box center [786, 169] width 253 height 19
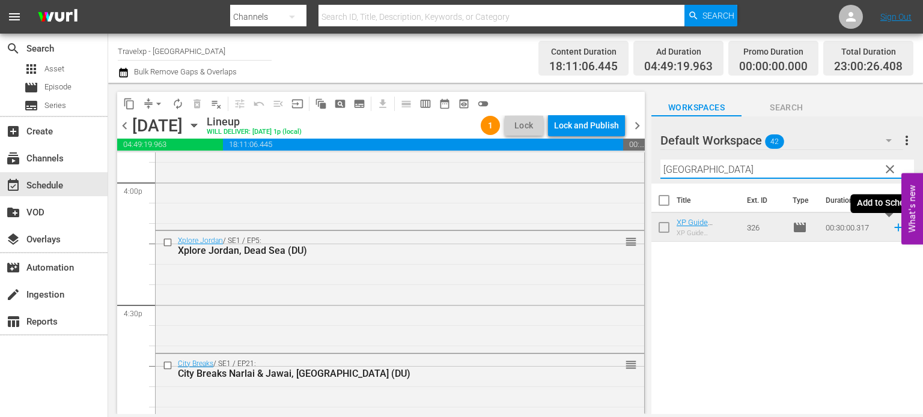
type input "bangkok"
click at [891, 228] on icon at bounding box center [897, 227] width 13 height 13
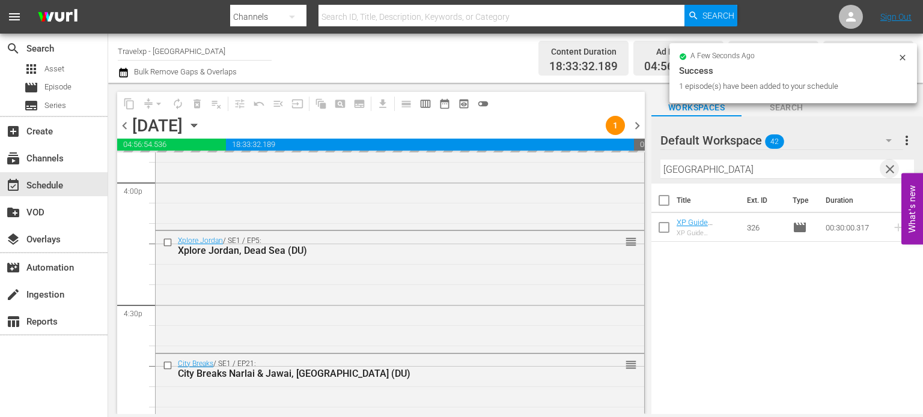
click at [889, 174] on span "clear" at bounding box center [889, 169] width 14 height 14
click at [889, 174] on input "text" at bounding box center [786, 169] width 253 height 19
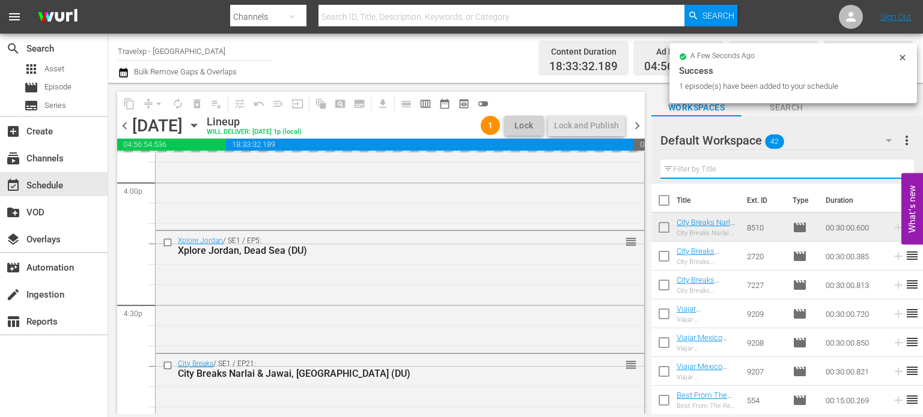
click at [889, 174] on input "text" at bounding box center [786, 169] width 253 height 19
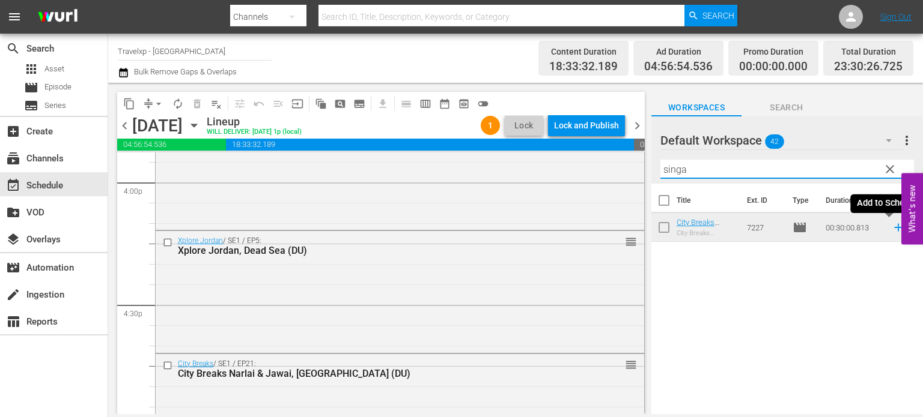
type input "singa"
click at [894, 228] on icon at bounding box center [898, 228] width 8 height 8
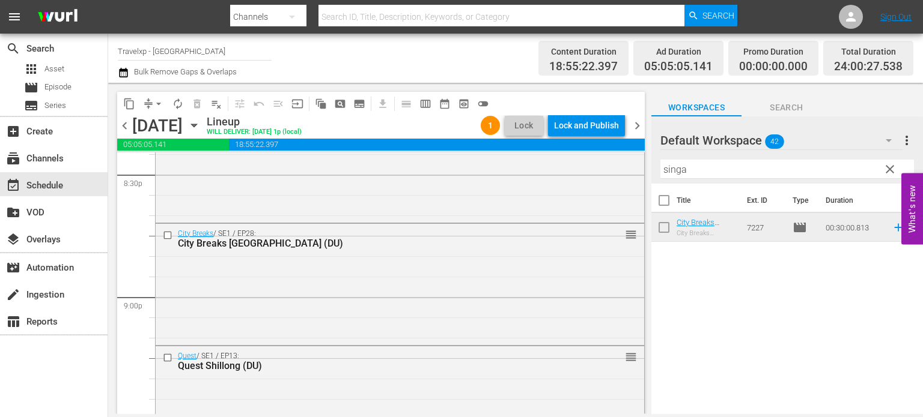
scroll to position [5668, 0]
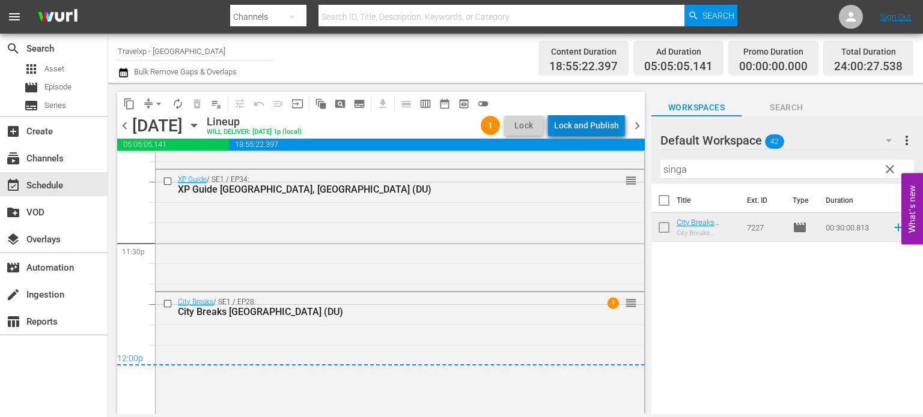
click at [591, 121] on div "Lock and Publish" at bounding box center [586, 126] width 65 height 22
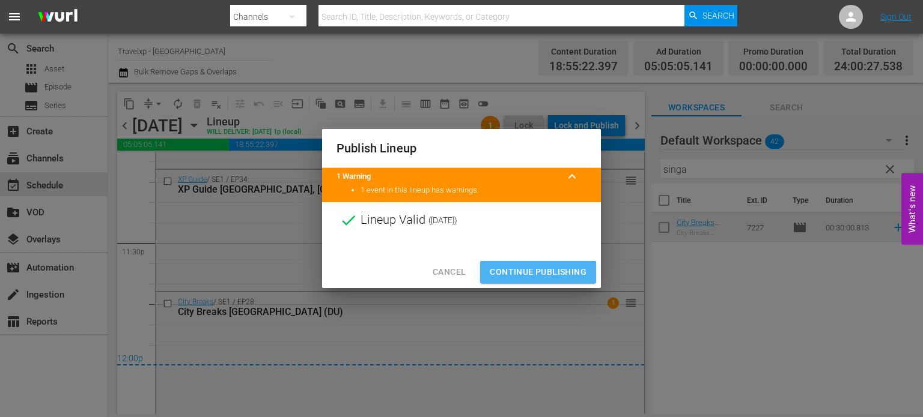
click at [543, 279] on span "Continue Publishing" at bounding box center [538, 272] width 97 height 15
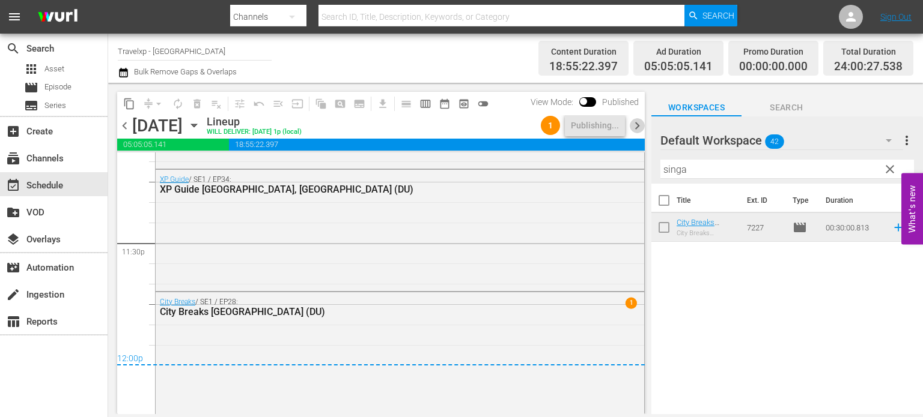
click at [643, 132] on span "chevron_right" at bounding box center [636, 125] width 15 height 15
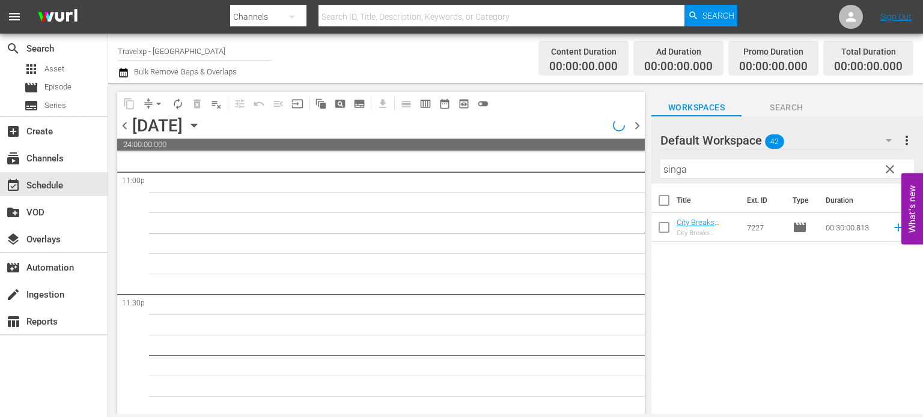
scroll to position [5619, 0]
